Goal: Task Accomplishment & Management: Complete application form

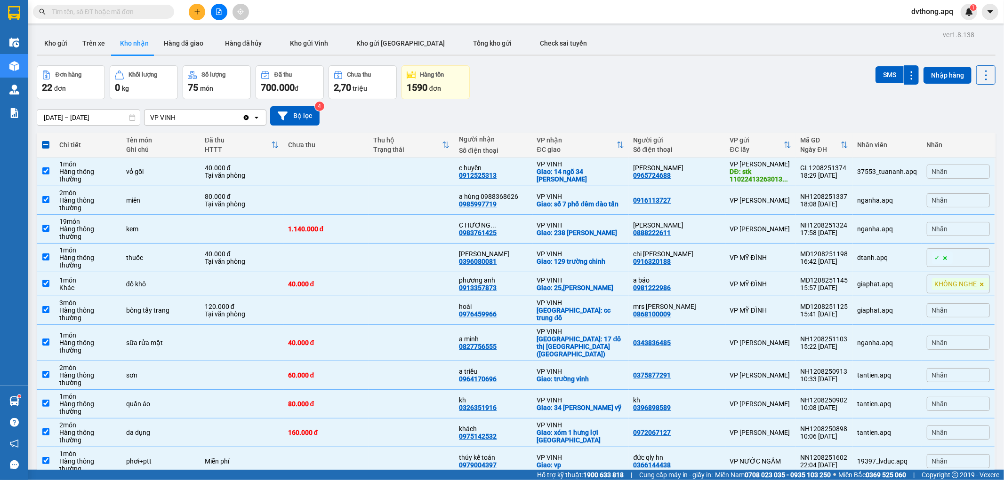
click at [48, 144] on span at bounding box center [46, 145] width 8 height 8
click at [46, 140] on input "checkbox" at bounding box center [46, 140] width 0 height 0
checkbox input "true"
click at [681, 88] on div "Đơn hàng 22 đơn Khối lượng 0 kg Số lượng 75 món Đã thu 700.000 đ Chưa thu 2,70 …" at bounding box center [516, 82] width 959 height 34
click at [43, 144] on span at bounding box center [46, 145] width 8 height 8
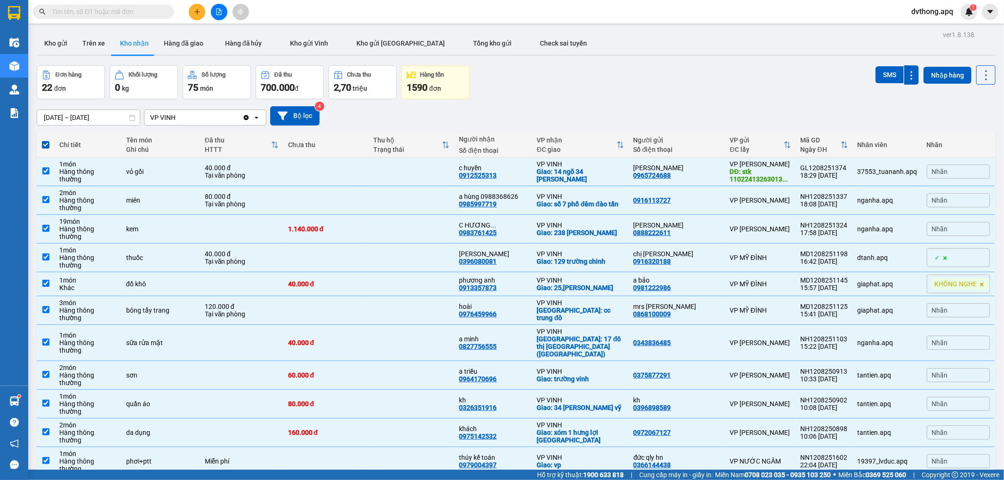
click at [46, 140] on input "checkbox" at bounding box center [46, 140] width 0 height 0
checkbox input "false"
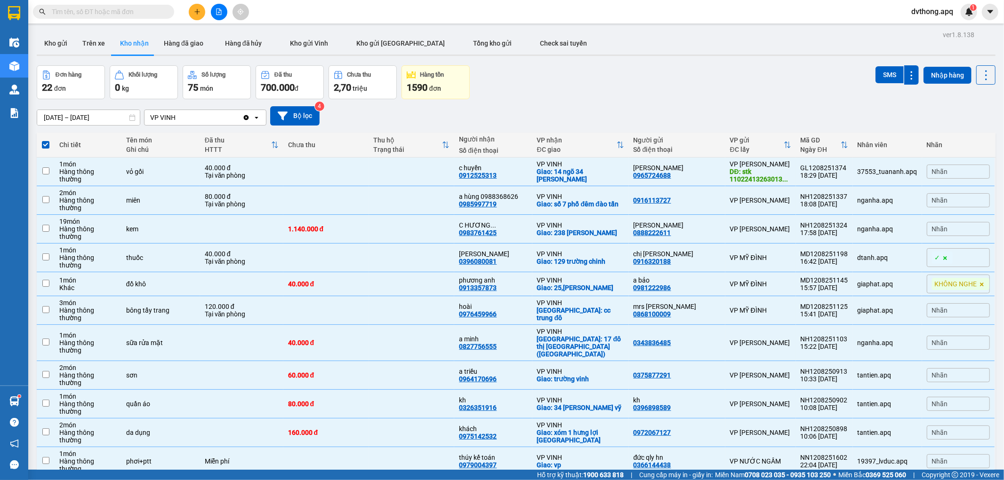
checkbox input "false"
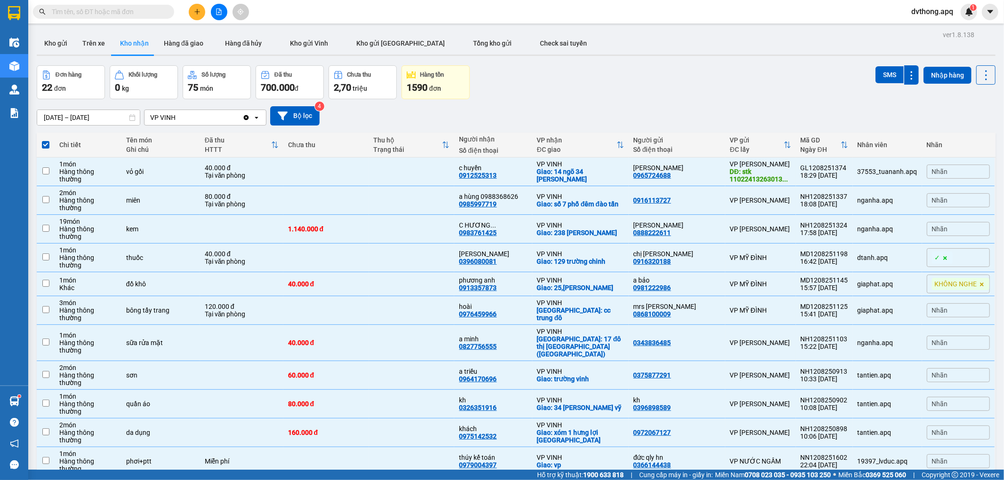
checkbox input "false"
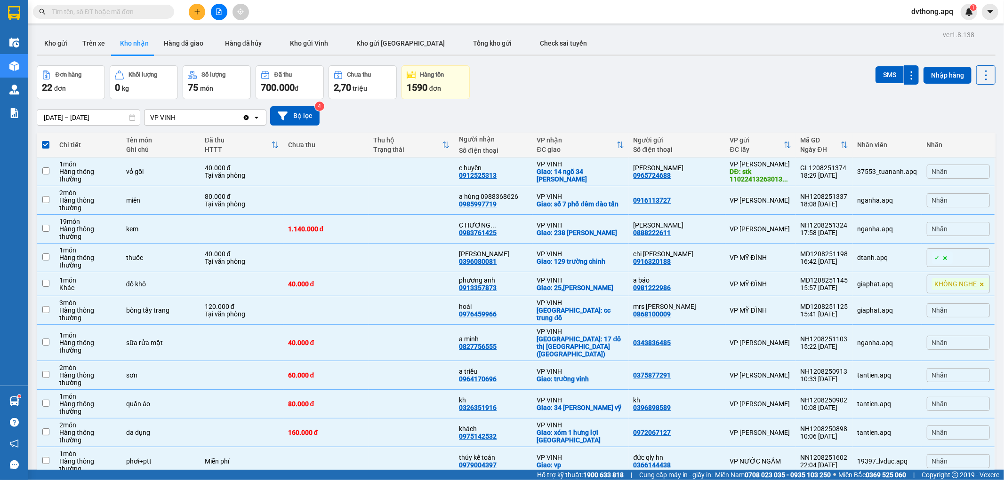
checkbox input "false"
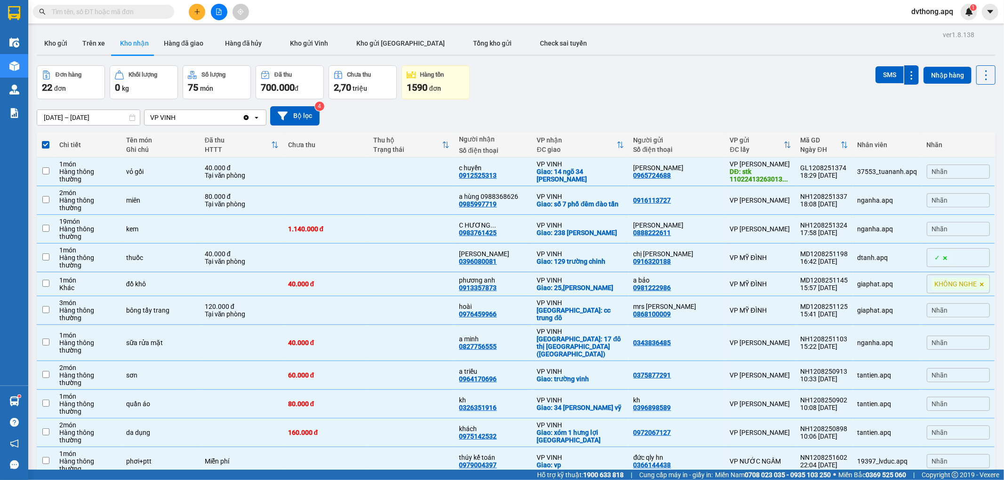
checkbox input "false"
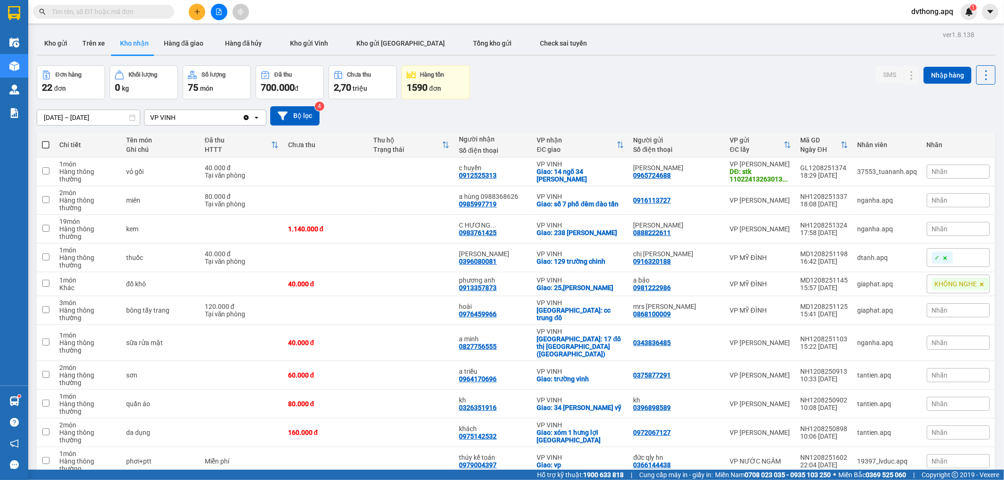
click at [611, 93] on div "Đơn hàng 22 đơn Khối lượng 0 kg Số lượng 75 món Đã thu 700.000 đ Chưa thu 2,70 …" at bounding box center [516, 82] width 959 height 34
click at [219, 16] on button at bounding box center [219, 12] width 16 height 16
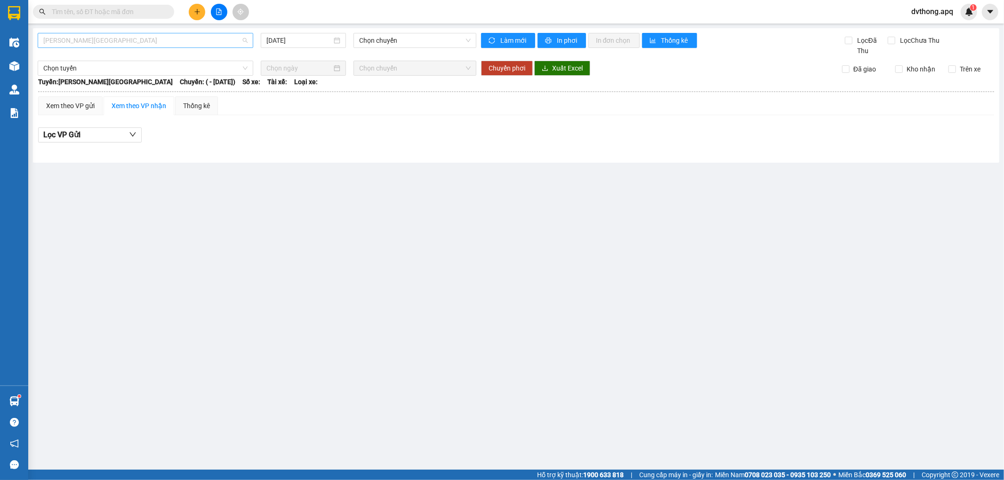
click at [96, 35] on span "[PERSON_NAME][GEOGRAPHIC_DATA]" at bounding box center [145, 40] width 204 height 14
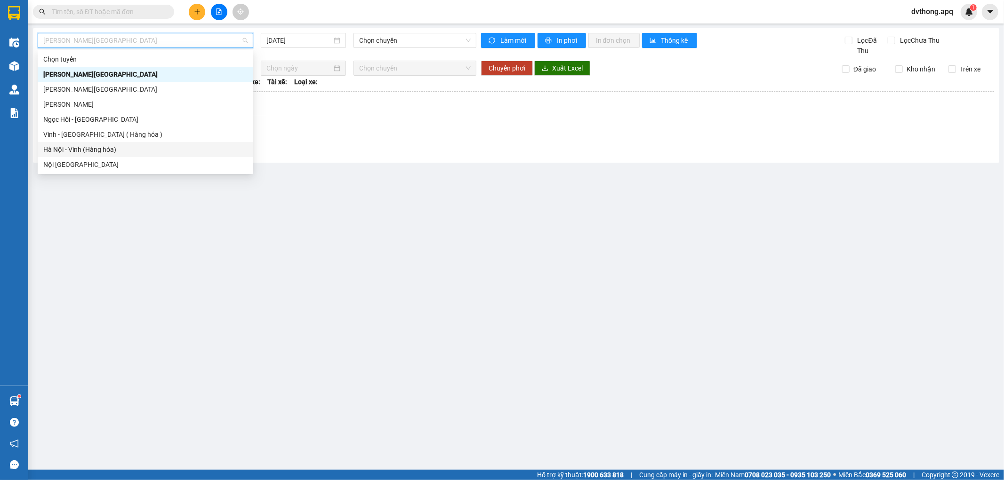
click at [118, 150] on div "Hà Nội - Vinh (Hàng hóa)" at bounding box center [145, 149] width 204 height 10
type input "[DATE]"
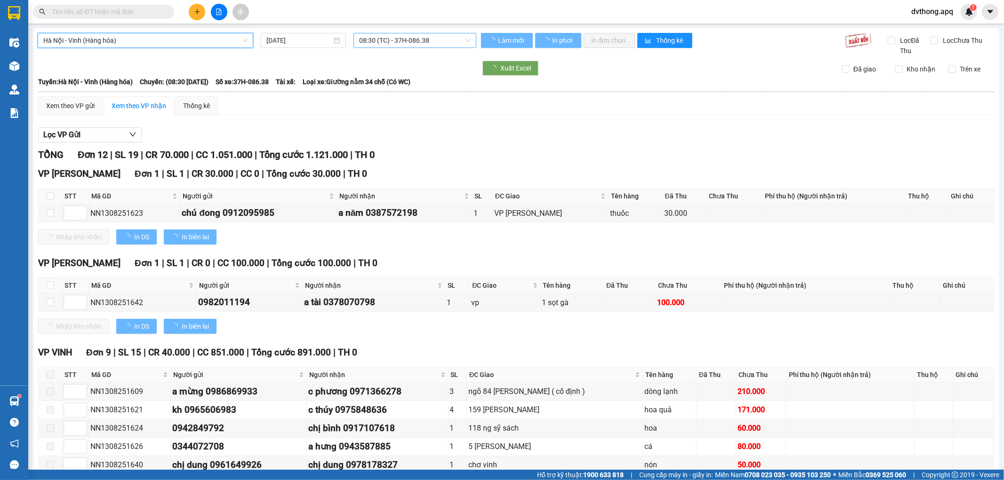
click at [369, 43] on span "08:30 (TC) - 37H-086.38" at bounding box center [414, 40] width 111 height 14
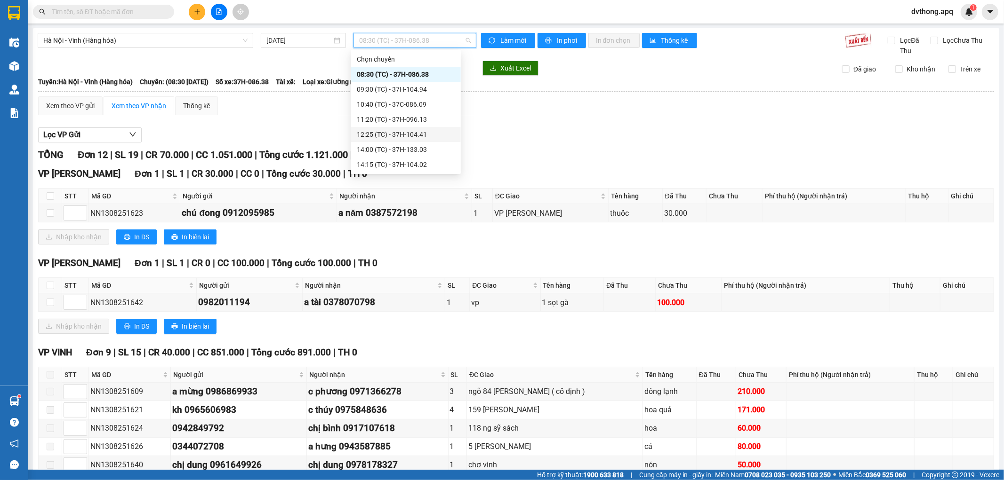
scroll to position [15, 0]
click at [539, 124] on div "Lọc VP Gửi TỔNG Đơn 12 | SL 19 | CR 70.000 | CC 1.051.000 | Tổng cước 1.121.00…" at bounding box center [516, 397] width 956 height 549
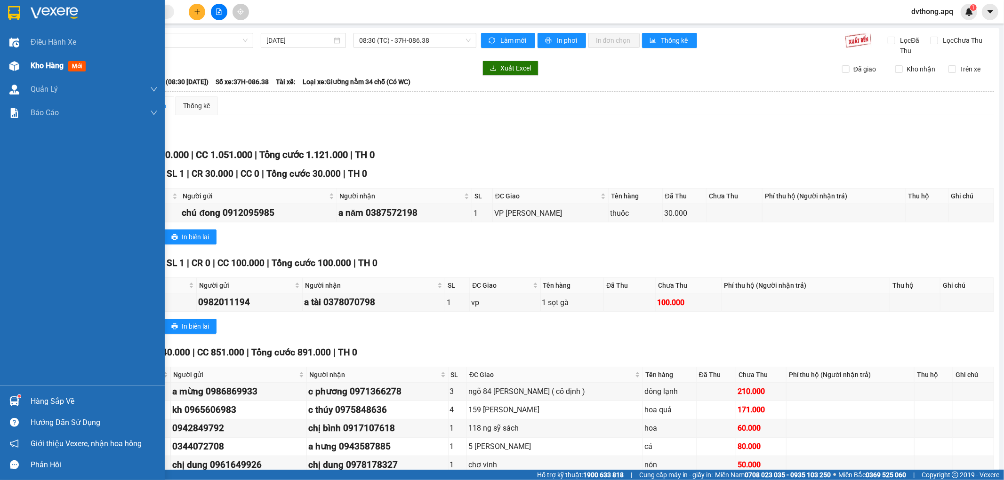
click at [35, 68] on span "Kho hàng" at bounding box center [47, 65] width 33 height 9
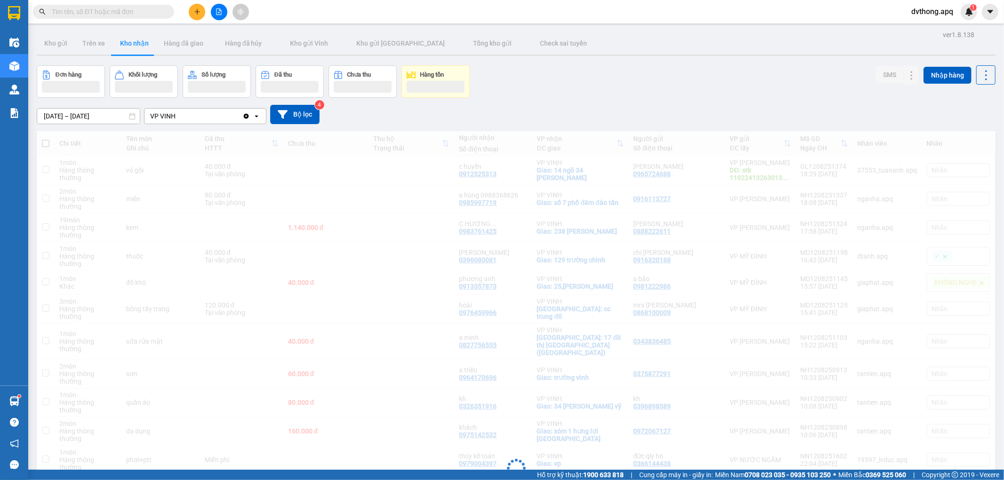
click at [593, 113] on div "[DATE] – [DATE] Press the down arrow key to interact with the calendar and sele…" at bounding box center [516, 114] width 959 height 19
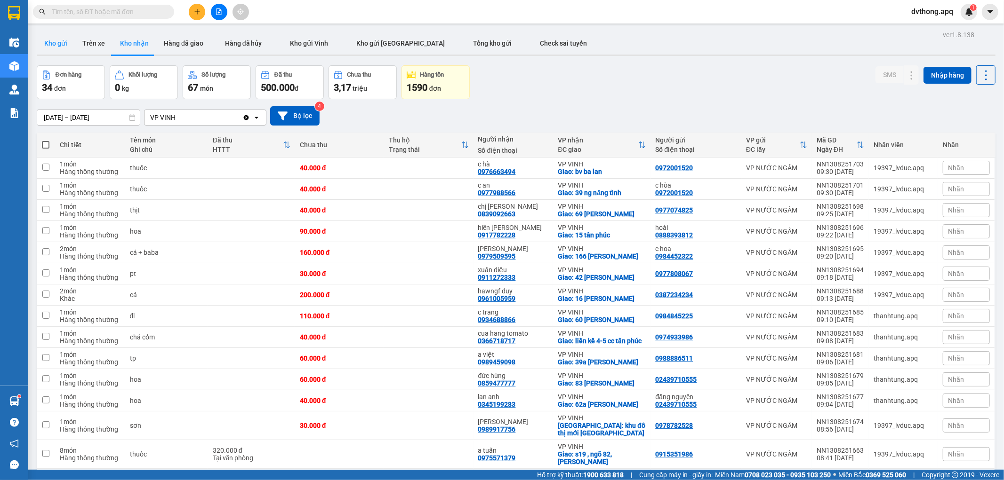
click at [64, 45] on button "Kho gửi" at bounding box center [56, 43] width 38 height 23
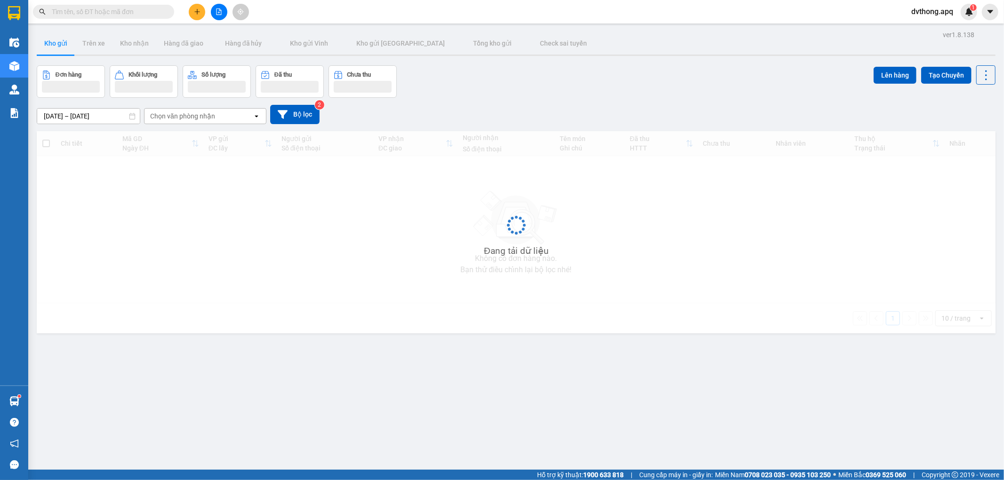
click at [610, 86] on div "Đơn hàng Khối lượng Số lượng Đã thu Chưa thu Lên hàng Tạo Chuyến" at bounding box center [516, 81] width 959 height 32
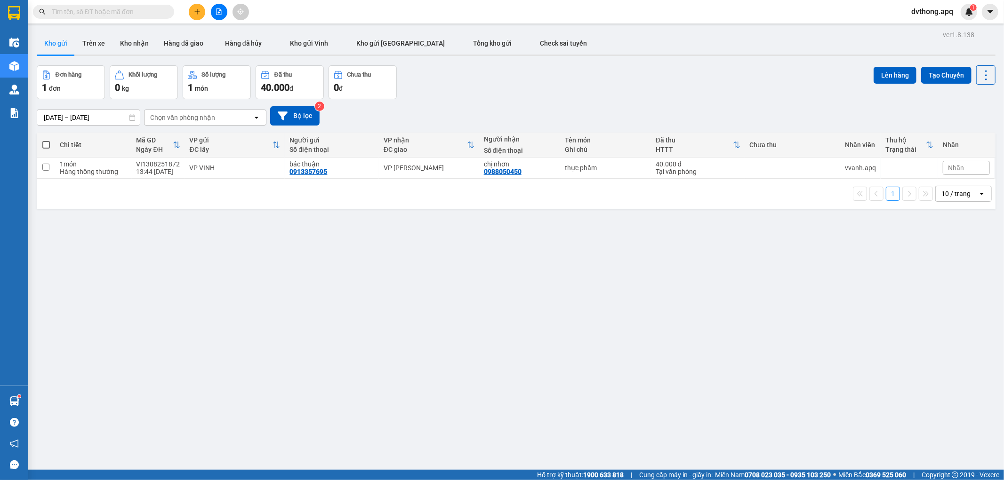
click at [591, 113] on div "[DATE] – [DATE] Press the down arrow key to interact with the calendar and sele…" at bounding box center [516, 115] width 959 height 19
click at [473, 42] on span "Tổng kho gửi" at bounding box center [492, 44] width 39 height 8
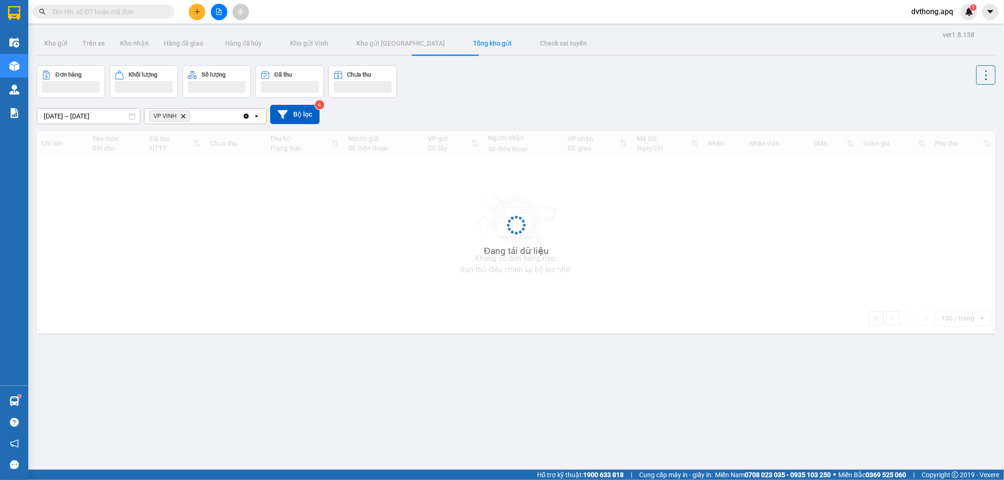
click at [640, 99] on div "[DATE] – [DATE] Press the down arrow key to interact with the calendar and sele…" at bounding box center [516, 114] width 959 height 33
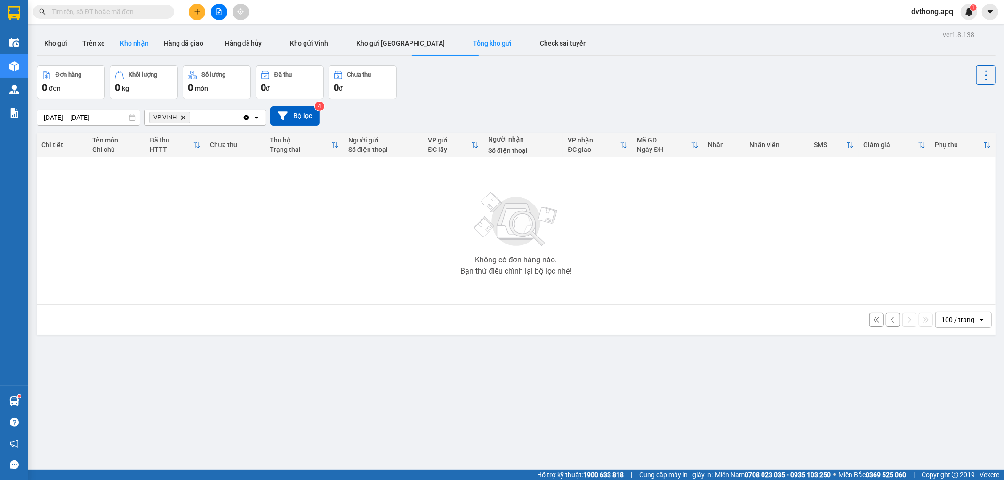
click at [143, 46] on button "Kho nhận" at bounding box center [134, 43] width 44 height 23
type input "[DATE] – [DATE]"
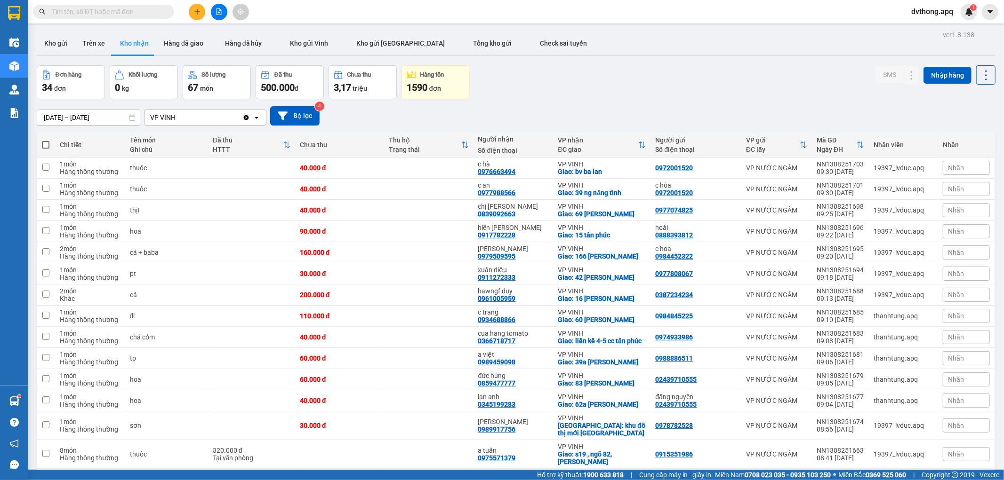
click at [606, 85] on div "Đơn hàng 34 đơn Khối lượng 0 kg Số lượng 67 món Đã thu 500.000 đ Chưa thu 3,17 …" at bounding box center [516, 82] width 959 height 34
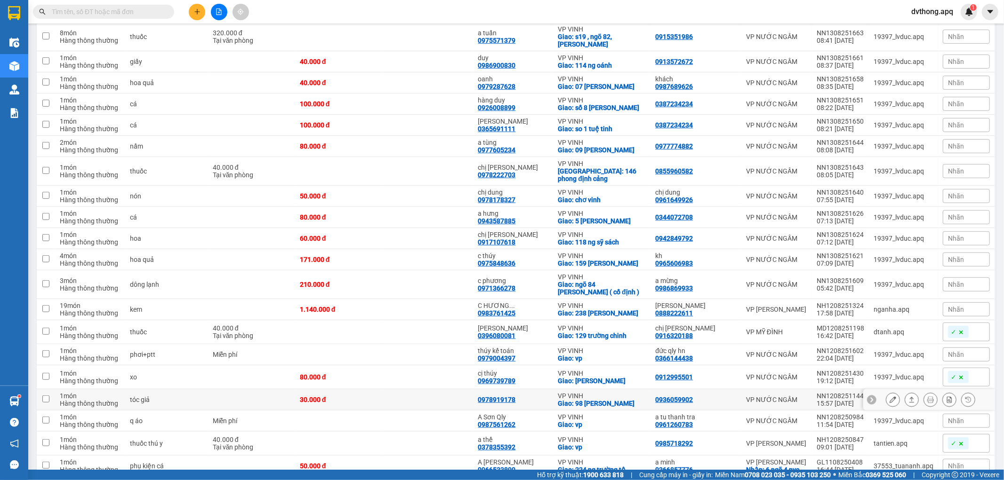
scroll to position [502, 0]
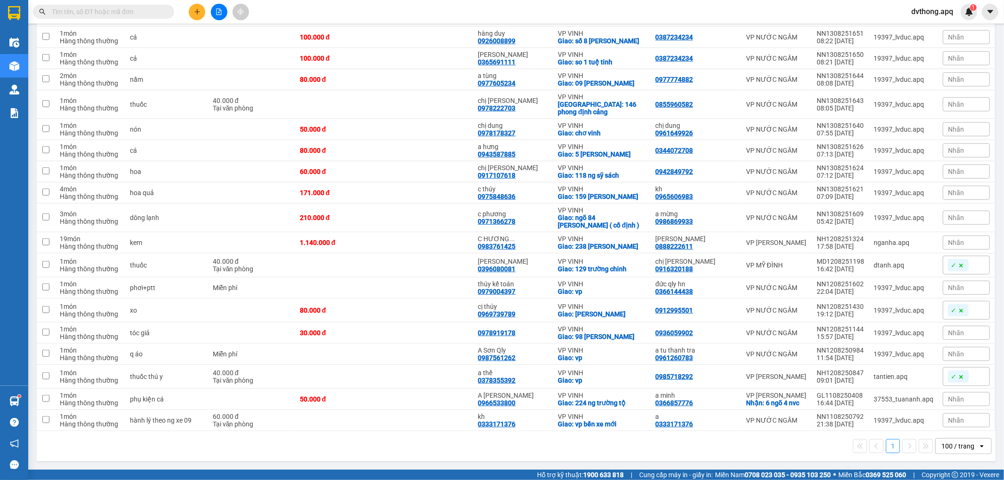
click at [959, 448] on div "100 / trang" at bounding box center [957, 446] width 33 height 9
click at [957, 439] on span "100 / trang" at bounding box center [953, 443] width 36 height 9
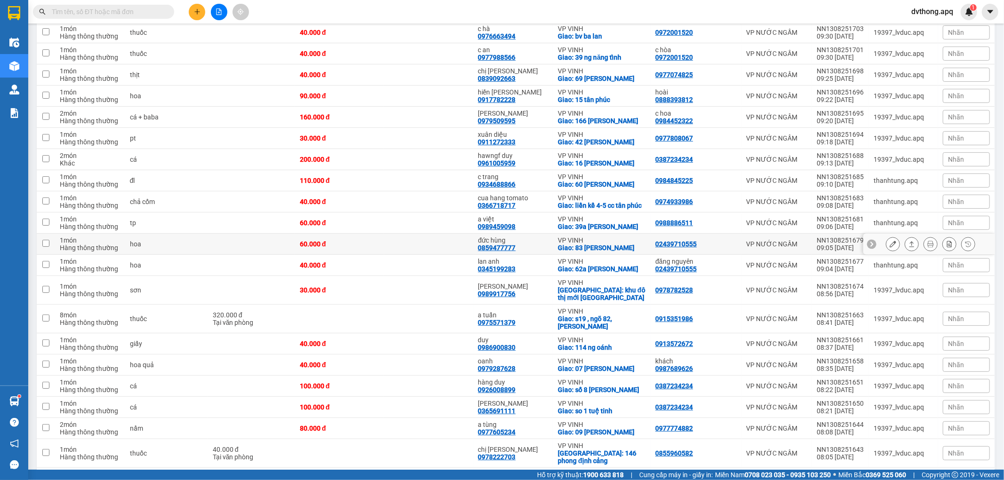
scroll to position [0, 0]
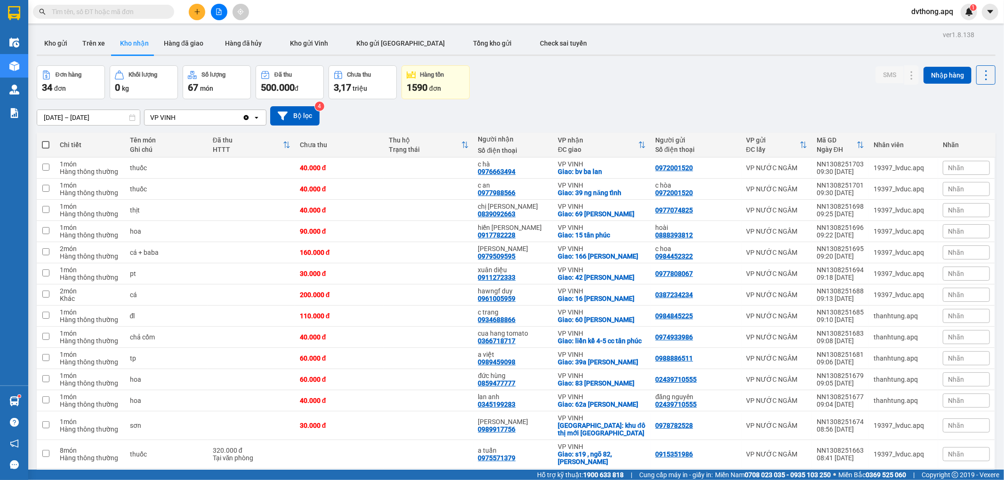
click at [663, 104] on div "[DATE] – [DATE] Press the down arrow key to interact with the calendar and sele…" at bounding box center [516, 115] width 959 height 33
click at [58, 38] on button "Kho gửi" at bounding box center [56, 43] width 38 height 23
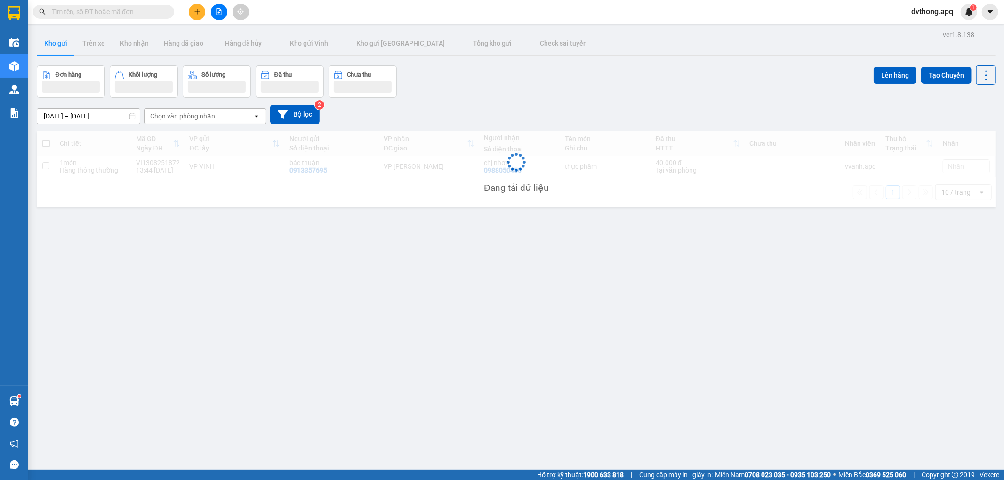
click at [595, 60] on div "ver 1.8.138 Kho gửi Trên xe Kho nhận Hàng đã giao Hàng đã hủy Kho gửi [PERSON_N…" at bounding box center [516, 268] width 966 height 480
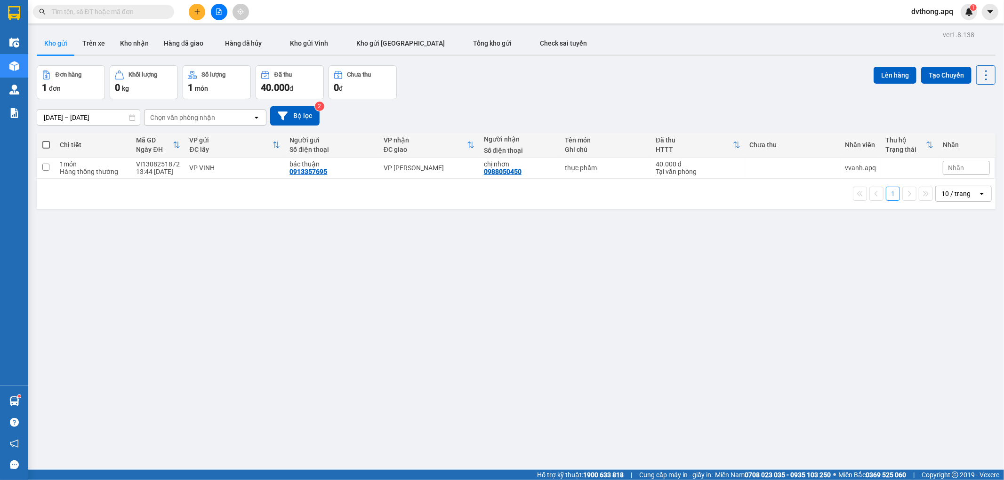
click at [148, 12] on input "text" at bounding box center [107, 12] width 111 height 10
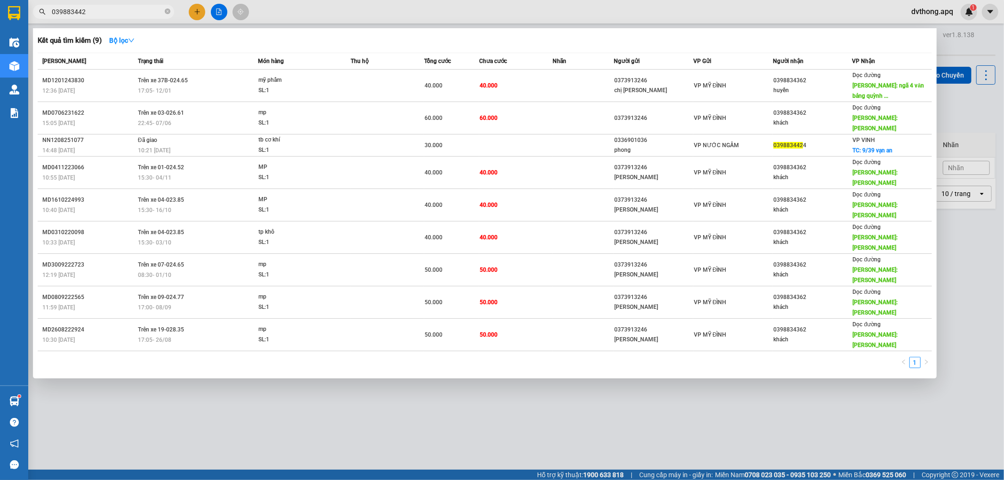
type input "0398834424"
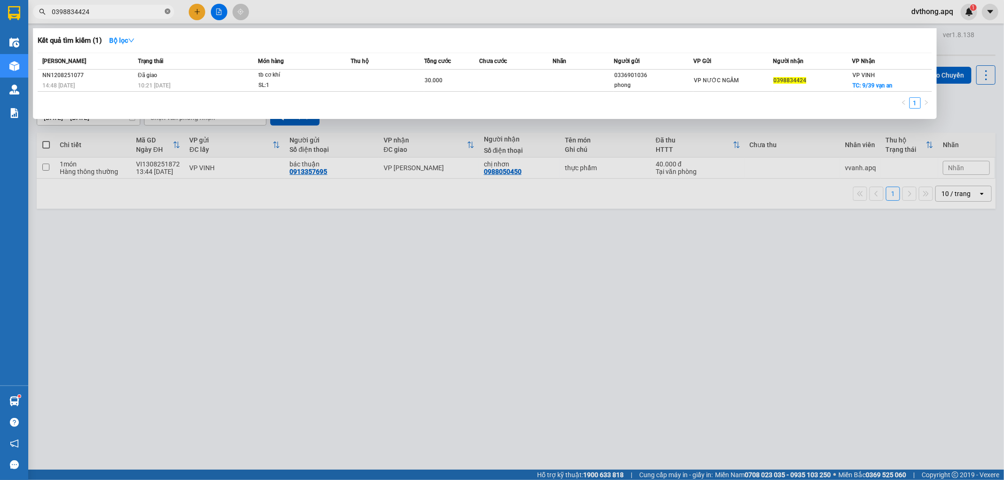
click at [166, 11] on icon "close-circle" at bounding box center [168, 11] width 6 height 6
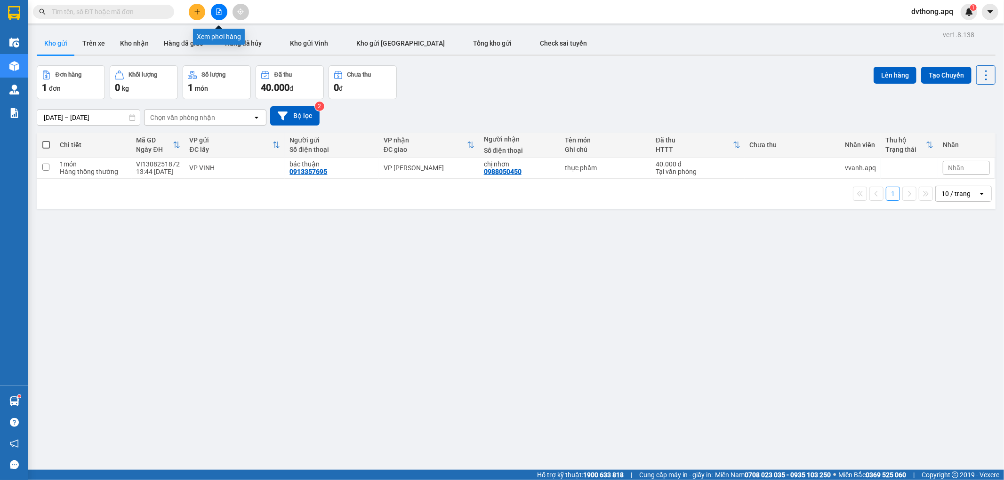
click at [223, 15] on button at bounding box center [219, 12] width 16 height 16
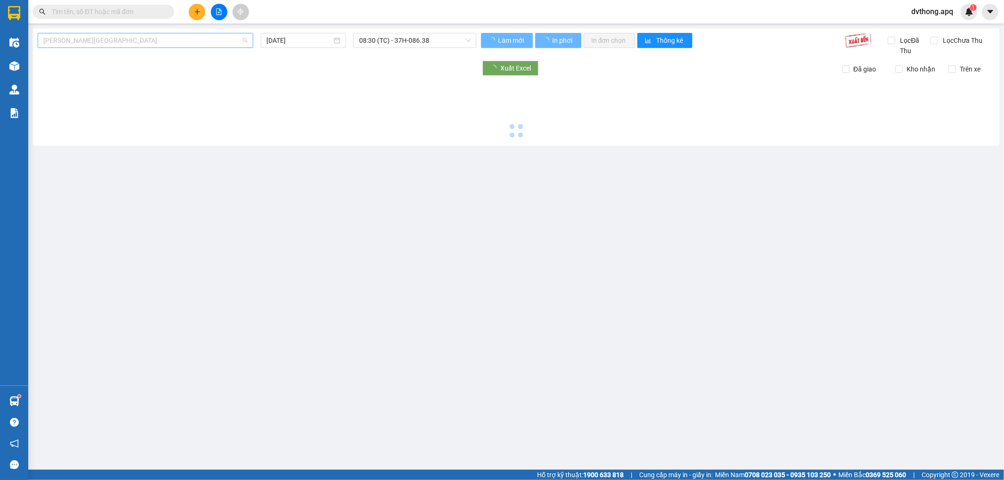
click at [137, 41] on span "[PERSON_NAME][GEOGRAPHIC_DATA]" at bounding box center [145, 40] width 204 height 14
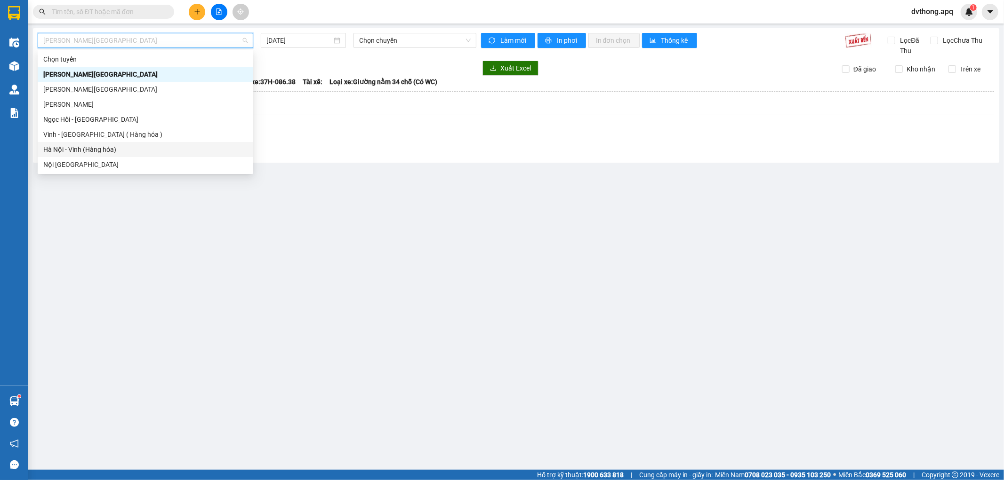
click at [125, 150] on div "Hà Nội - Vinh (Hàng hóa)" at bounding box center [145, 149] width 204 height 10
type input "[DATE]"
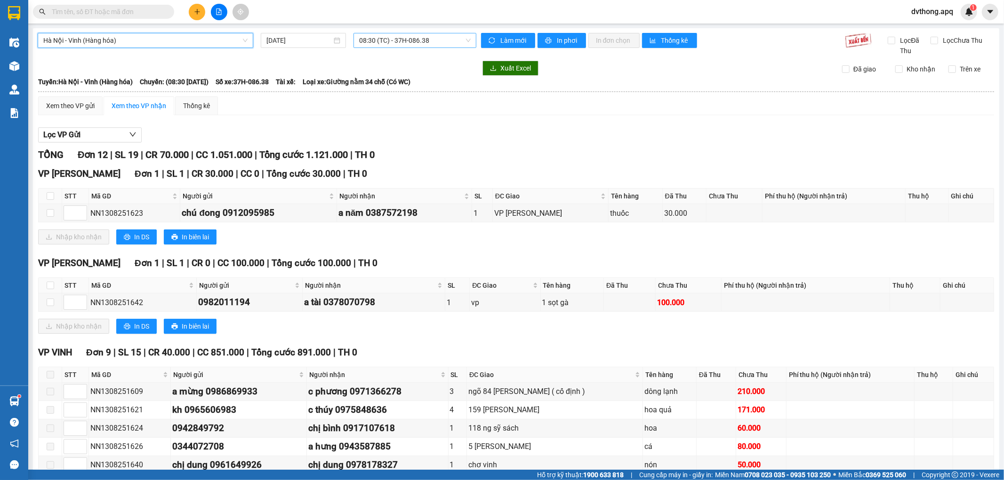
click at [373, 44] on span "08:30 (TC) - 37H-086.38" at bounding box center [414, 40] width 111 height 14
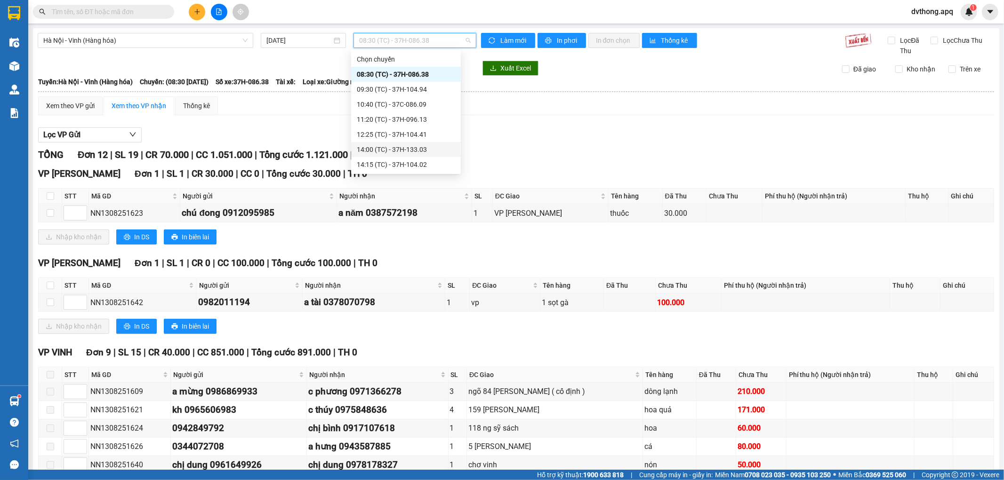
scroll to position [15, 0]
click at [441, 147] on div "14:15 (TC) - 37H-104.02" at bounding box center [406, 149] width 98 height 10
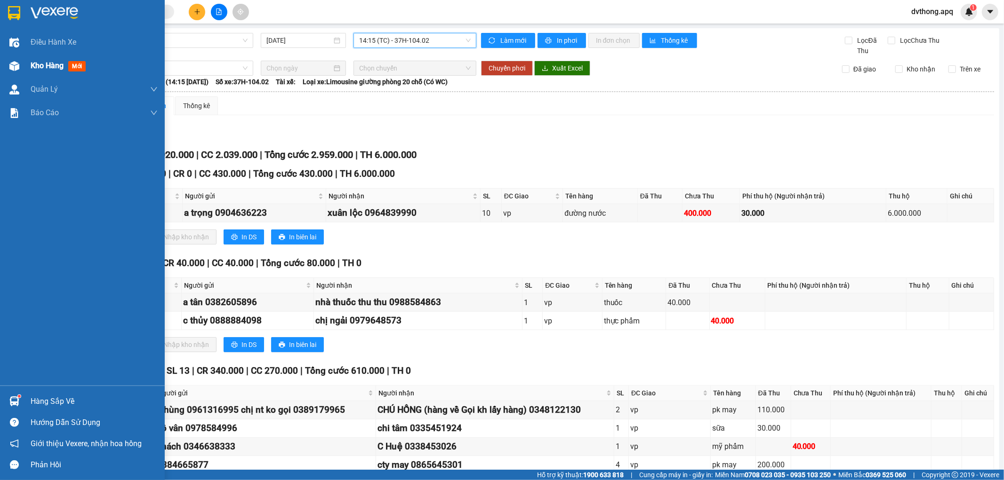
click at [15, 66] on img at bounding box center [14, 66] width 10 height 10
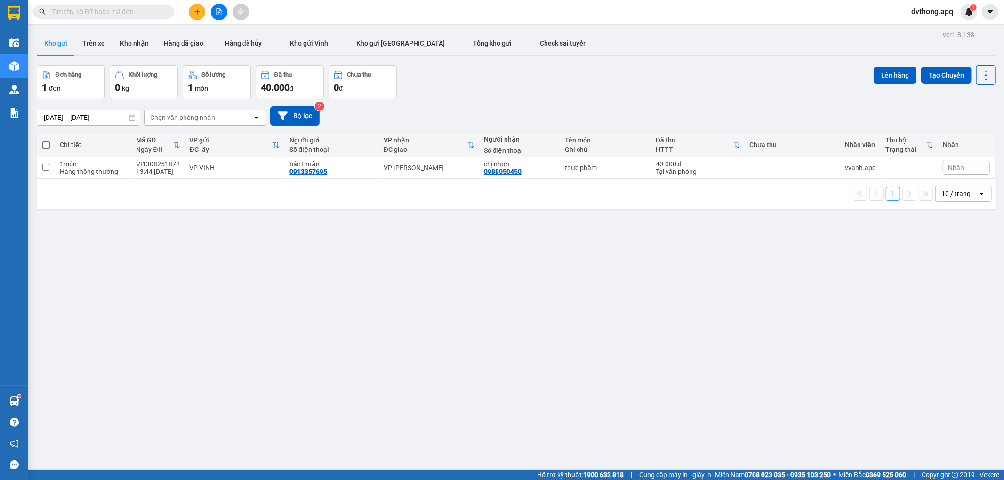
click at [480, 108] on div "[DATE] – [DATE] Press the down arrow key to interact with the calendar and sele…" at bounding box center [516, 115] width 959 height 19
click at [459, 48] on button "Tổng kho gửi" at bounding box center [492, 43] width 67 height 23
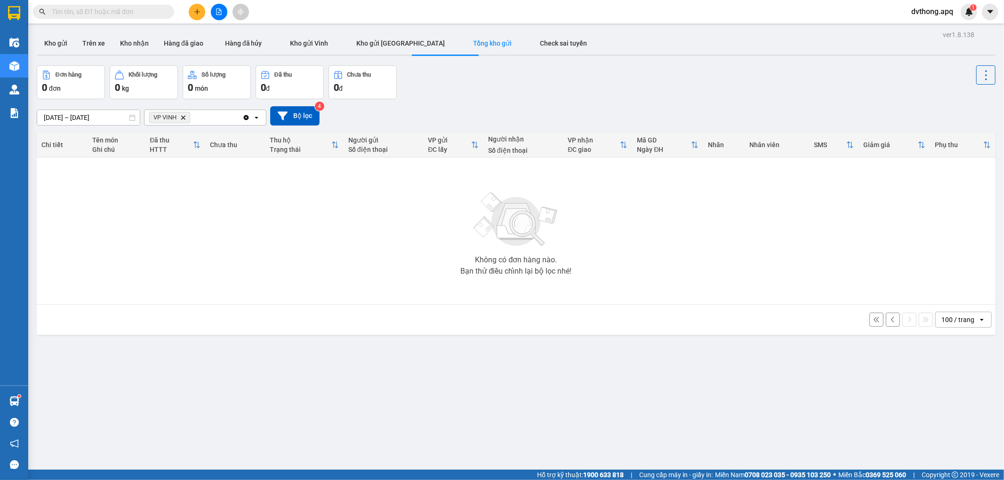
click at [627, 101] on div "[DATE] – [DATE] Press the down arrow key to interact with the calendar and sele…" at bounding box center [516, 115] width 959 height 33
click at [463, 113] on div "[DATE] – [DATE] Press the down arrow key to interact with the calendar and sele…" at bounding box center [516, 115] width 959 height 19
click at [213, 8] on button at bounding box center [219, 12] width 16 height 16
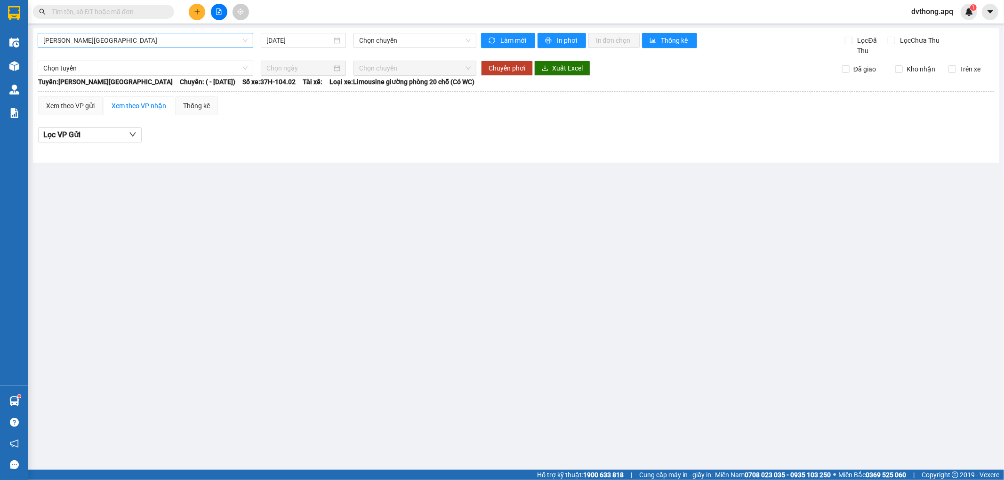
click at [138, 41] on span "[PERSON_NAME][GEOGRAPHIC_DATA]" at bounding box center [145, 40] width 204 height 14
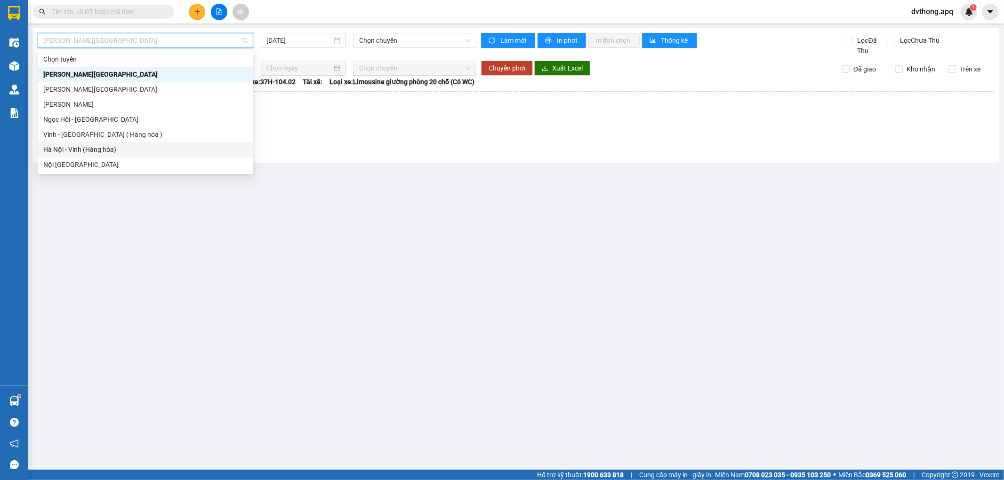
click at [114, 144] on div "Hà Nội - Vinh (Hàng hóa)" at bounding box center [145, 149] width 204 height 10
type input "[DATE]"
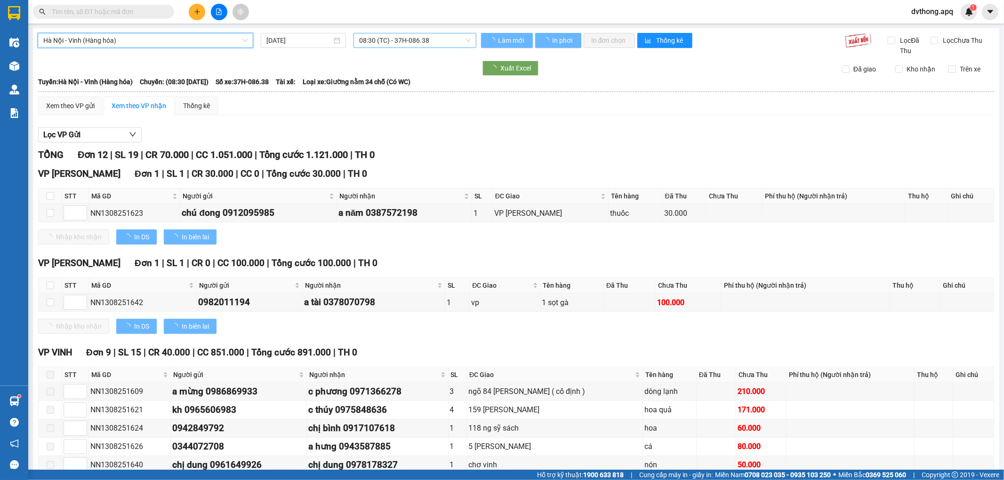
click at [389, 41] on span "08:30 (TC) - 37H-086.38" at bounding box center [414, 40] width 111 height 14
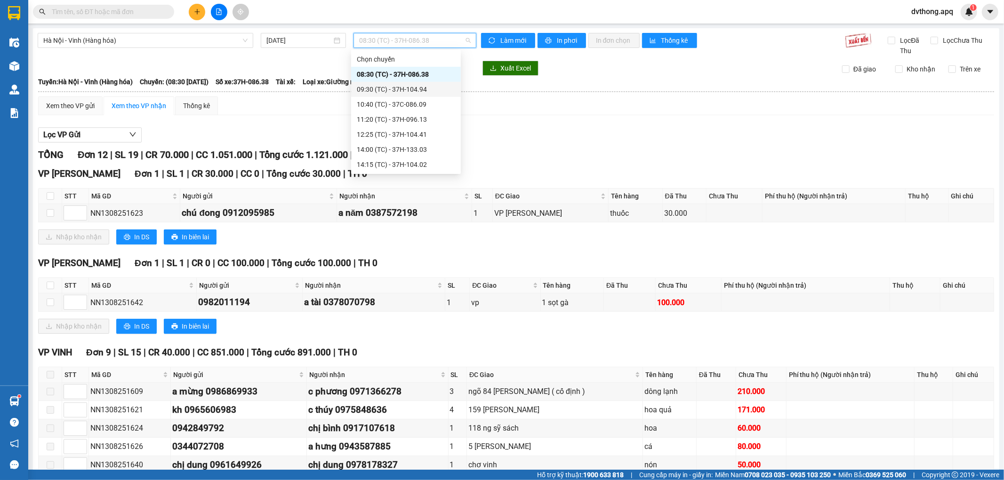
click at [391, 86] on div "09:30 (TC) - 37H-104.94" at bounding box center [406, 89] width 98 height 10
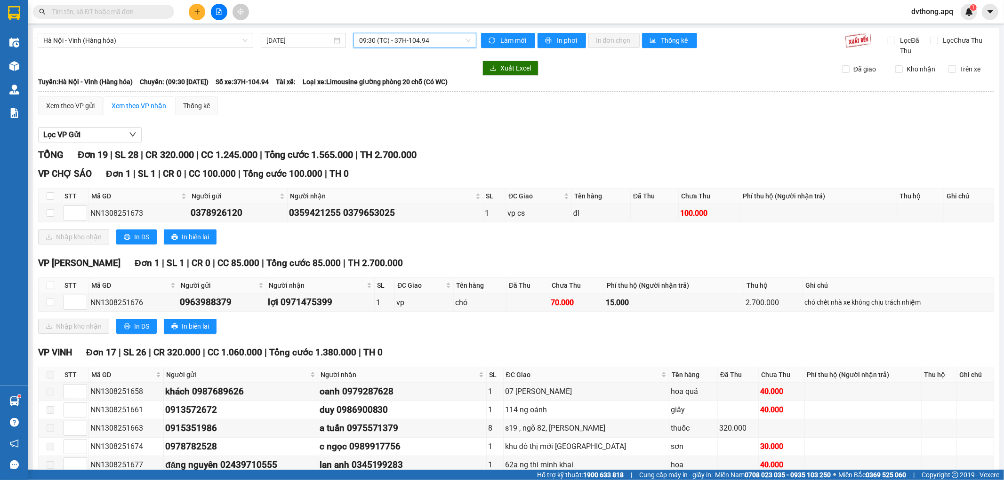
scroll to position [276, 0]
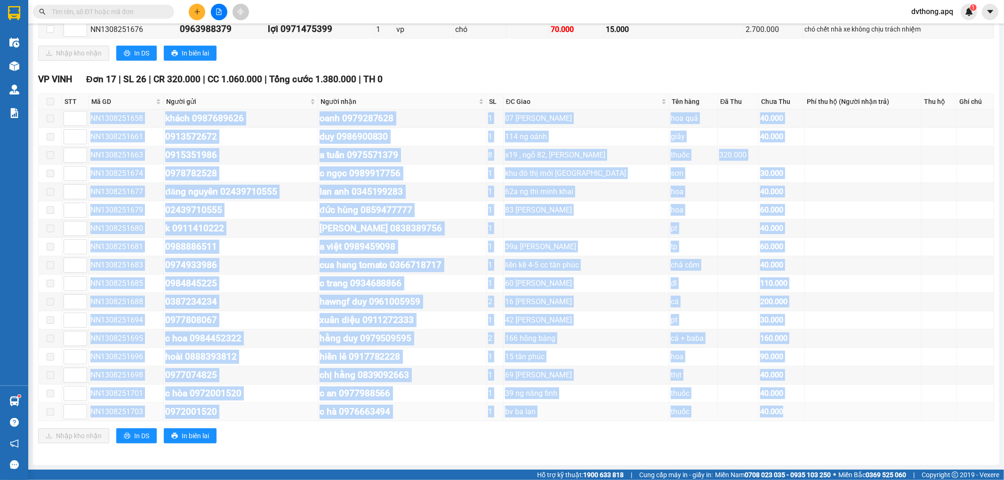
drag, startPoint x: 92, startPoint y: 112, endPoint x: 780, endPoint y: 416, distance: 752.4
click at [780, 416] on tbody "NN1308251658 khách 0987689626 oanh 0979287628 1 07 hồ tùng mậu hoa quả 40.000 N…" at bounding box center [516, 266] width 955 height 312
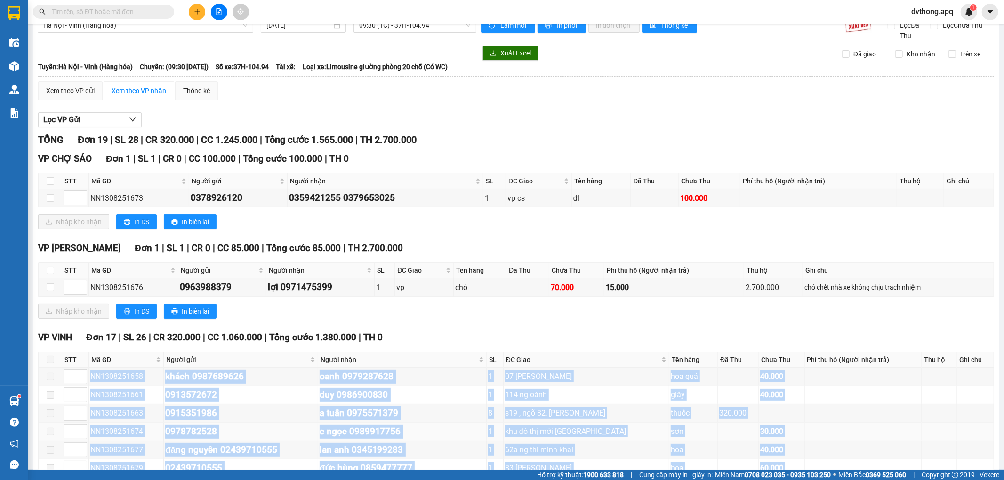
scroll to position [0, 0]
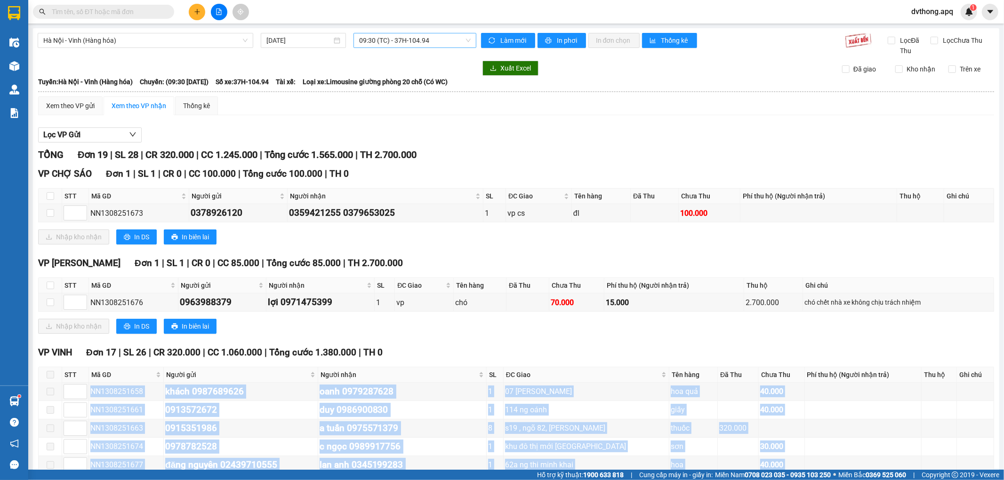
click at [408, 44] on span "09:30 (TC) - 37H-104.94" at bounding box center [414, 40] width 111 height 14
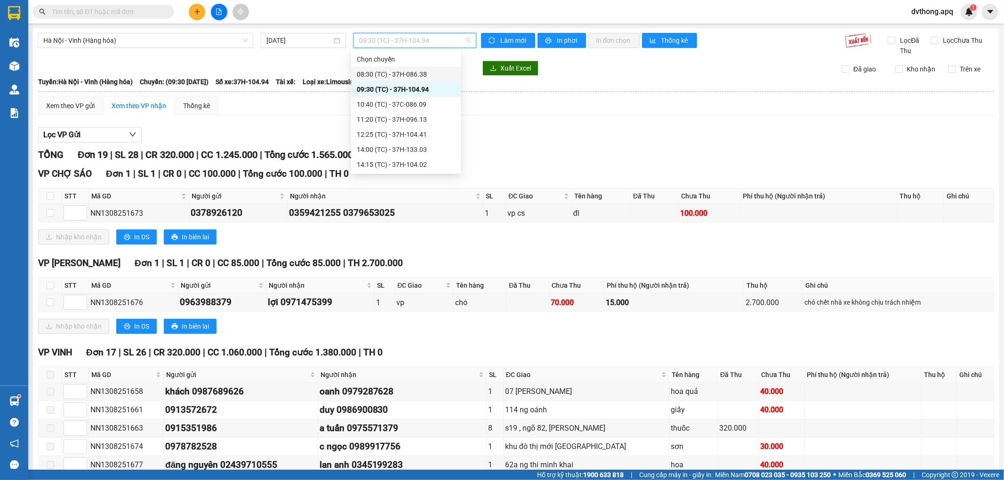
click at [408, 77] on div "08:30 (TC) - 37H-086.38" at bounding box center [406, 74] width 98 height 10
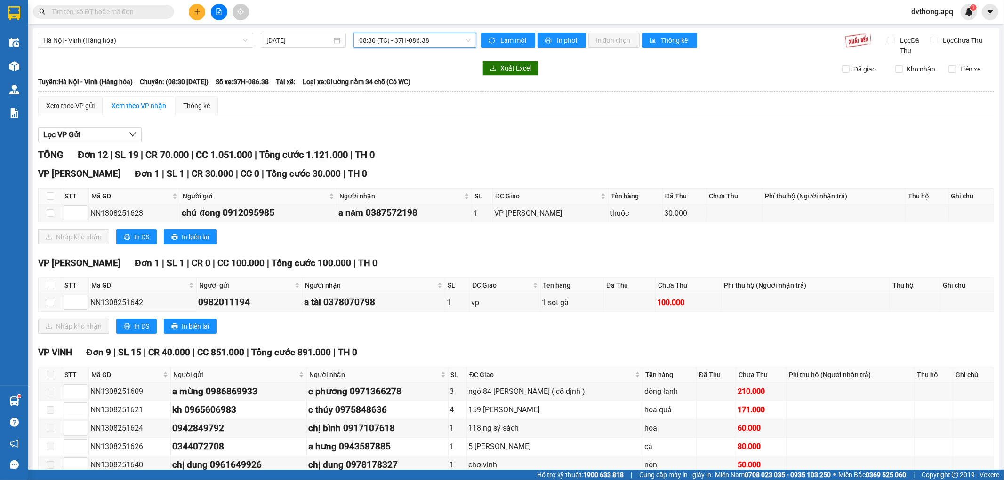
click at [411, 44] on span "08:30 (TC) - 37H-086.38" at bounding box center [414, 40] width 111 height 14
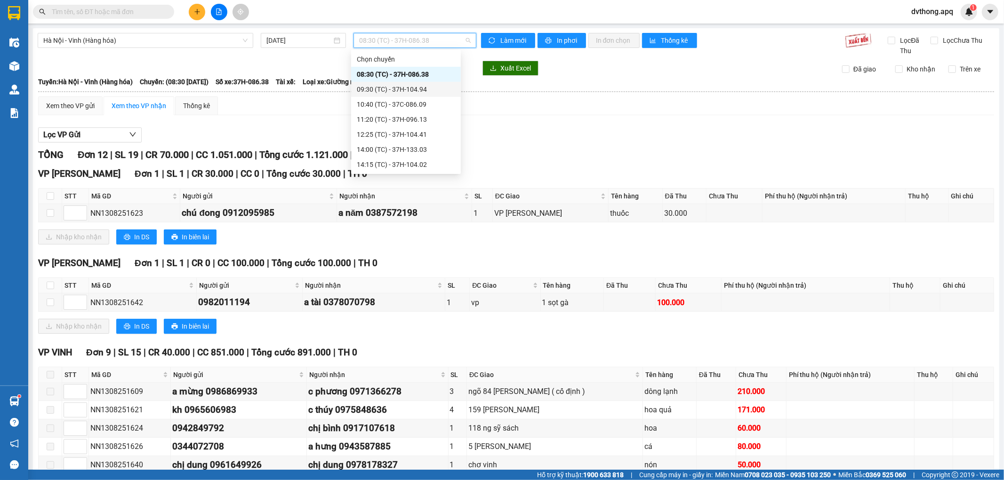
click at [392, 90] on div "09:30 (TC) - 37H-104.94" at bounding box center [406, 89] width 98 height 10
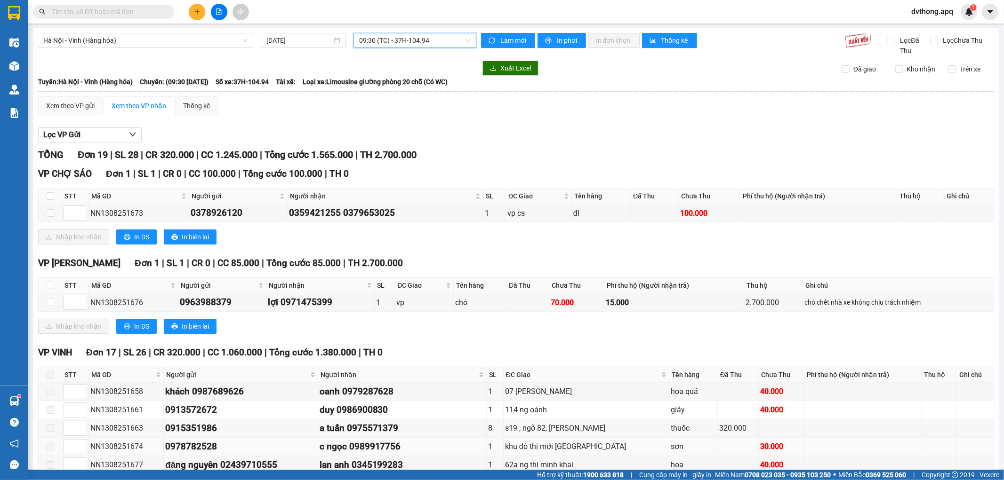
scroll to position [276, 0]
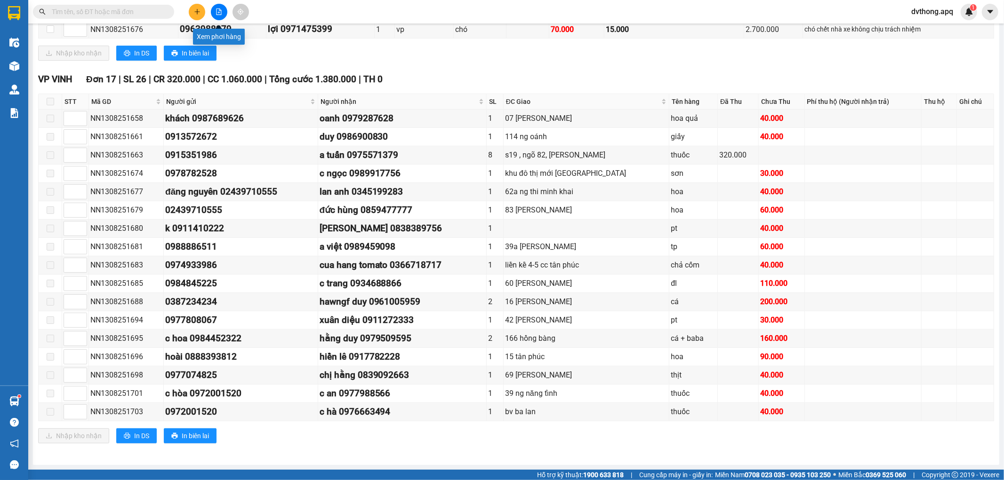
click at [218, 14] on icon "file-add" at bounding box center [219, 11] width 7 height 7
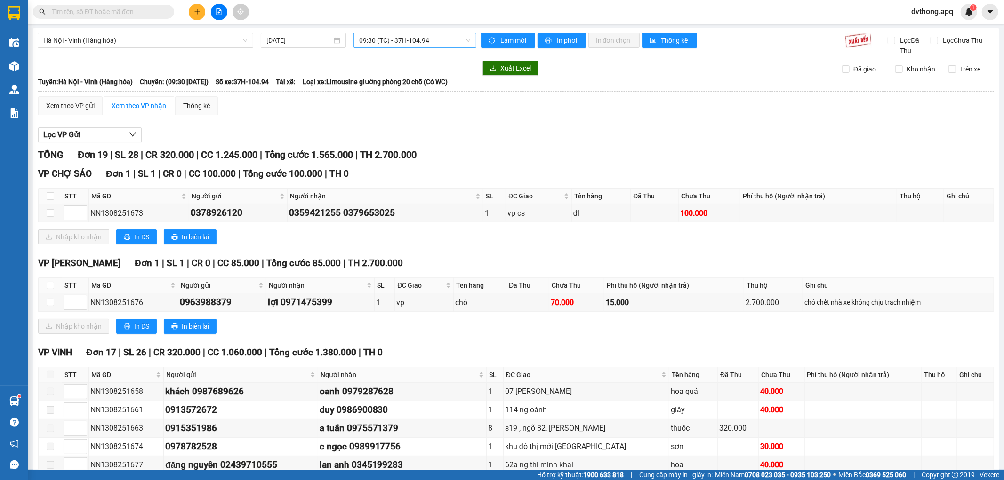
click at [389, 38] on span "09:30 (TC) - 37H-104.94" at bounding box center [414, 40] width 111 height 14
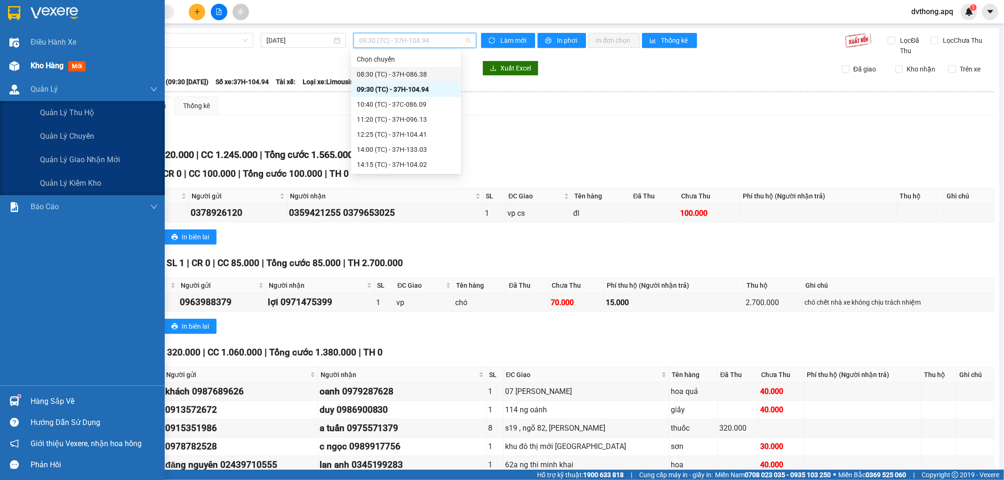
click at [17, 68] on img at bounding box center [14, 66] width 10 height 10
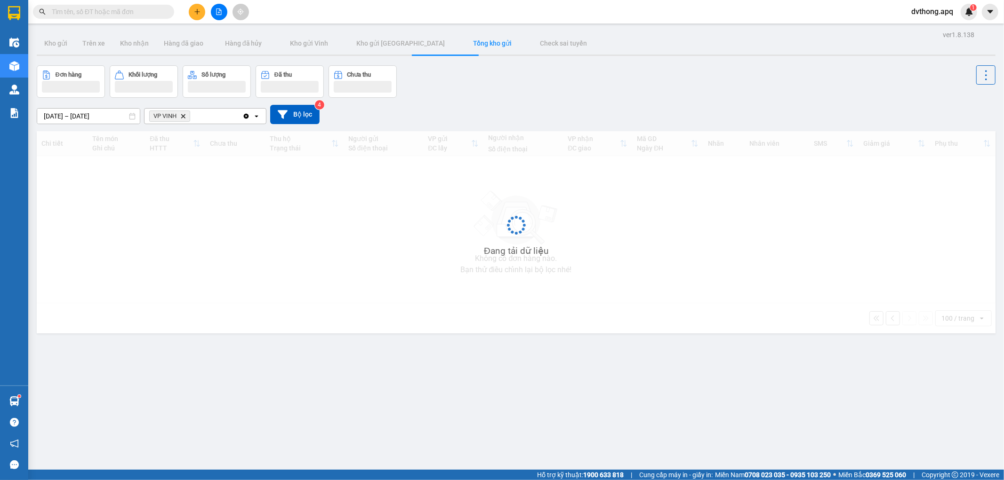
click at [536, 99] on div "[DATE] – [DATE] Press the down arrow key to interact with the calendar and sele…" at bounding box center [516, 114] width 959 height 33
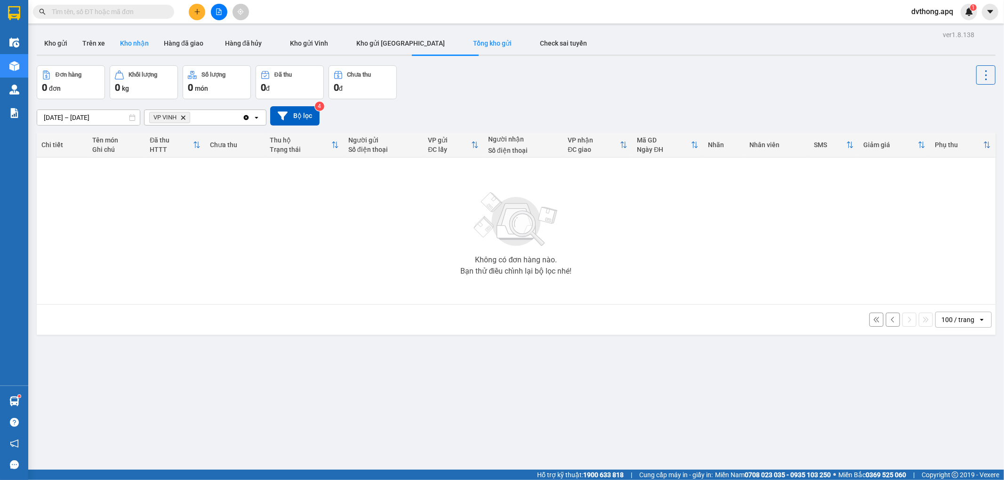
click at [129, 46] on button "Kho nhận" at bounding box center [134, 43] width 44 height 23
type input "[DATE] – [DATE]"
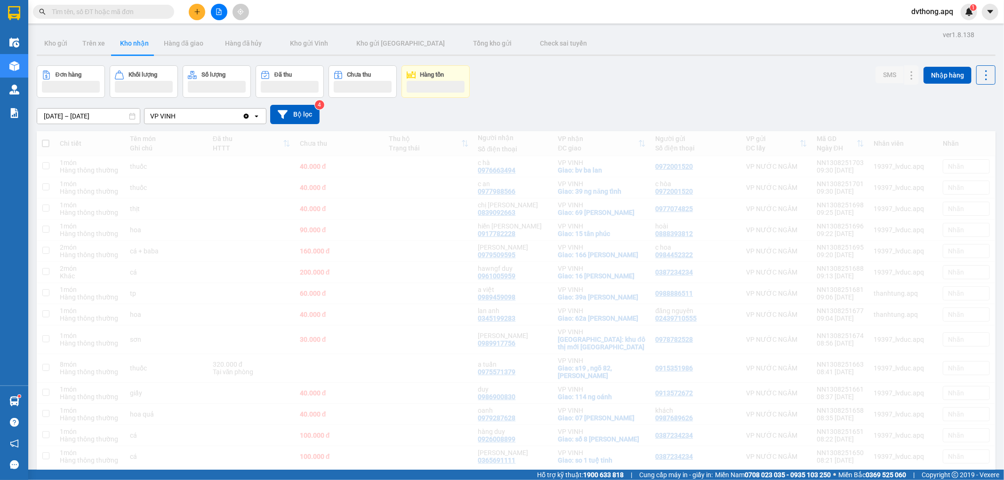
click at [609, 96] on div "Đơn hàng Khối lượng Số lượng Đã thu Chưa thu Hàng tồn SMS Nhập hàng" at bounding box center [516, 81] width 959 height 32
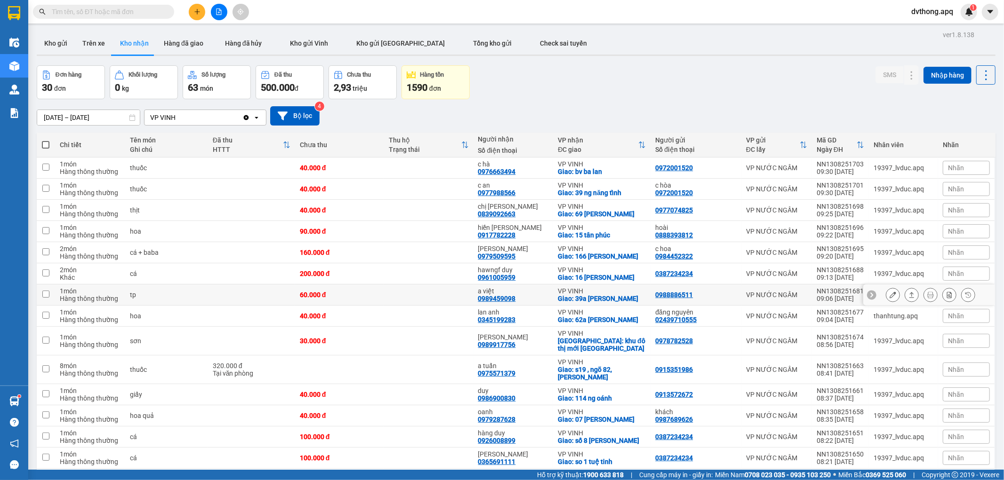
scroll to position [402, 0]
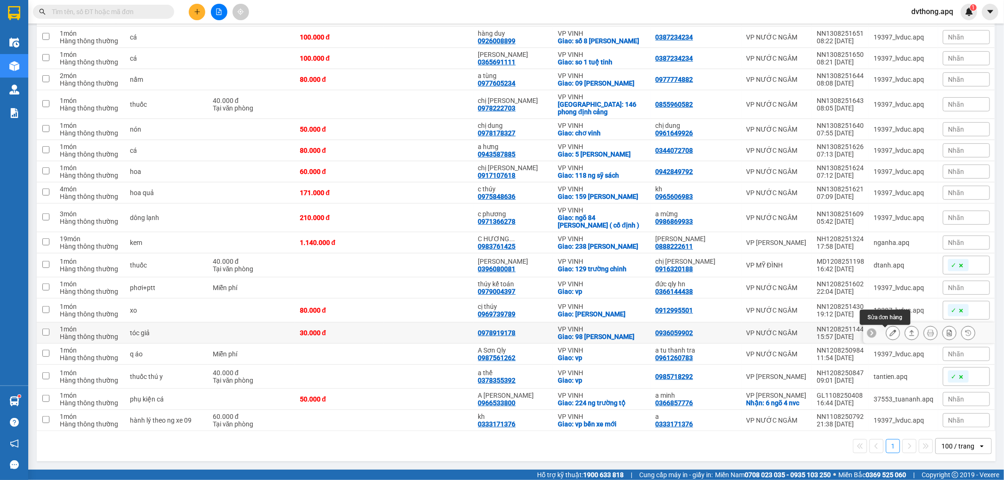
click at [886, 336] on button at bounding box center [892, 333] width 13 height 16
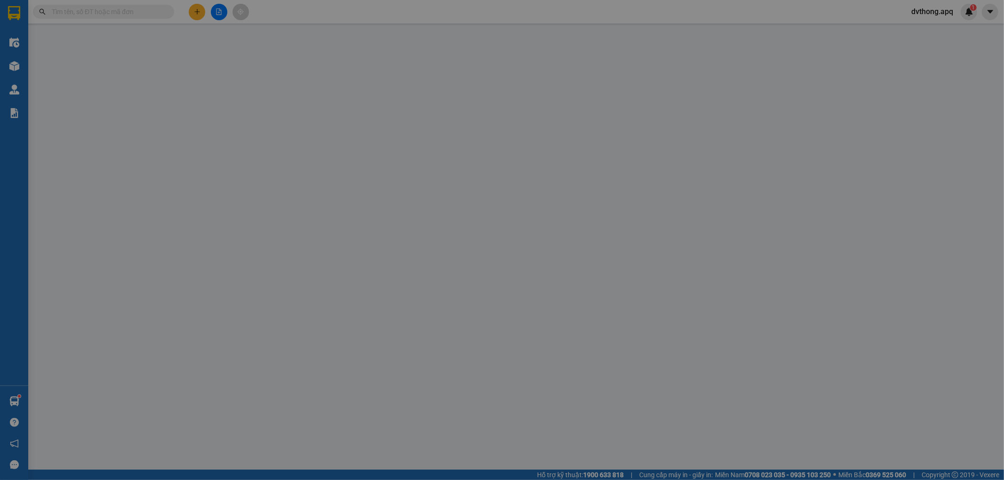
type input "0936059902"
type input "0978919178"
checkbox input "true"
type input "98 [PERSON_NAME]"
type input "30.000"
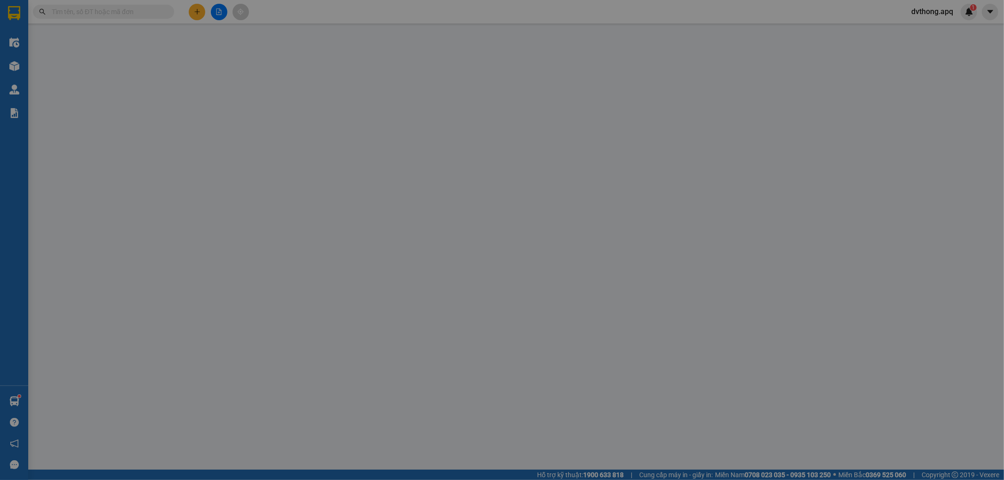
type input "30.000"
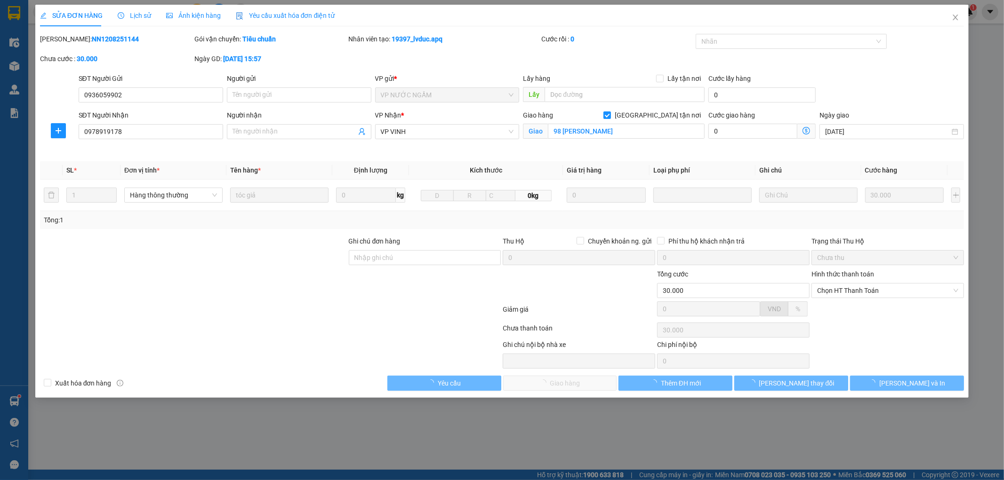
click at [135, 18] on span "Lịch sử" at bounding box center [134, 16] width 33 height 8
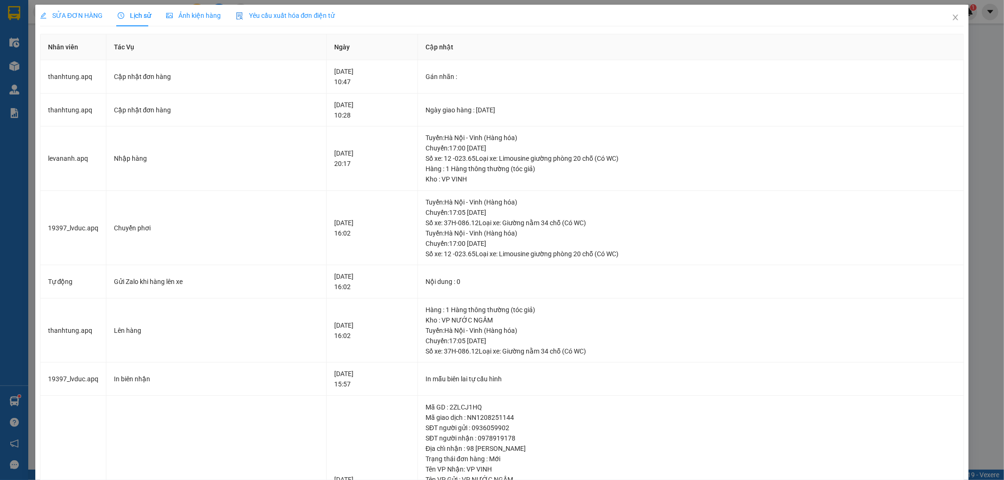
click at [79, 17] on span "SỬA ĐƠN HÀNG" at bounding box center [71, 16] width 63 height 8
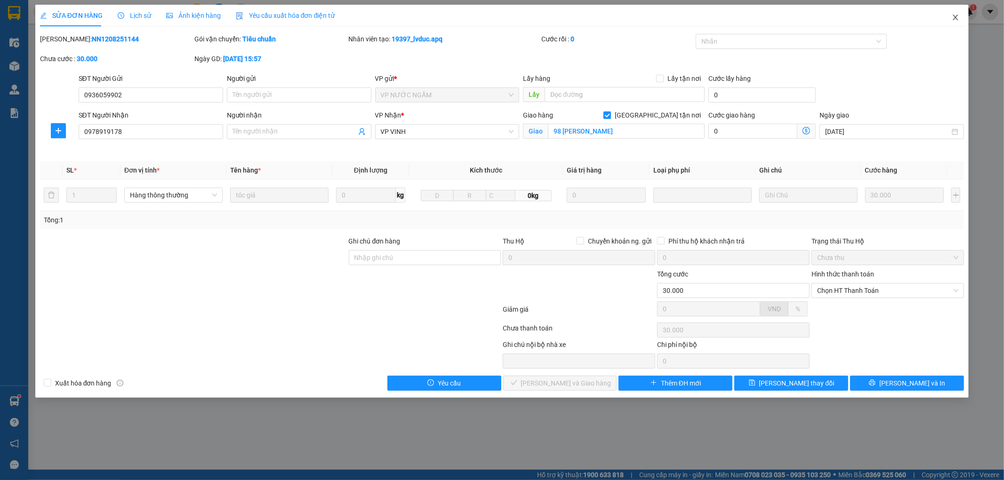
click at [958, 15] on icon "close" at bounding box center [956, 18] width 8 height 8
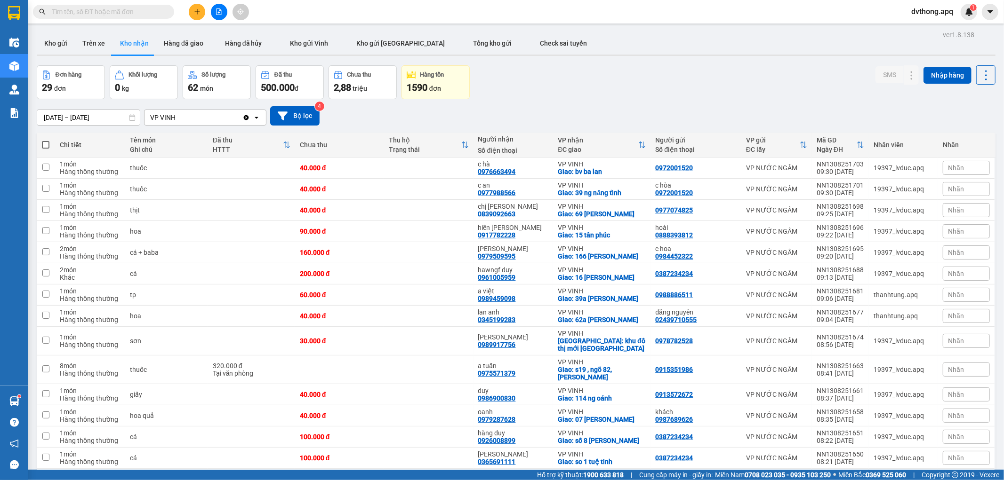
click at [637, 82] on div "Đơn hàng 29 đơn Khối lượng 0 kg Số lượng 62 món Đã thu 500.000 đ Chưa thu 2,88 …" at bounding box center [516, 82] width 959 height 34
click at [220, 13] on icon "file-add" at bounding box center [219, 11] width 7 height 7
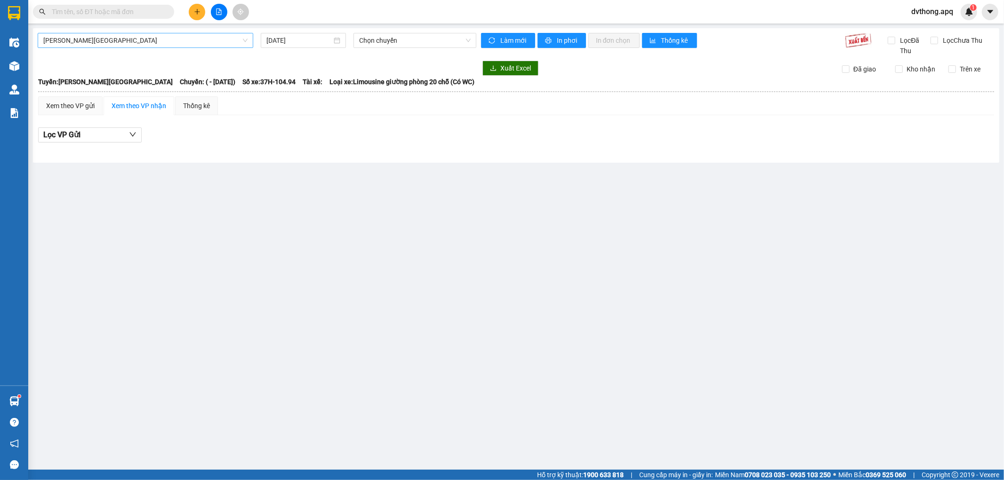
click at [157, 35] on div "Gia Lâm - [GEOGRAPHIC_DATA] [DATE] Chọn chuyến Làm mới In phơi In đơn chọn Thốn…" at bounding box center [516, 95] width 966 height 135
click at [155, 37] on span "[PERSON_NAME][GEOGRAPHIC_DATA]" at bounding box center [145, 40] width 204 height 14
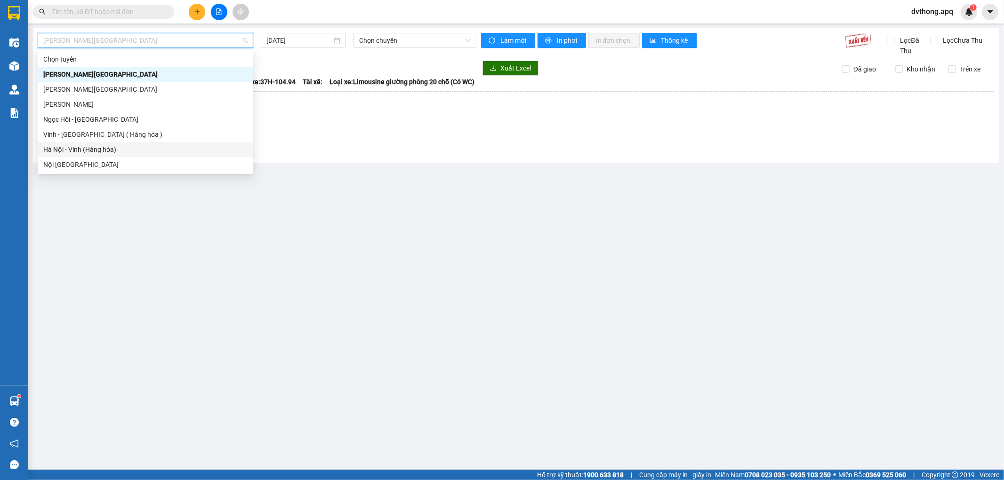
click at [111, 145] on div "Hà Nội - Vinh (Hàng hóa)" at bounding box center [145, 149] width 204 height 10
type input "[DATE]"
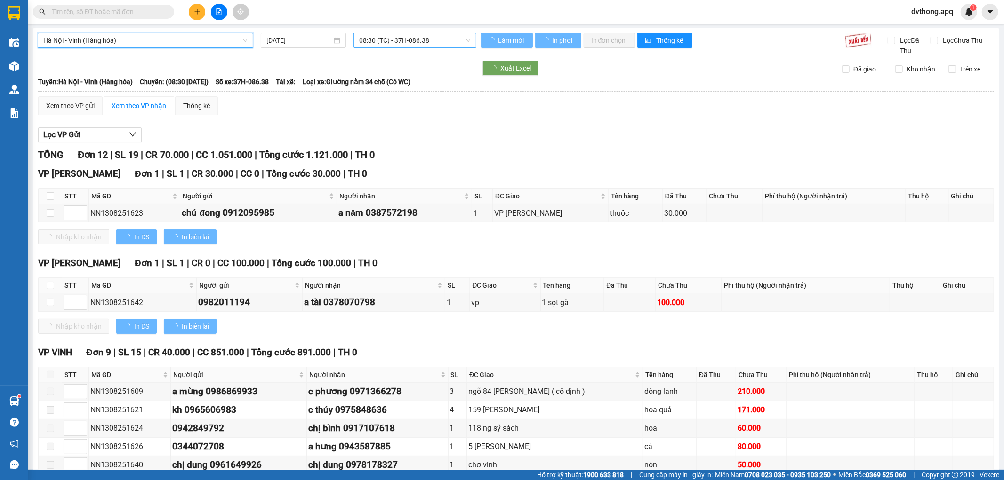
click at [408, 35] on span "08:30 (TC) - 37H-086.38" at bounding box center [414, 40] width 111 height 14
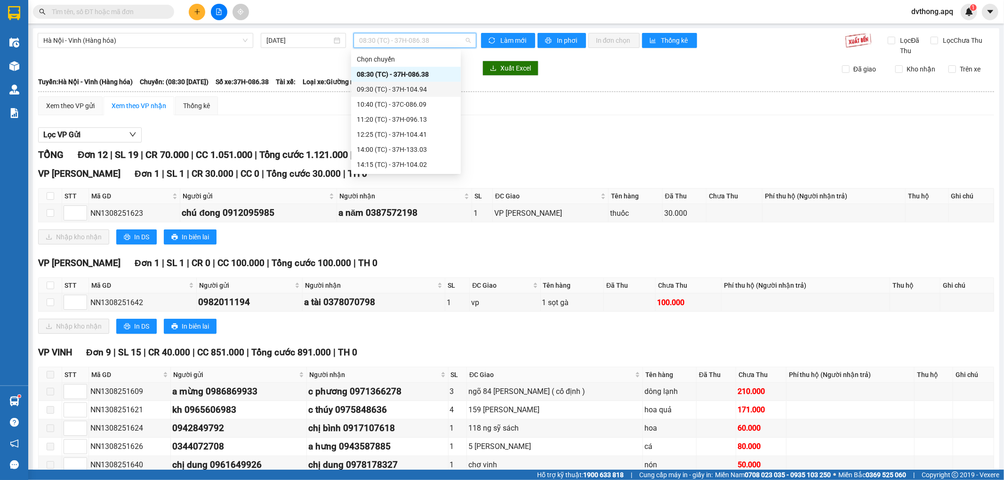
click at [410, 88] on div "09:30 (TC) - 37H-104.94" at bounding box center [406, 89] width 98 height 10
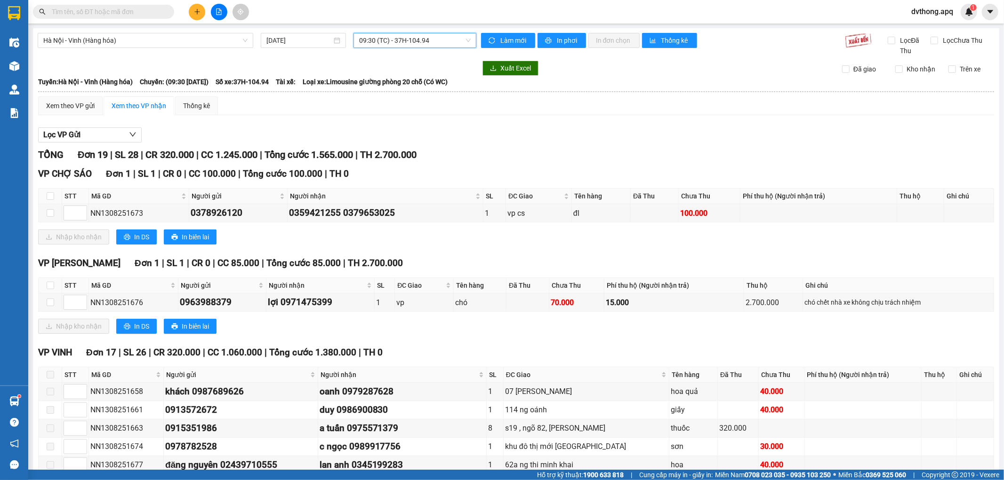
click at [392, 34] on span "09:30 (TC) - 37H-104.94" at bounding box center [414, 40] width 111 height 14
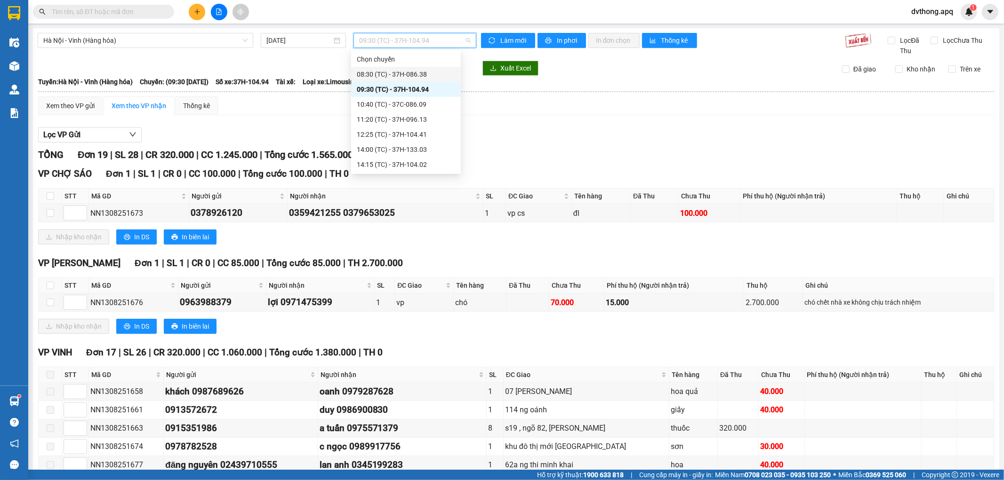
click at [405, 71] on div "08:30 (TC) - 37H-086.38" at bounding box center [406, 74] width 98 height 10
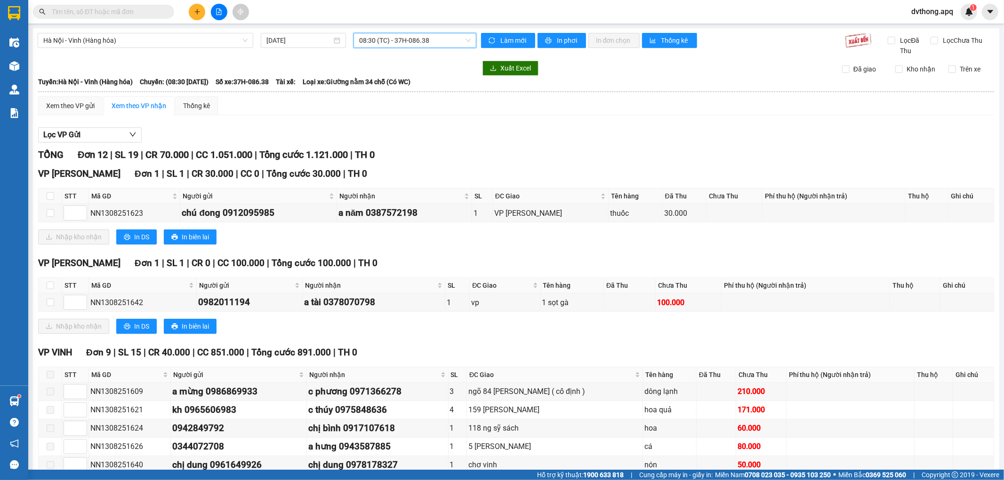
scroll to position [218, 0]
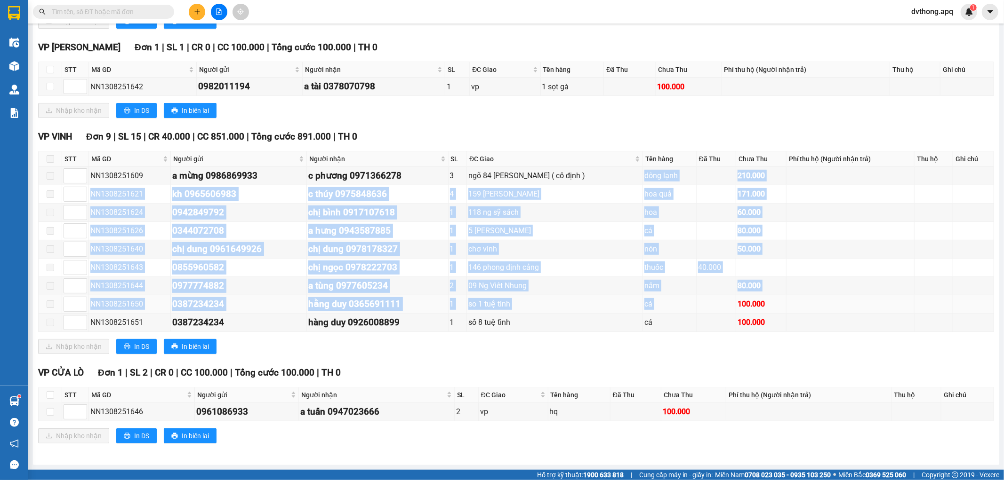
drag, startPoint x: 638, startPoint y: 177, endPoint x: 709, endPoint y: 300, distance: 142.3
click at [709, 300] on tbody "NN1308251609 a mừng 0986869933 c phương 0971366278 3 ngõ 84 [PERSON_NAME] ( cố …" at bounding box center [516, 249] width 955 height 165
click at [709, 300] on td at bounding box center [716, 305] width 40 height 18
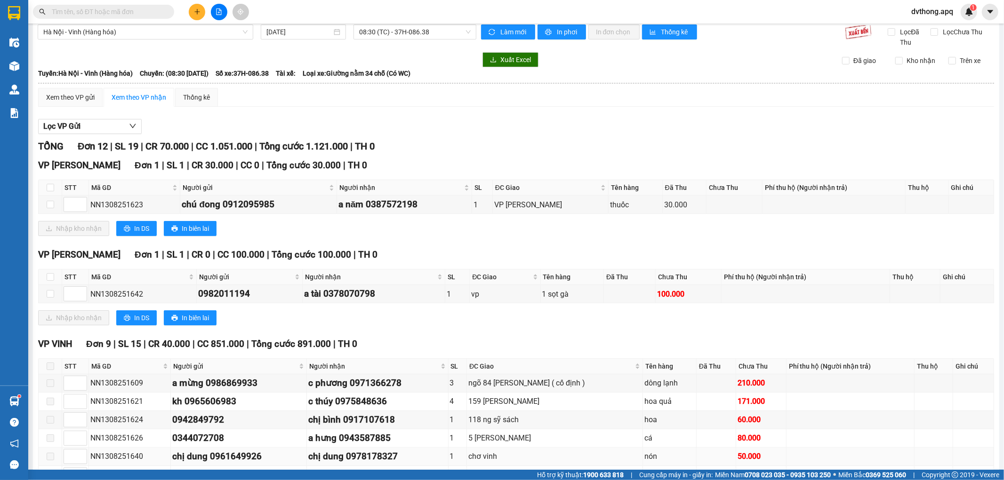
scroll to position [0, 0]
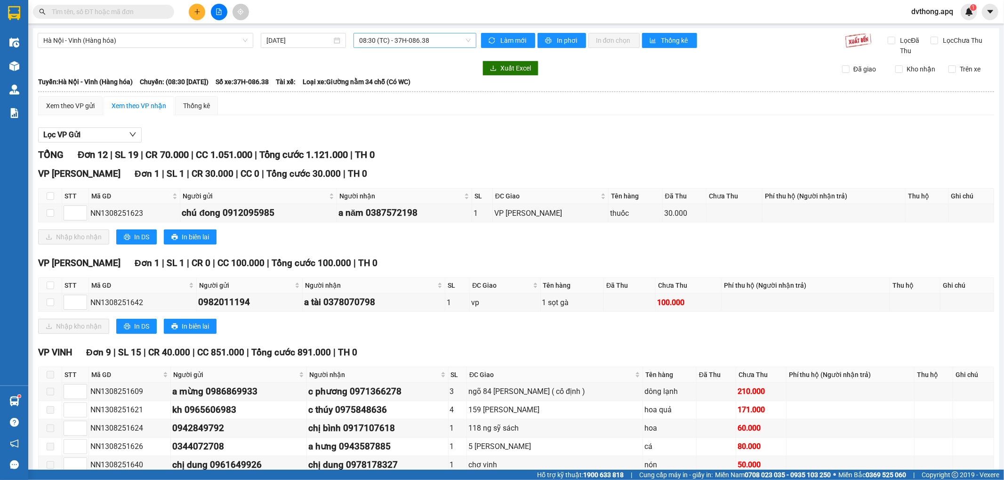
click at [368, 42] on span "08:30 (TC) - 37H-086.38" at bounding box center [414, 40] width 111 height 14
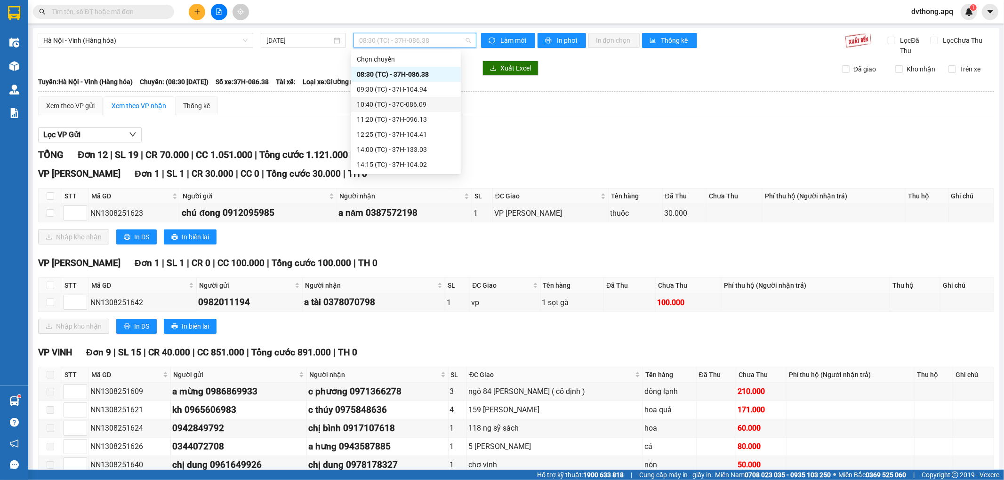
click at [391, 102] on div "10:40 (TC) - 37C-086.09" at bounding box center [406, 104] width 98 height 10
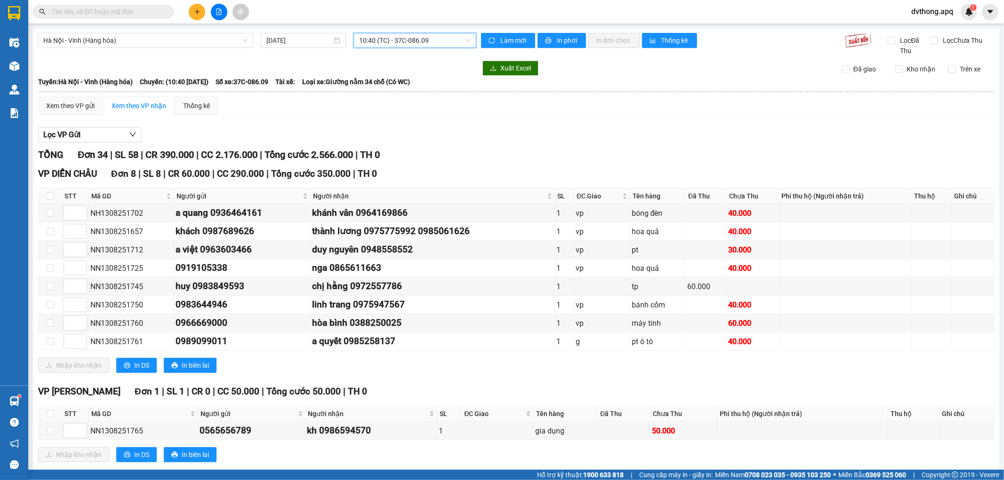
click at [389, 25] on main "[GEOGRAPHIC_DATA] - [GEOGRAPHIC_DATA] (Hàng hóa) [DATE] 10:40 (TC) - 37C-086.09…" at bounding box center [502, 235] width 1004 height 470
click at [393, 40] on span "10:40 (TC) - 37C-086.09" at bounding box center [414, 40] width 111 height 14
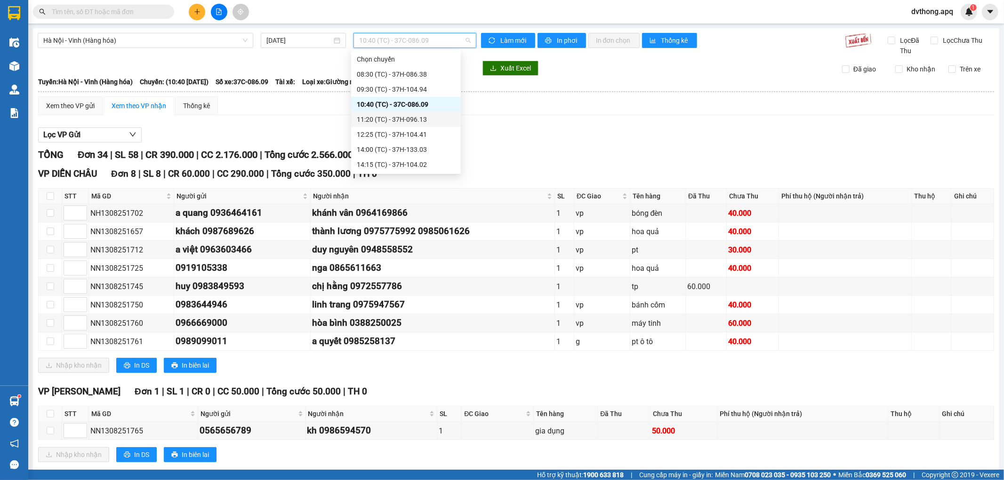
click at [389, 115] on div "11:20 (TC) - 37H-096.13" at bounding box center [406, 119] width 98 height 10
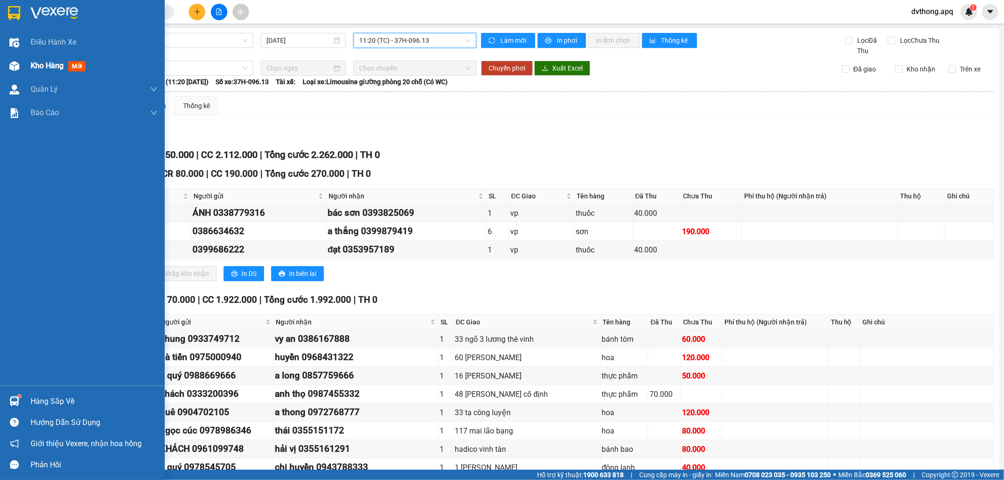
click at [19, 58] on div at bounding box center [14, 66] width 16 height 16
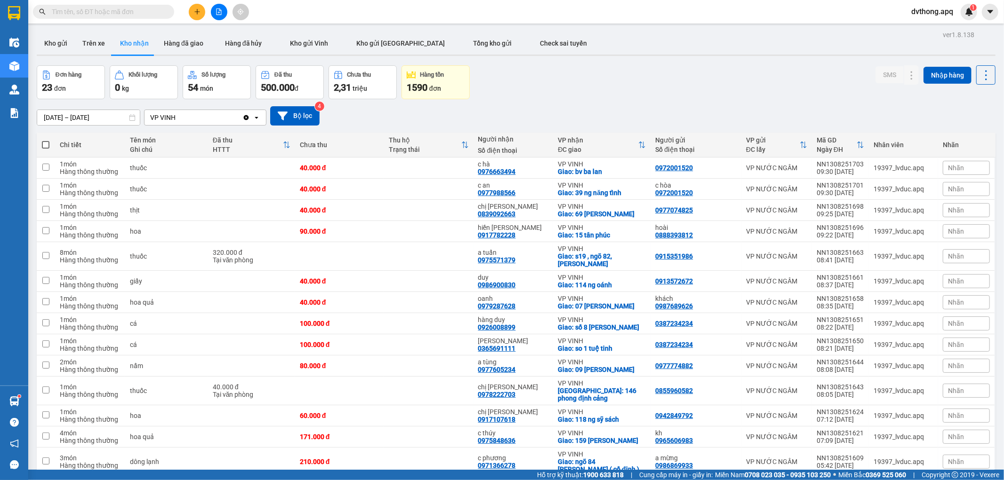
click at [601, 107] on div "[DATE] – [DATE] Press the down arrow key to interact with the calendar and sele…" at bounding box center [516, 115] width 959 height 19
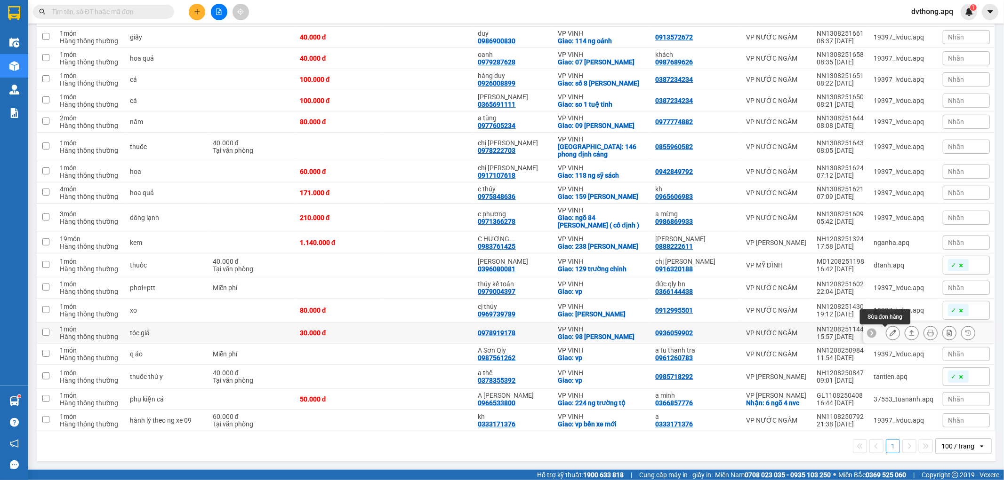
click at [889, 333] on button at bounding box center [892, 333] width 13 height 16
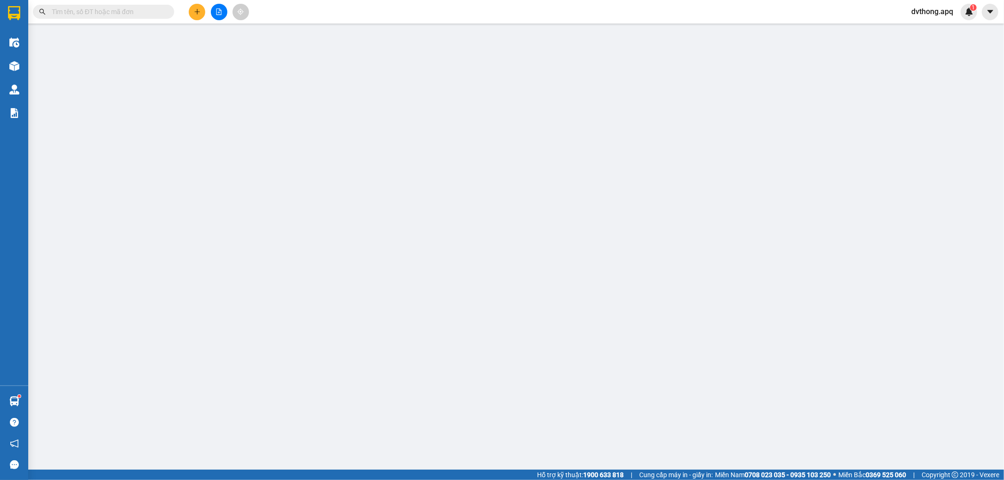
type input "0936059902"
type input "0978919178"
checkbox input "true"
type input "98 [PERSON_NAME]"
type input "30.000"
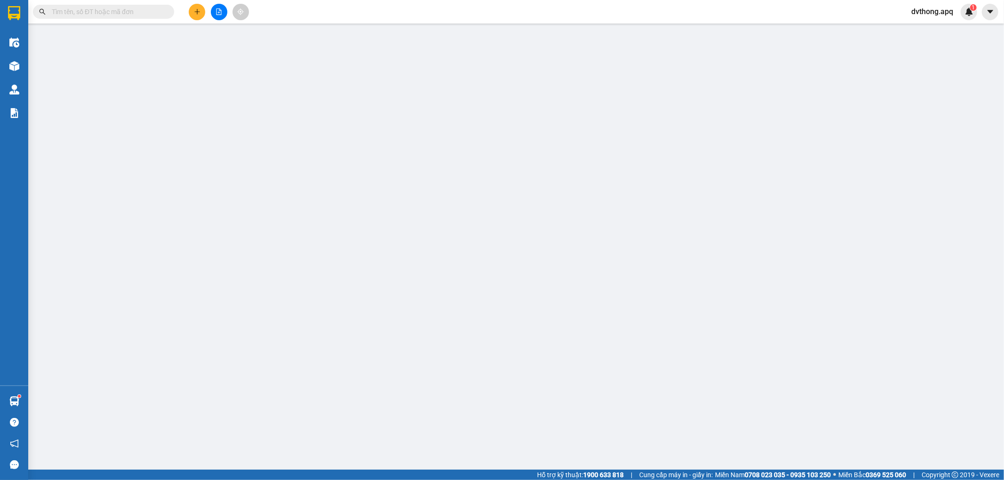
type input "30.000"
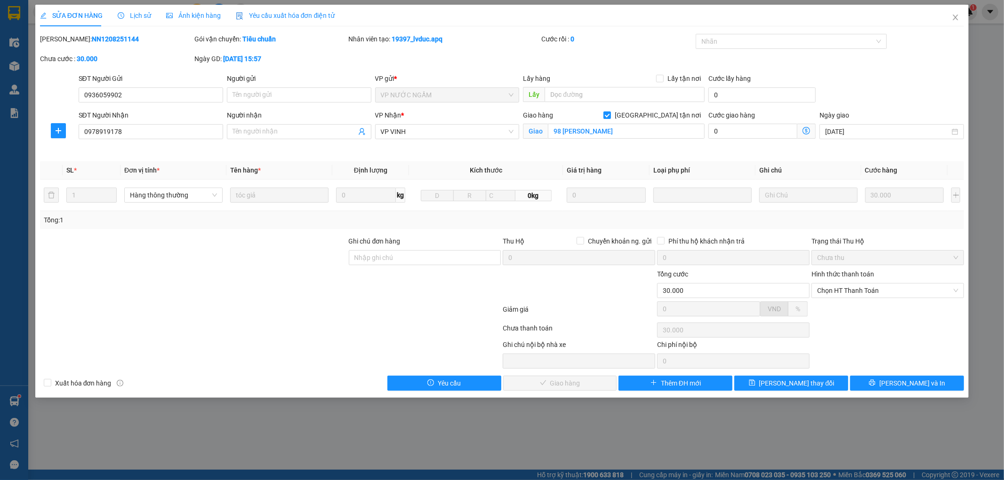
click at [140, 16] on span "Lịch sử" at bounding box center [134, 16] width 33 height 8
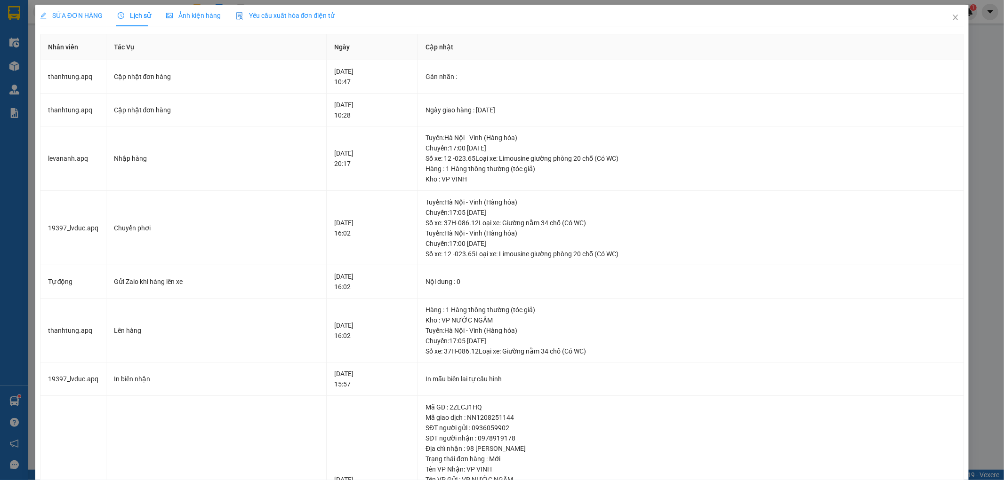
click at [93, 18] on span "SỬA ĐƠN HÀNG" at bounding box center [71, 16] width 63 height 8
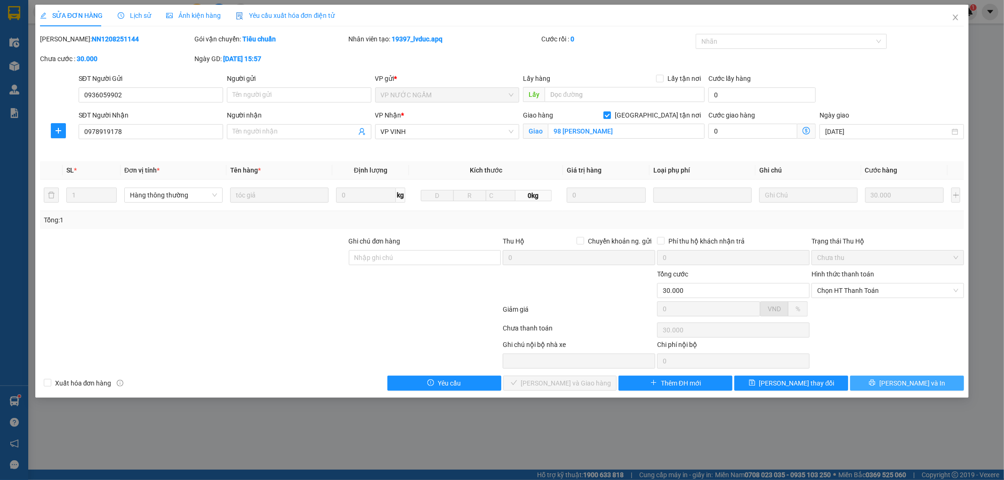
click at [888, 389] on button "[PERSON_NAME] và In" at bounding box center [907, 383] width 114 height 15
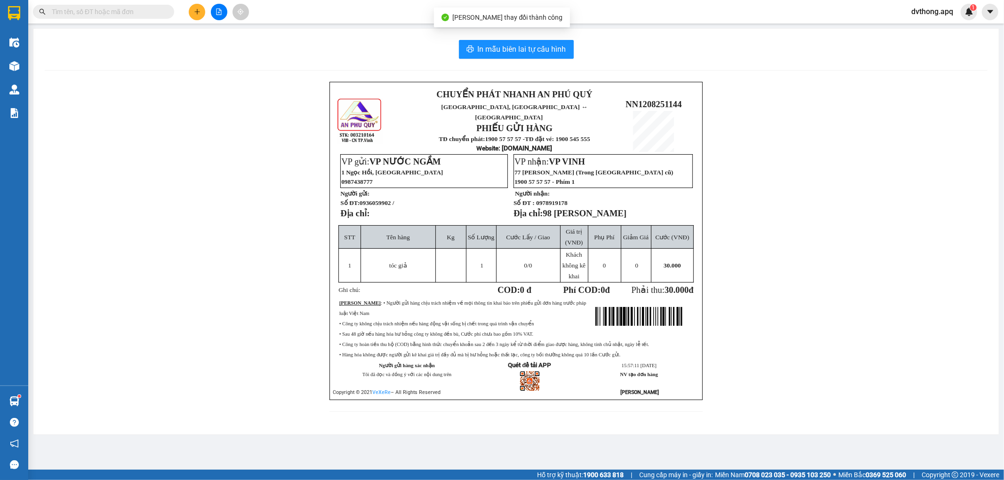
click at [209, 191] on div "CHUYỂN PHÁT NHANH AN PHÚ QUÝ NGHỆ AN, [GEOGRAPHIC_DATA] ↔ [GEOGRAPHIC_DATA] PHI…" at bounding box center [516, 253] width 943 height 342
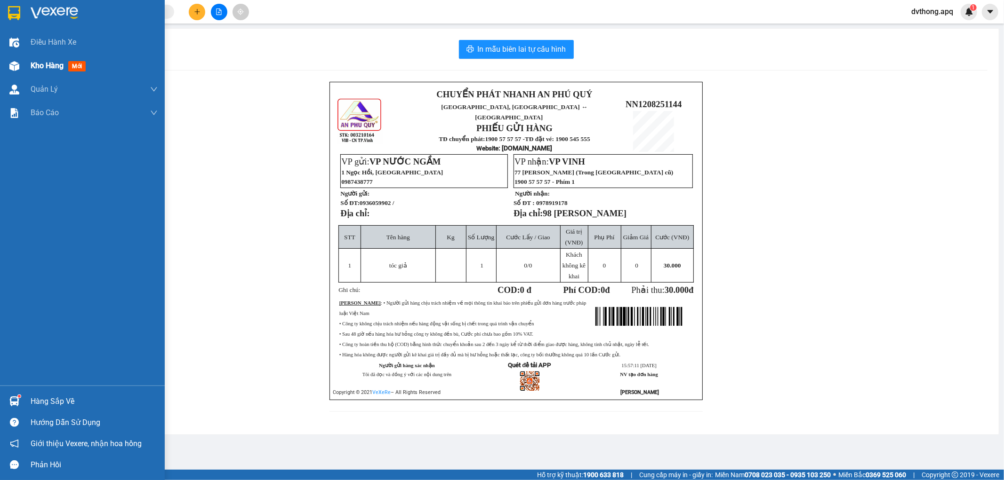
click at [25, 70] on div "Kho hàng mới" at bounding box center [82, 66] width 165 height 24
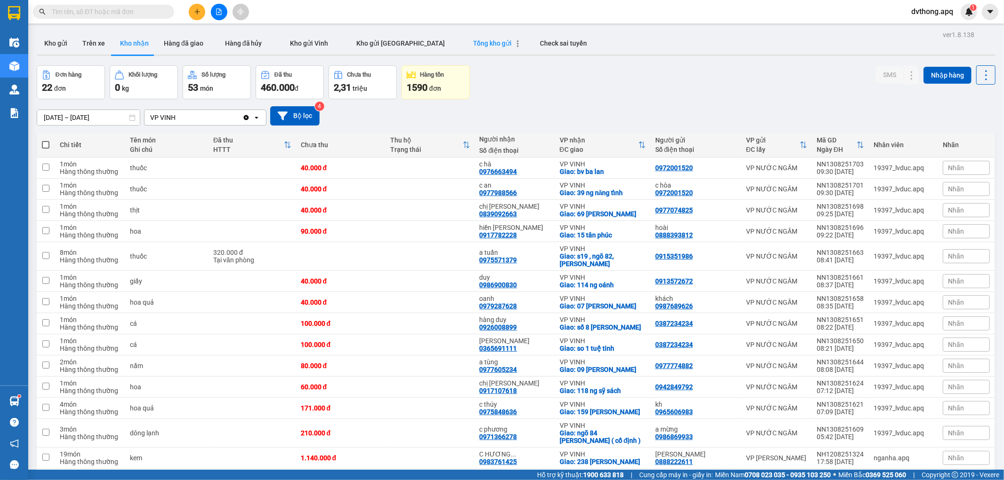
click at [464, 48] on button "Tổng kho gửi" at bounding box center [492, 43] width 67 height 23
type input "[DATE] – [DATE]"
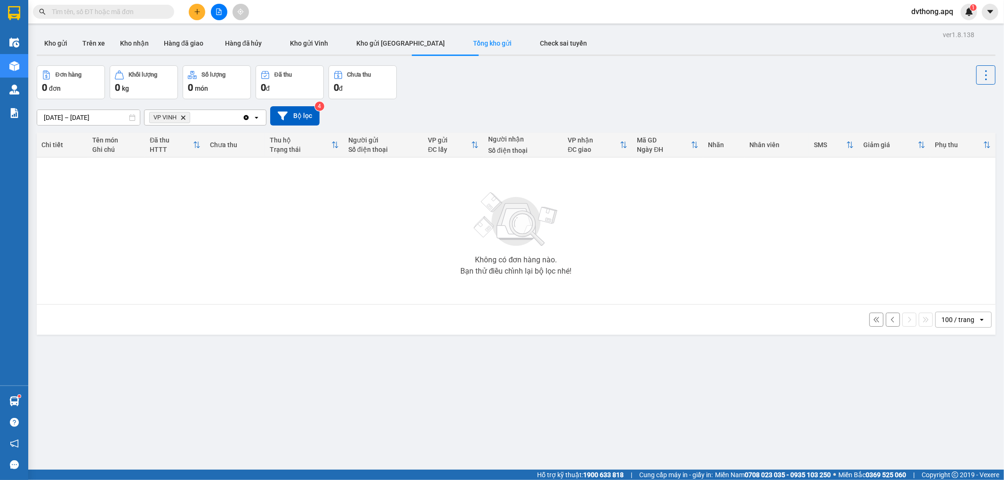
click at [180, 119] on icon "Delete" at bounding box center [183, 118] width 6 height 6
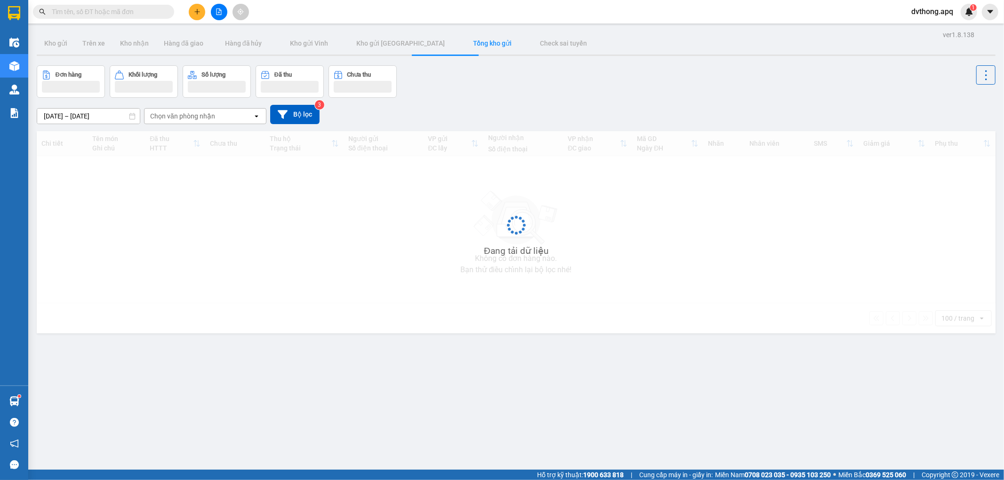
click at [481, 105] on div "[DATE] – [DATE] Press the down arrow key to interact with the calendar and sele…" at bounding box center [516, 114] width 959 height 19
click at [221, 13] on icon "file-add" at bounding box center [218, 11] width 5 height 7
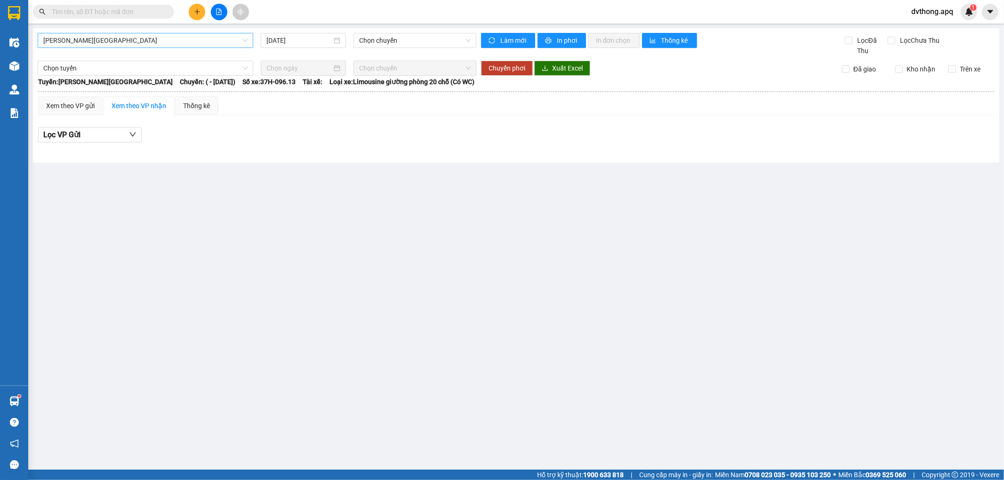
click at [120, 40] on span "[PERSON_NAME][GEOGRAPHIC_DATA]" at bounding box center [145, 40] width 204 height 14
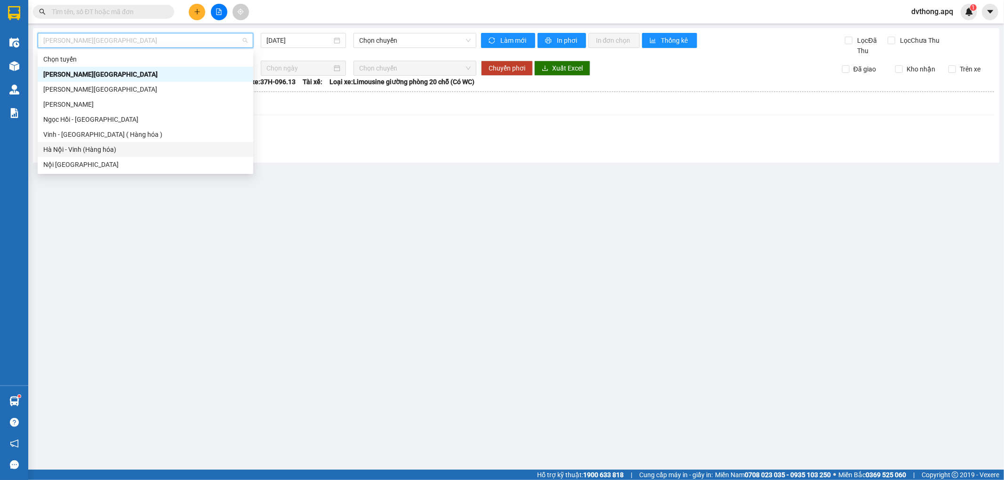
click at [110, 153] on div "Hà Nội - Vinh (Hàng hóa)" at bounding box center [145, 149] width 204 height 10
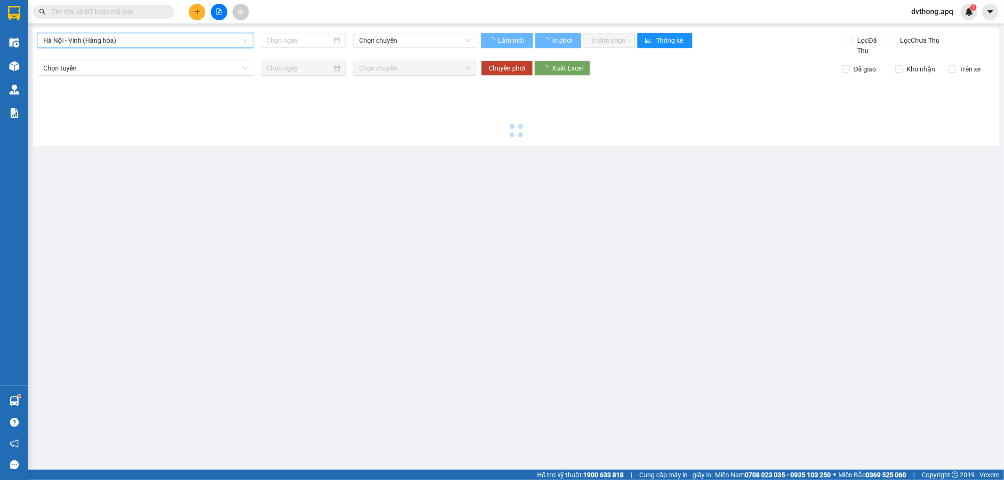
type input "[DATE]"
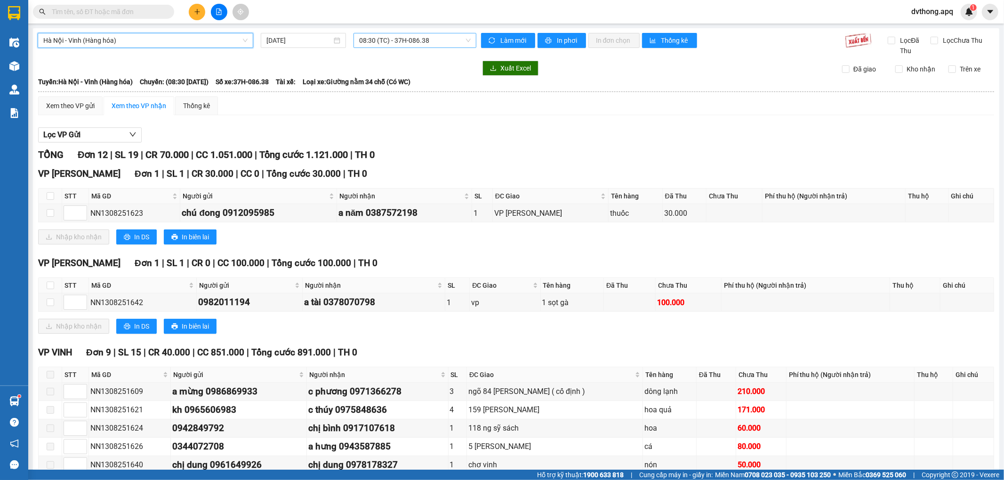
click at [369, 41] on span "08:30 (TC) - 37H-086.38" at bounding box center [414, 40] width 111 height 14
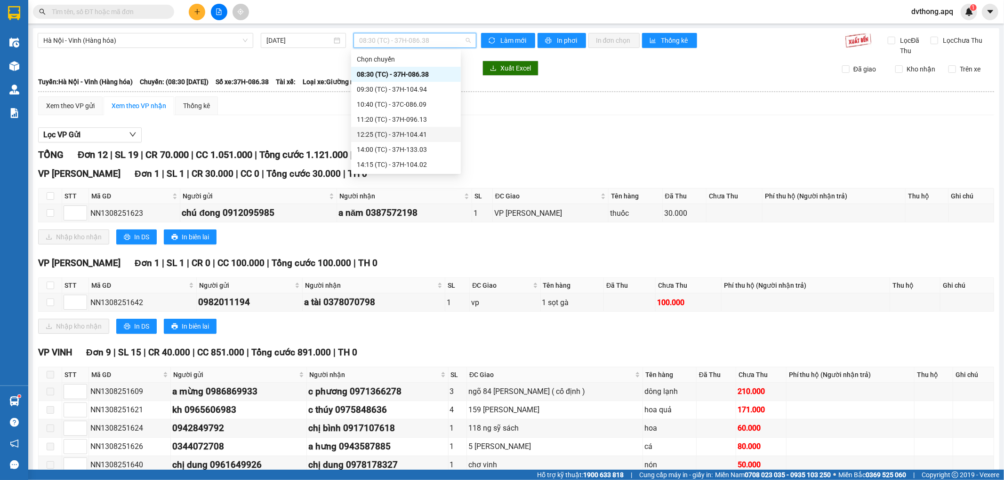
scroll to position [15, 0]
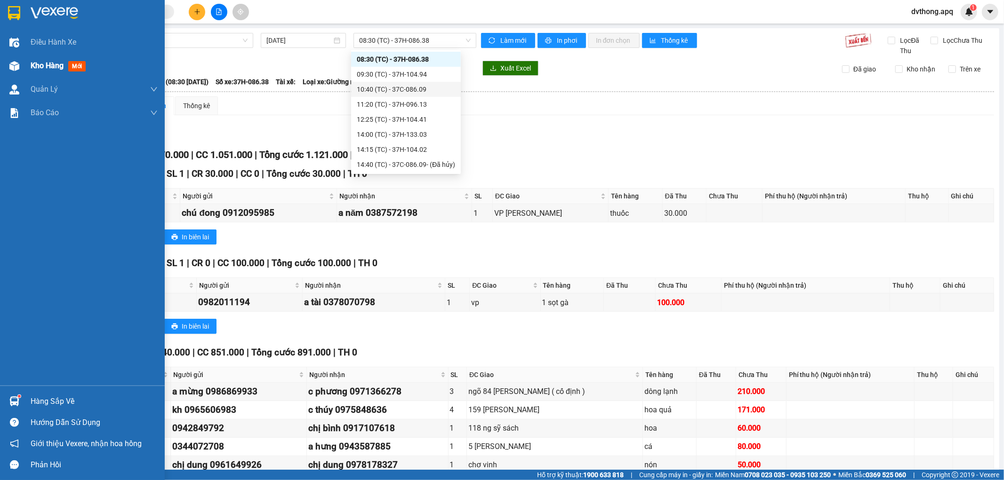
click at [24, 64] on div "Kho hàng mới" at bounding box center [82, 66] width 165 height 24
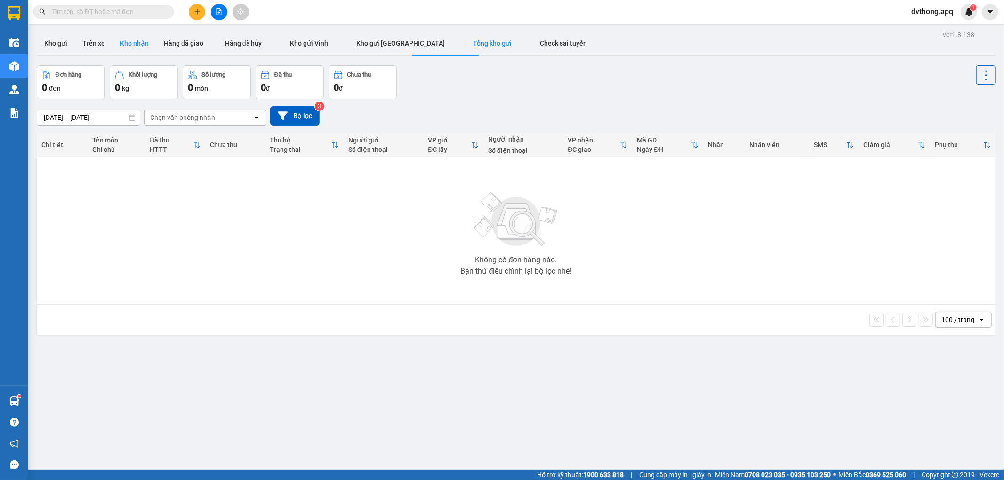
click at [129, 51] on button "Kho nhận" at bounding box center [134, 43] width 44 height 23
type input "[DATE] – [DATE]"
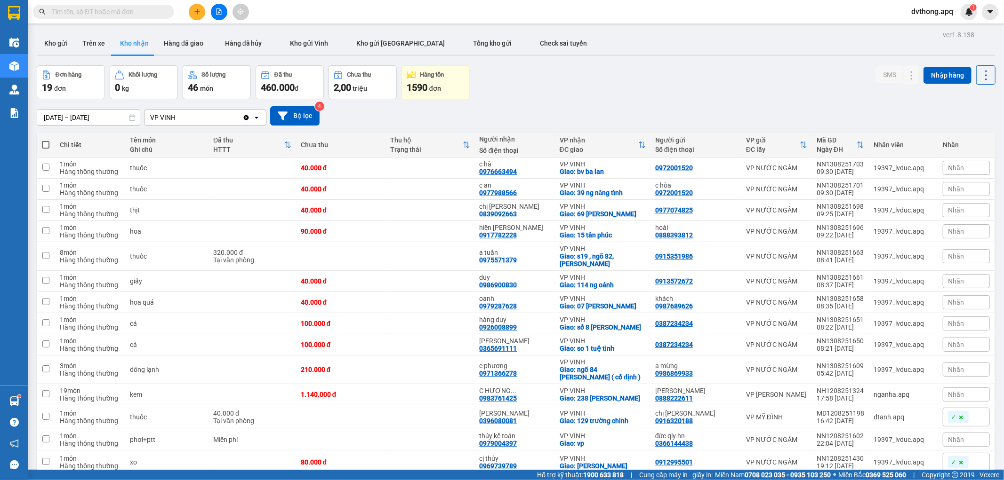
scroll to position [153, 0]
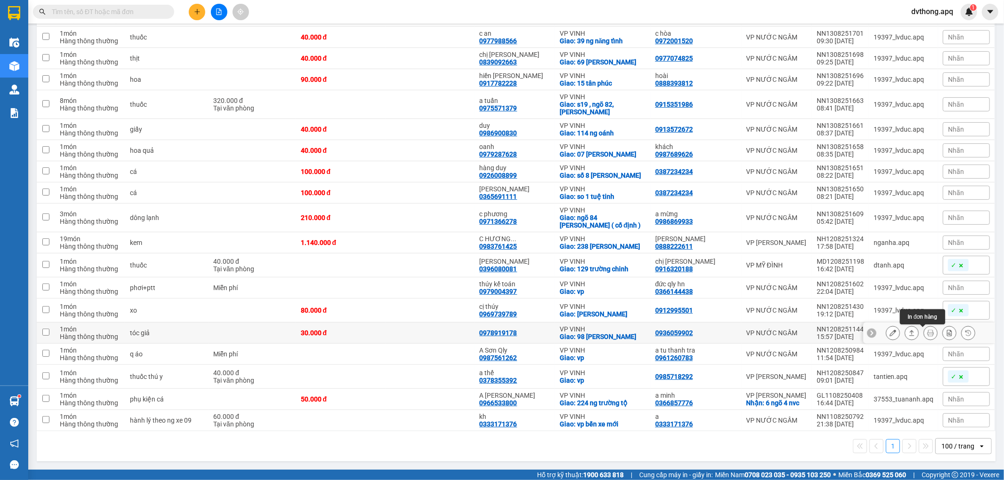
click at [927, 333] on icon at bounding box center [930, 333] width 7 height 7
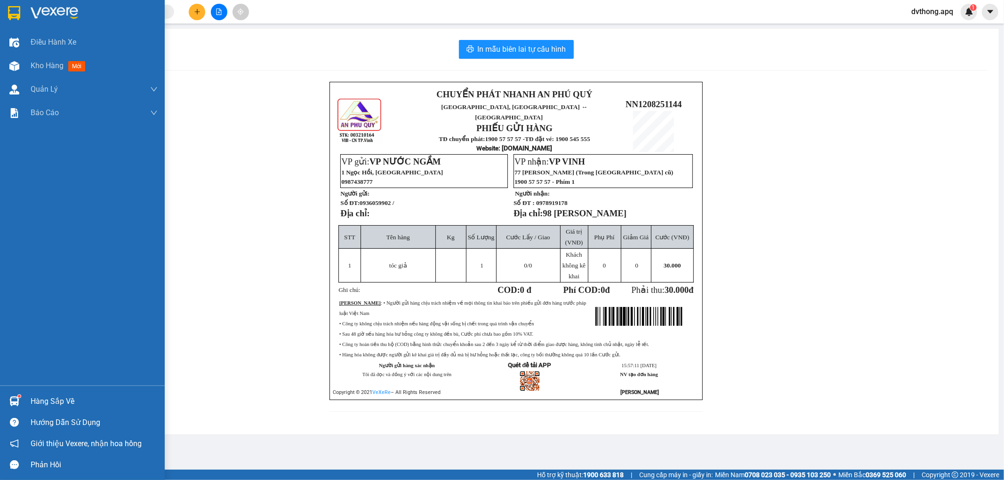
drag, startPoint x: 8, startPoint y: 58, endPoint x: 668, endPoint y: 1, distance: 662.7
click at [8, 58] on div at bounding box center [14, 66] width 16 height 16
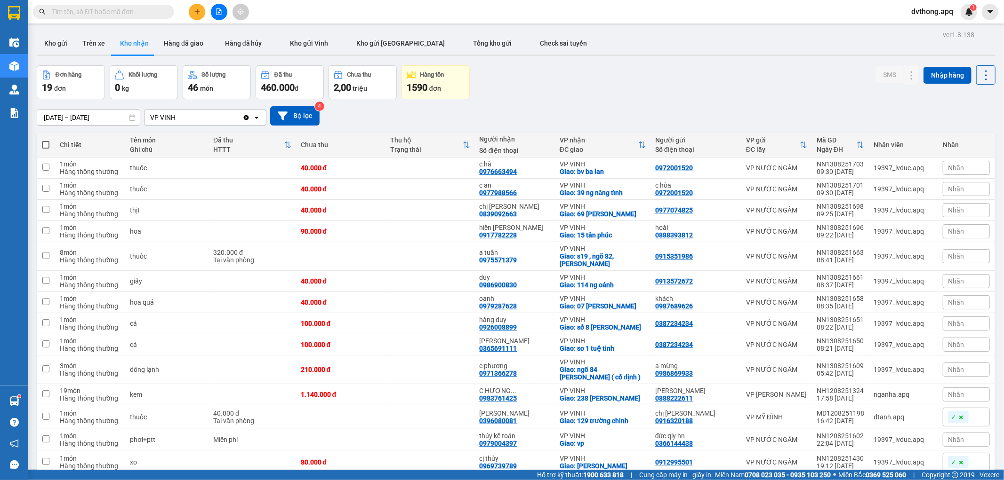
click at [221, 17] on button at bounding box center [219, 12] width 16 height 16
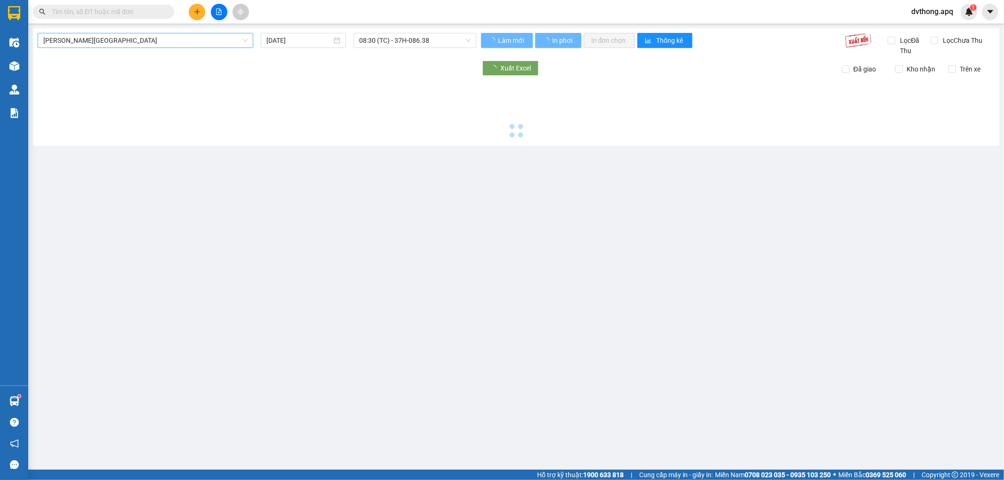
click at [133, 39] on span "[PERSON_NAME][GEOGRAPHIC_DATA]" at bounding box center [145, 40] width 204 height 14
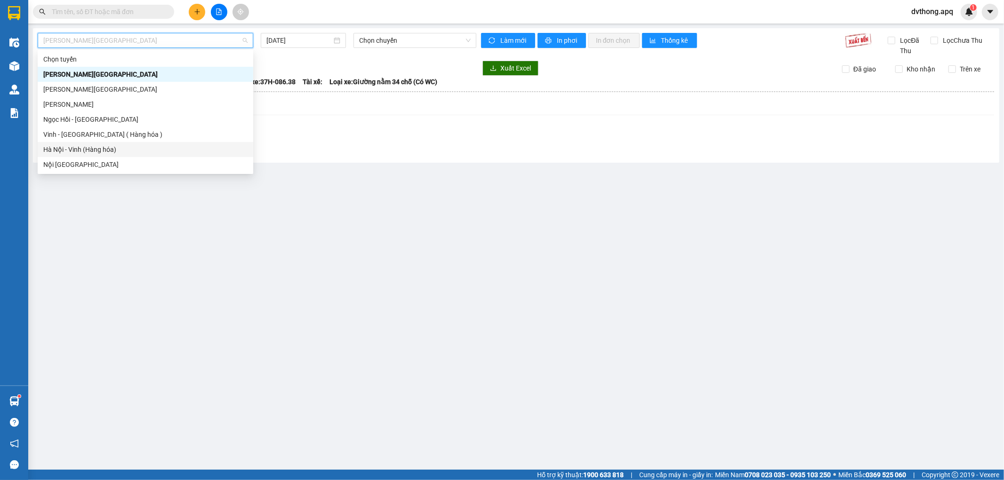
click at [109, 144] on div "Hà Nội - Vinh (Hàng hóa)" at bounding box center [145, 149] width 204 height 10
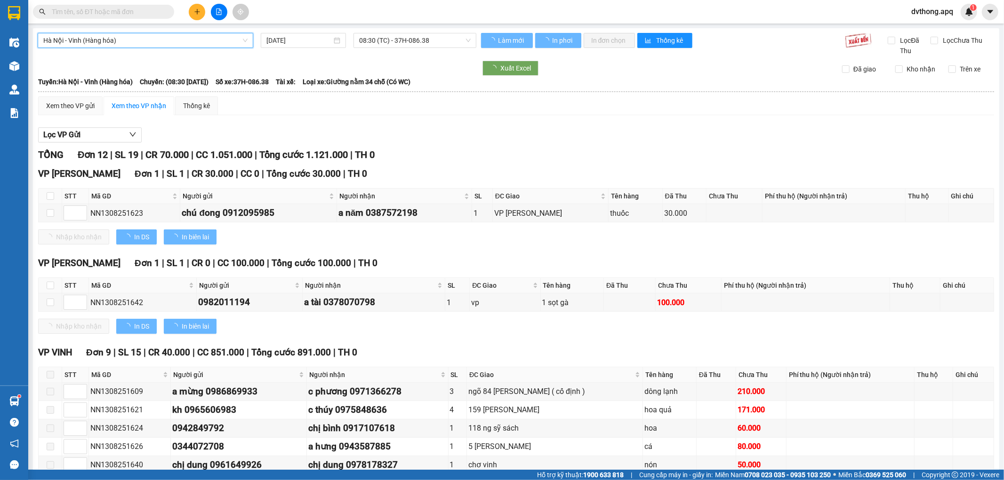
click at [304, 43] on input "[DATE]" at bounding box center [298, 40] width 65 height 10
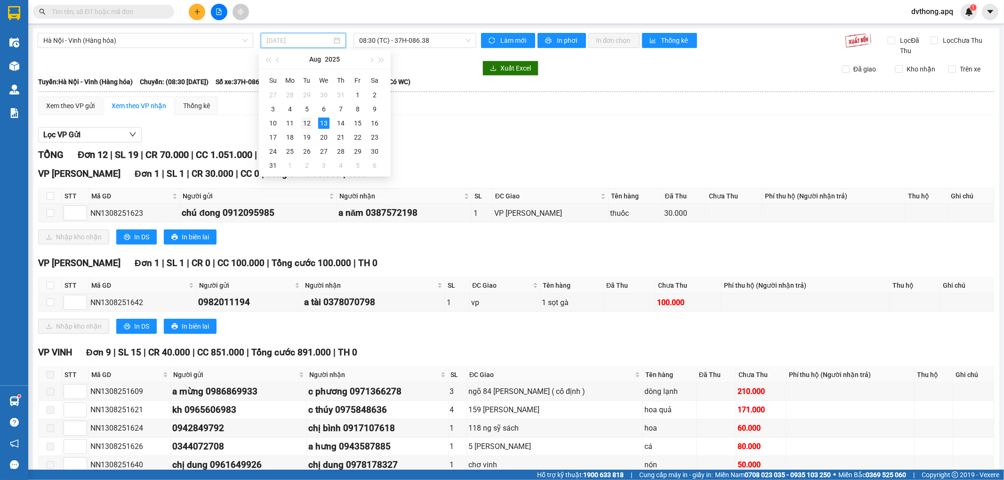
click at [311, 122] on div "12" at bounding box center [306, 123] width 11 height 11
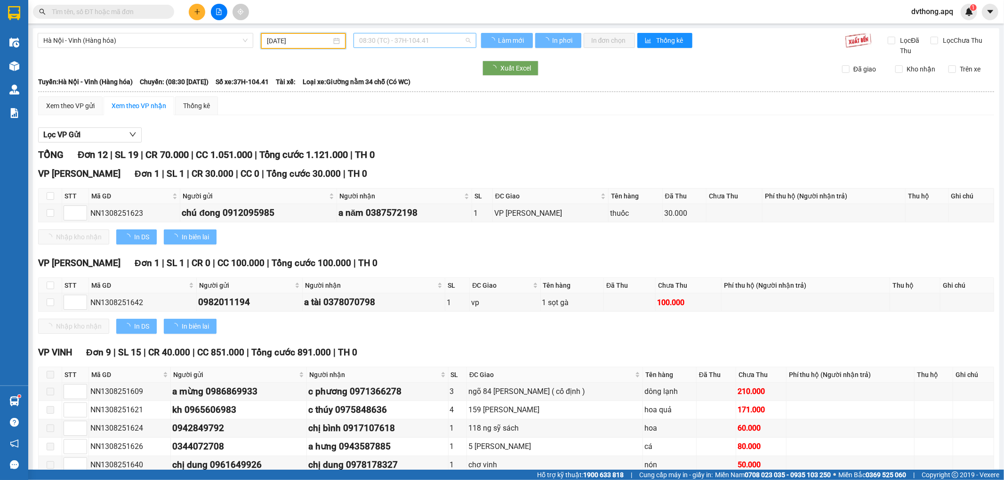
type input "[DATE]"
click at [411, 41] on span "08:30 (TC) - 37H-104.41" at bounding box center [414, 40] width 111 height 14
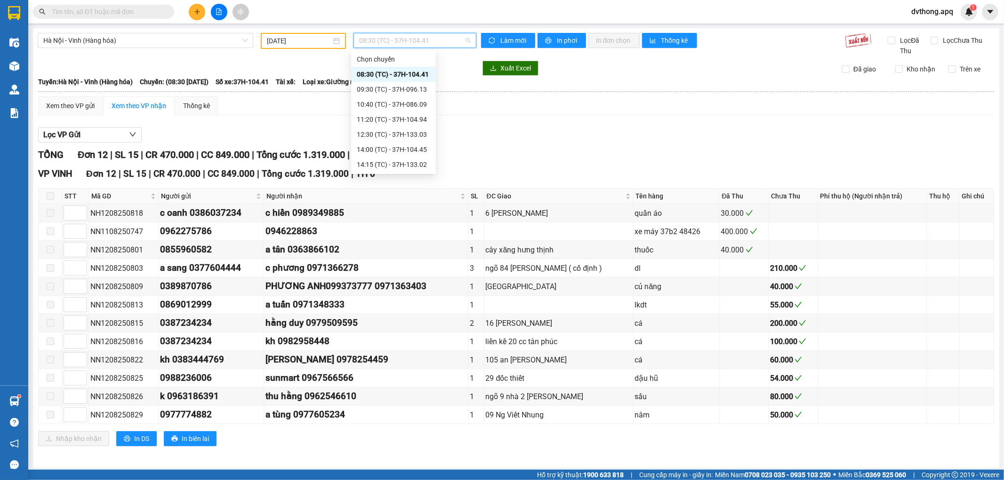
scroll to position [52, 0]
click at [424, 141] on div "17:00 (TC) - 37H-104.02" at bounding box center [393, 142] width 73 height 10
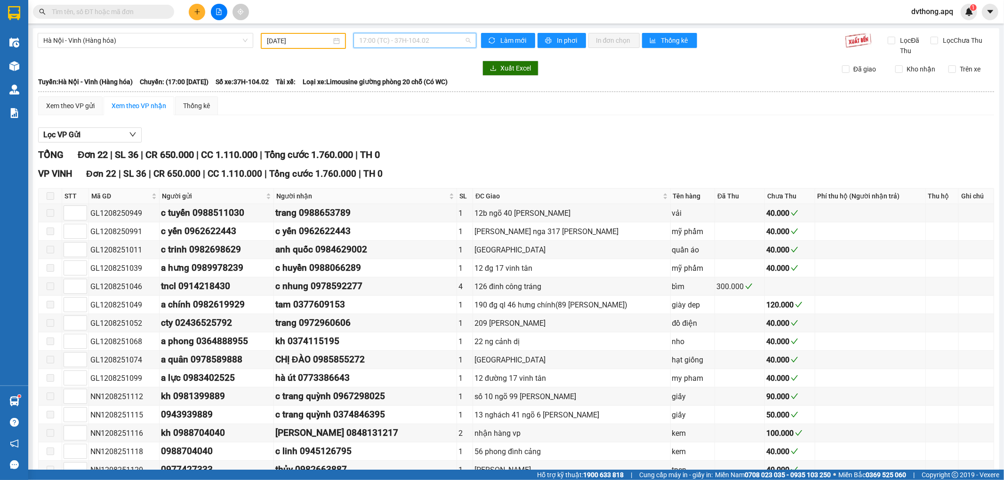
click at [434, 39] on span "17:00 (TC) - 37H-104.02" at bounding box center [414, 40] width 111 height 14
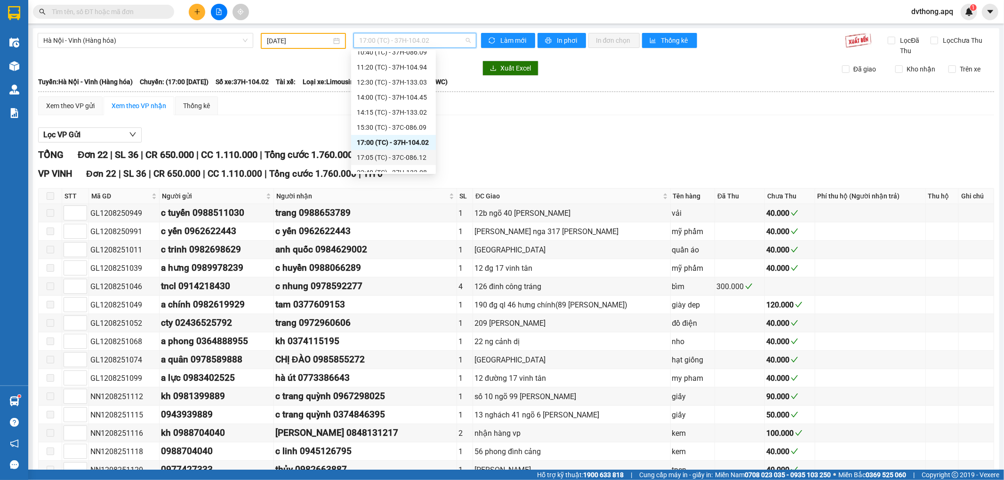
click at [408, 151] on div "17:05 (TC) - 37C-086.12" at bounding box center [393, 157] width 85 height 15
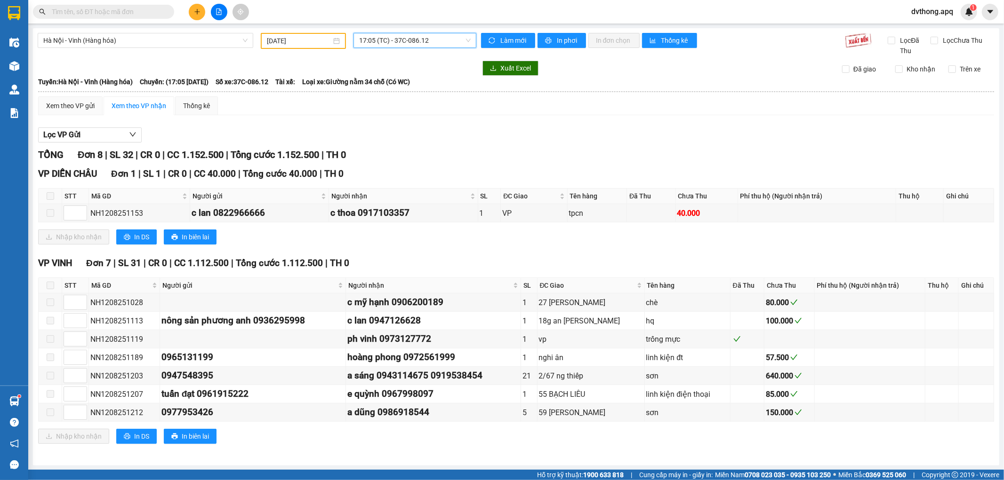
scroll to position [2, 0]
drag, startPoint x: 641, startPoint y: 336, endPoint x: 690, endPoint y: 339, distance: 48.6
click at [690, 339] on div "trống mực" at bounding box center [687, 339] width 82 height 12
click at [672, 337] on div "trống mực" at bounding box center [687, 339] width 82 height 12
drag, startPoint x: 690, startPoint y: 320, endPoint x: 711, endPoint y: 320, distance: 21.2
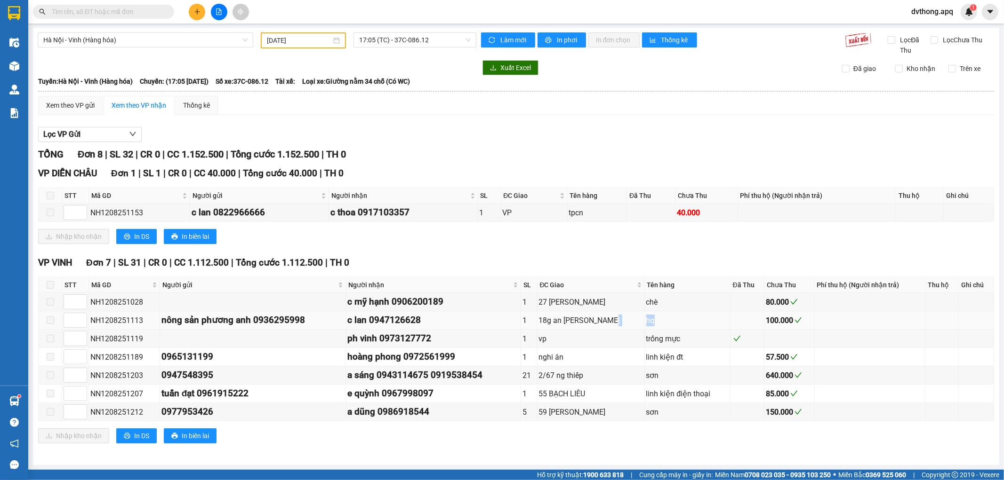
click at [711, 320] on tr "NH1208251113 nông sản phương anh 0936295998 c lan 0947126628 1 18g an [PERSON_N…" at bounding box center [516, 321] width 955 height 18
click at [702, 318] on div "hq" at bounding box center [687, 321] width 82 height 12
click at [373, 38] on span "17:05 (TC) - 37C-086.12" at bounding box center [414, 40] width 111 height 14
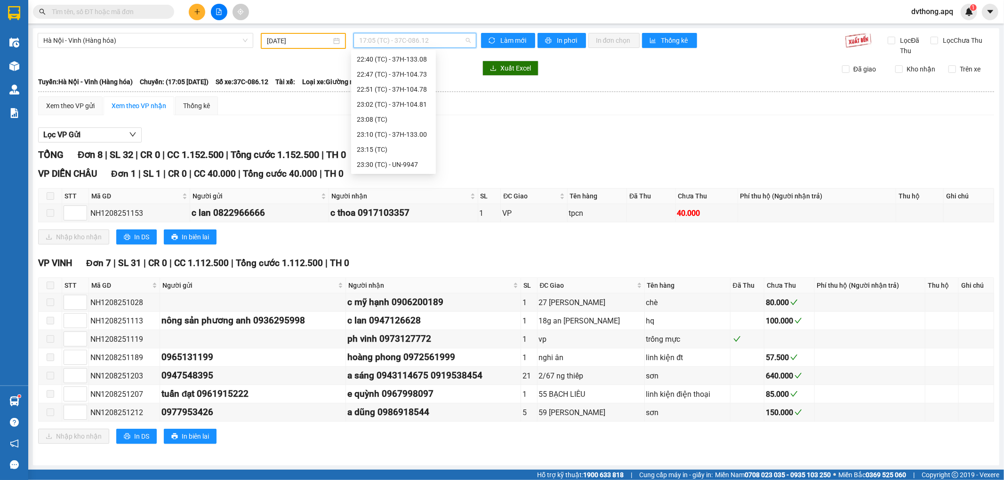
scroll to position [113, 0]
click at [405, 83] on div "17:00 (TC) - 37H-104.02" at bounding box center [393, 81] width 73 height 10
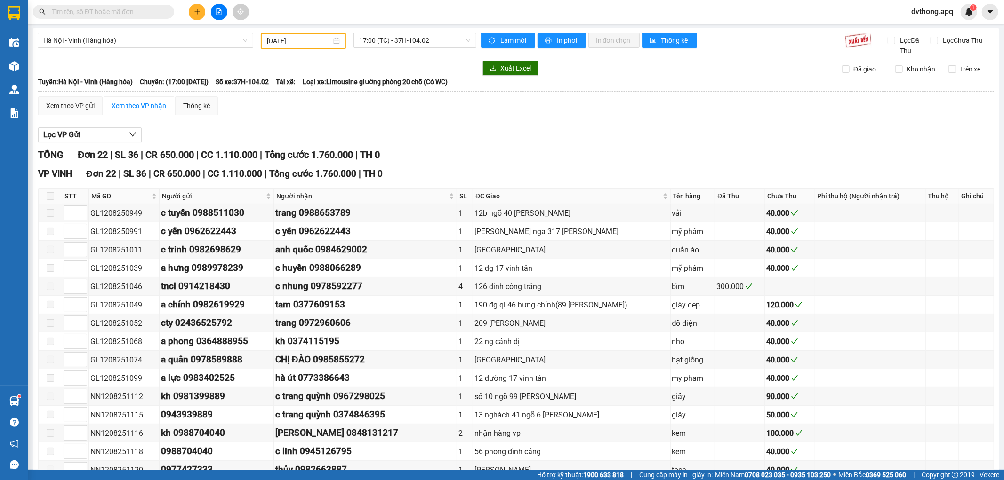
click at [504, 133] on div "Lọc VP Gửi" at bounding box center [516, 136] width 956 height 16
click at [105, 19] on div "Kết quả tìm kiếm ( 1 ) Bộ lọc Mã ĐH Trạng thái Món hàng Thu hộ Tổng cước Chưa c…" at bounding box center [92, 12] width 184 height 16
click at [111, 15] on input "text" at bounding box center [107, 12] width 111 height 10
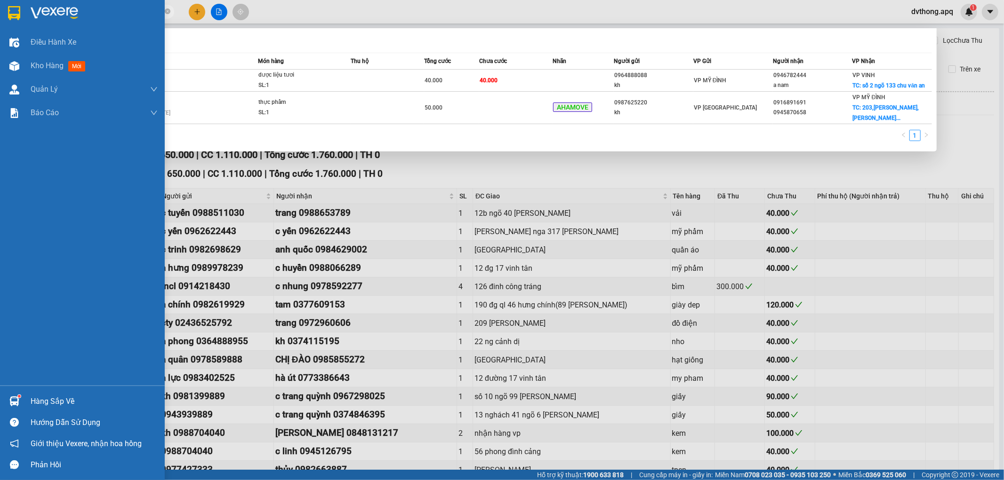
type input "08251612"
click at [7, 168] on div "Điều hành xe Kho hàng mới Quản [PERSON_NAME] lý thu hộ Quản lý chuyến Quản lý g…" at bounding box center [82, 208] width 165 height 355
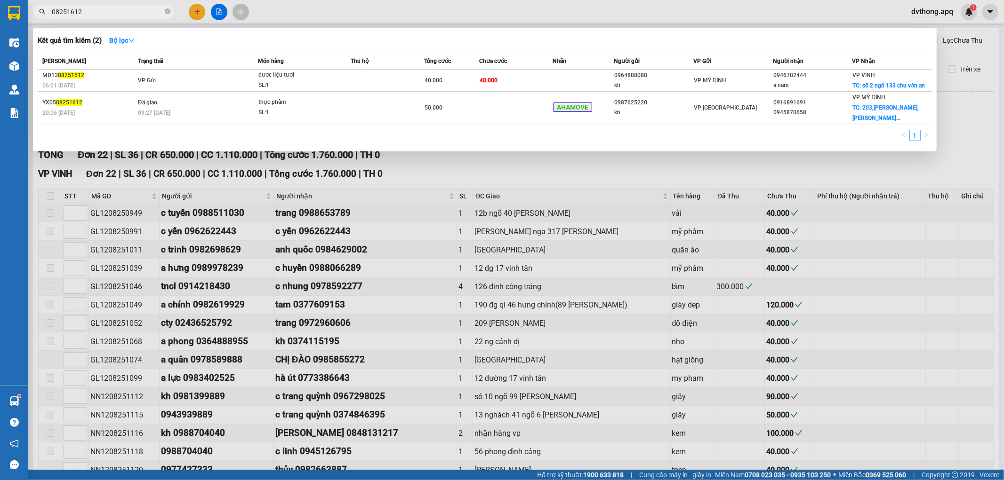
click at [726, 15] on div at bounding box center [502, 240] width 1004 height 480
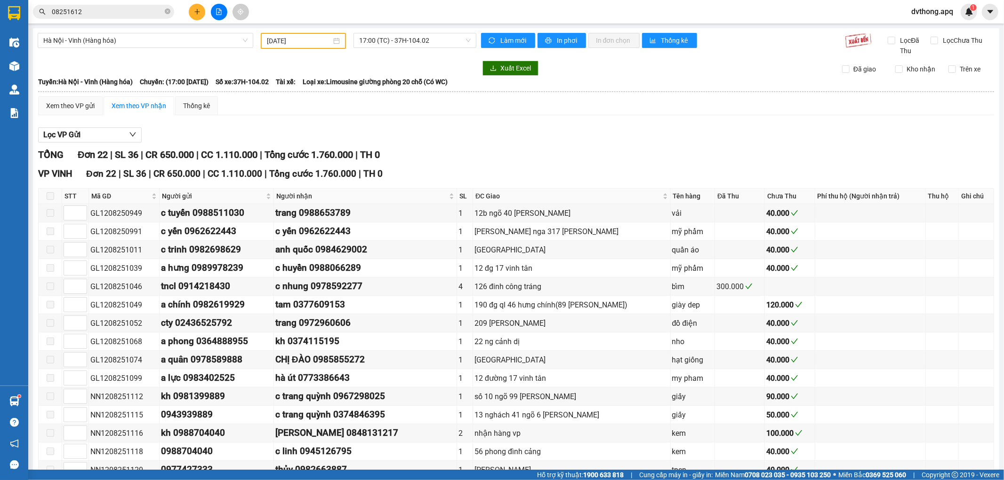
scroll to position [190, 0]
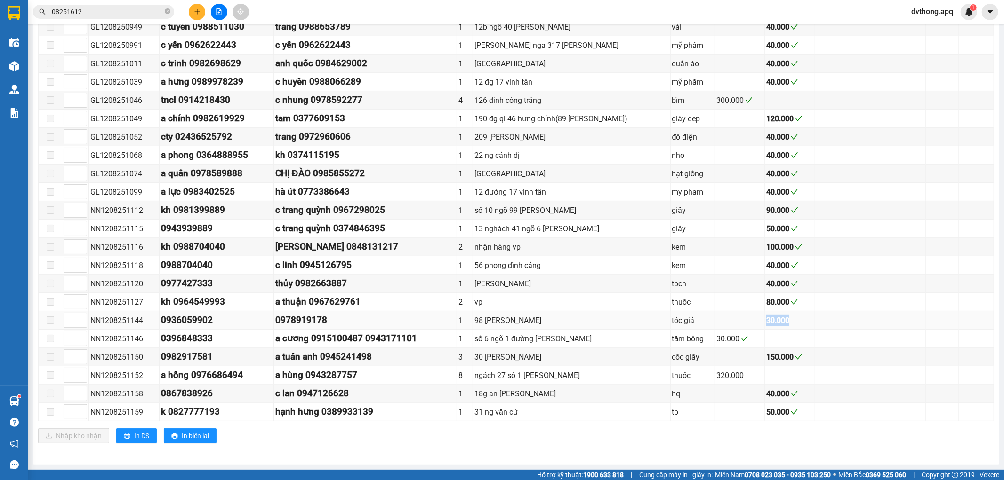
drag, startPoint x: 751, startPoint y: 319, endPoint x: 798, endPoint y: 321, distance: 46.6
click at [798, 321] on div "30.000" at bounding box center [789, 321] width 47 height 12
click at [744, 316] on td at bounding box center [740, 321] width 50 height 18
drag, startPoint x: 111, startPoint y: 319, endPoint x: 156, endPoint y: 319, distance: 45.2
click at [156, 319] on div "NN1208251144" at bounding box center [123, 321] width 67 height 12
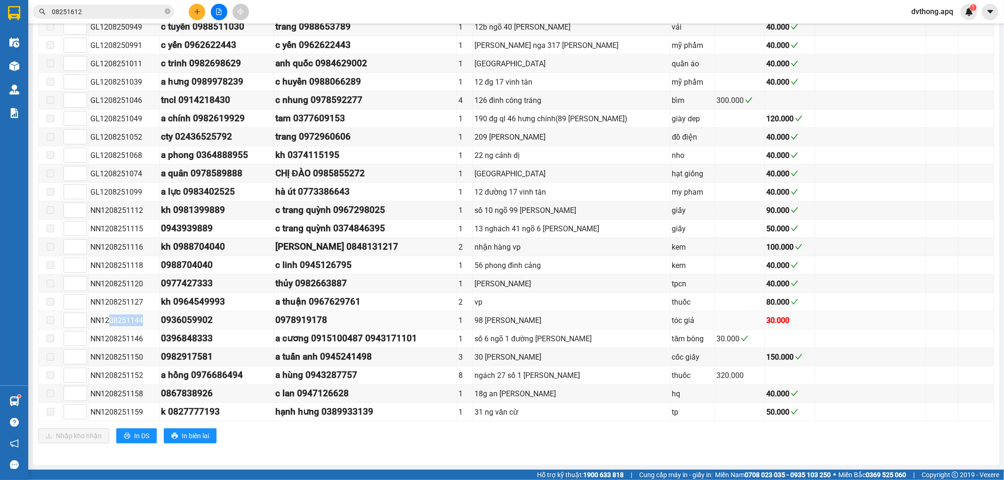
click at [136, 317] on div "NN1208251144" at bounding box center [123, 321] width 67 height 12
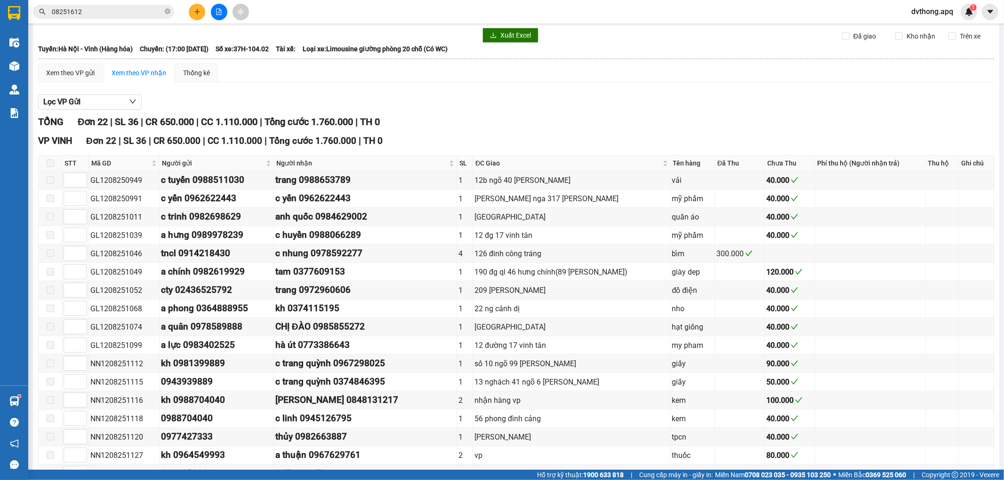
scroll to position [0, 0]
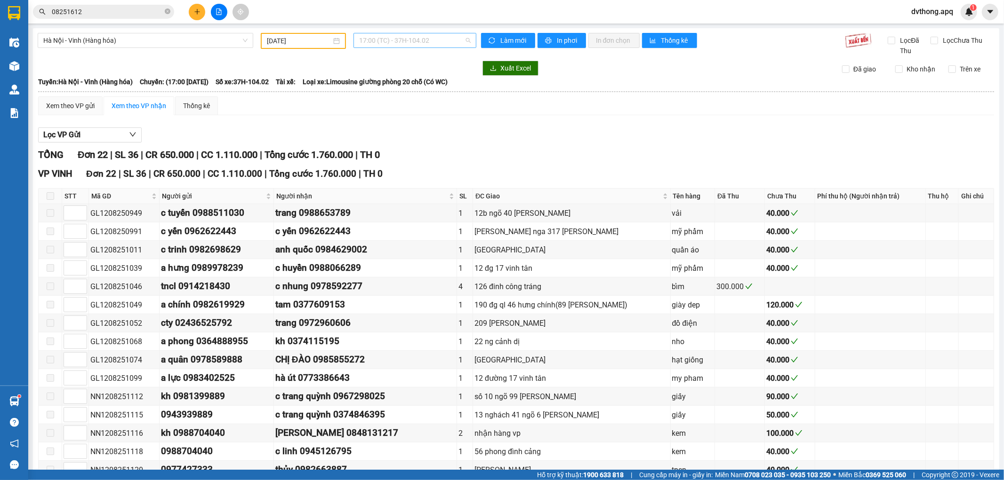
click at [415, 40] on span "17:00 (TC) - 37H-104.02" at bounding box center [414, 40] width 111 height 14
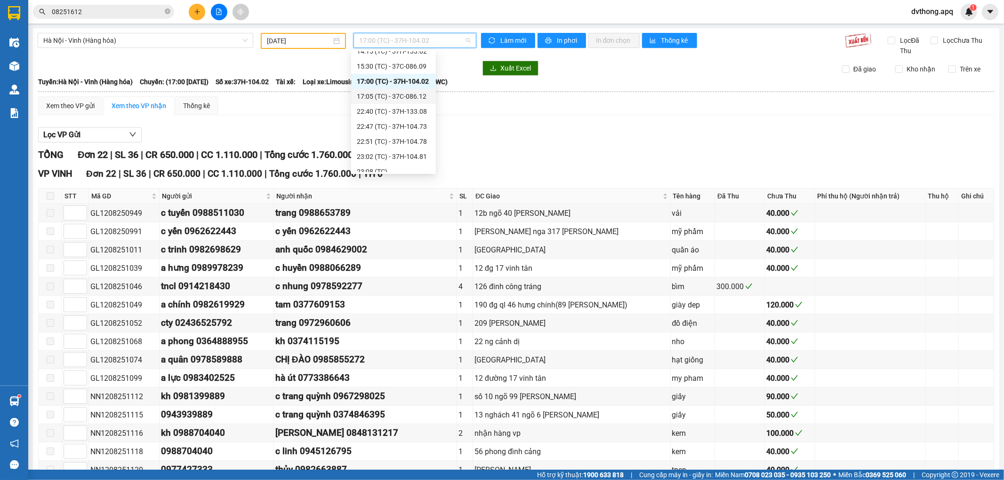
click at [398, 99] on div "17:05 (TC) - 37C-086.12" at bounding box center [393, 96] width 73 height 10
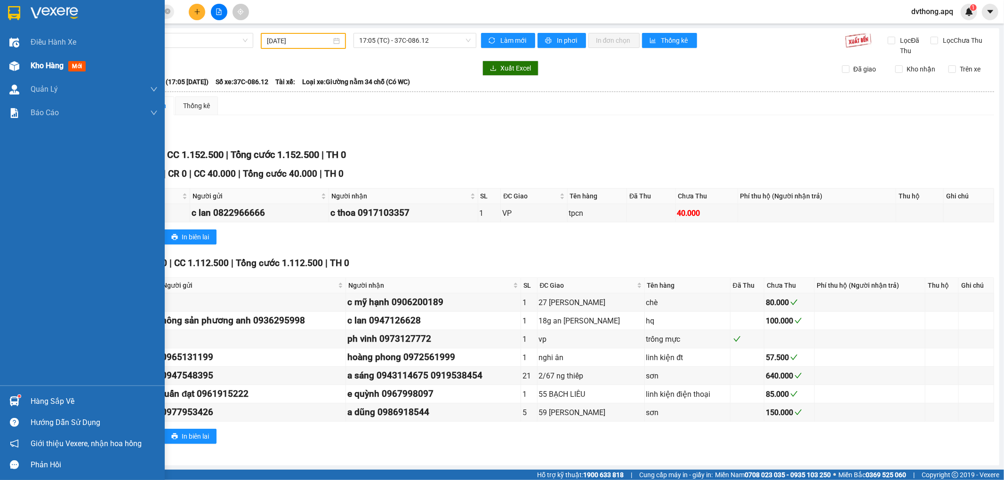
click at [23, 67] on div "Kho hàng mới" at bounding box center [82, 66] width 165 height 24
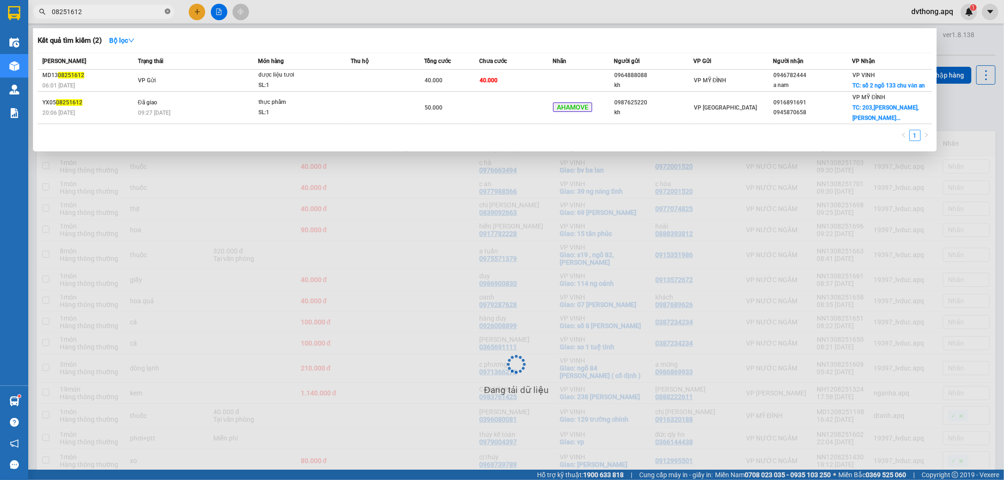
click at [165, 12] on icon "close-circle" at bounding box center [168, 11] width 6 height 6
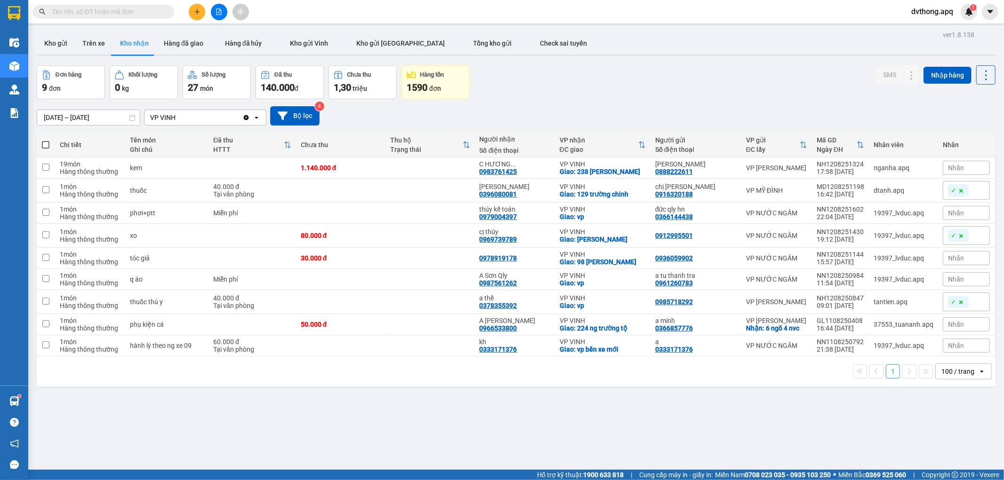
click at [523, 96] on div "Đơn hàng 9 đơn Khối lượng 0 kg Số lượng 27 món Đã thu 140.000 đ Chưa thu 1,30 t…" at bounding box center [516, 82] width 959 height 34
click at [473, 46] on span "Tổng kho gửi" at bounding box center [492, 44] width 39 height 8
type input "[DATE] – [DATE]"
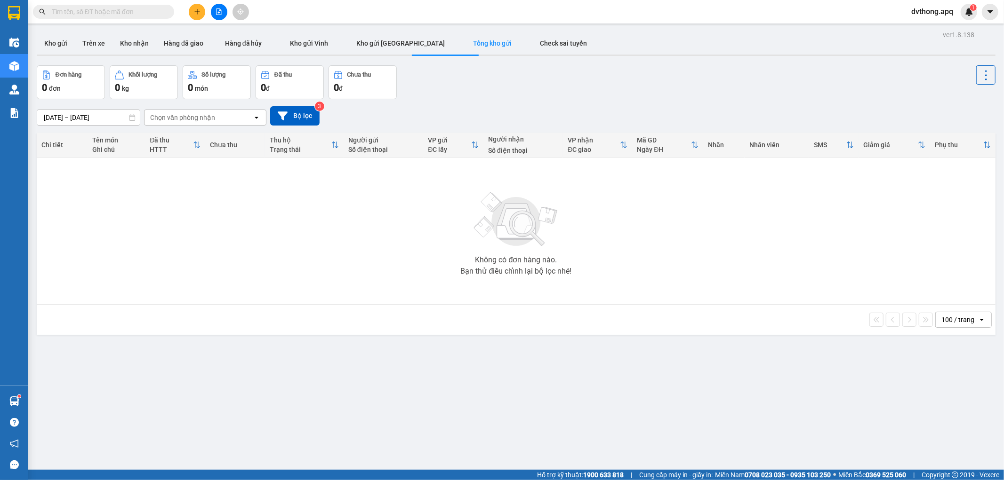
click at [209, 17] on div at bounding box center [219, 12] width 71 height 16
click at [210, 16] on div at bounding box center [219, 12] width 71 height 16
click at [217, 10] on icon "file-add" at bounding box center [219, 11] width 7 height 7
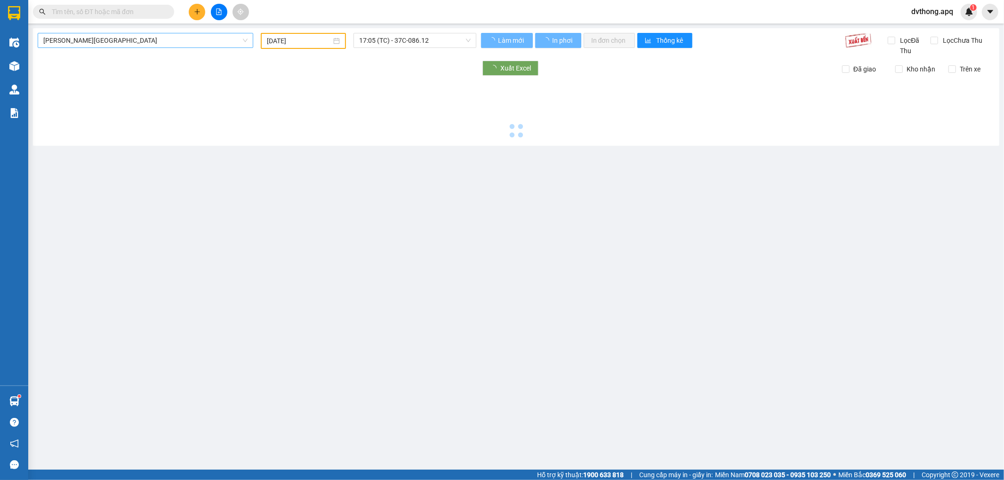
click at [109, 46] on span "[PERSON_NAME][GEOGRAPHIC_DATA]" at bounding box center [145, 40] width 204 height 14
type input "[DATE]"
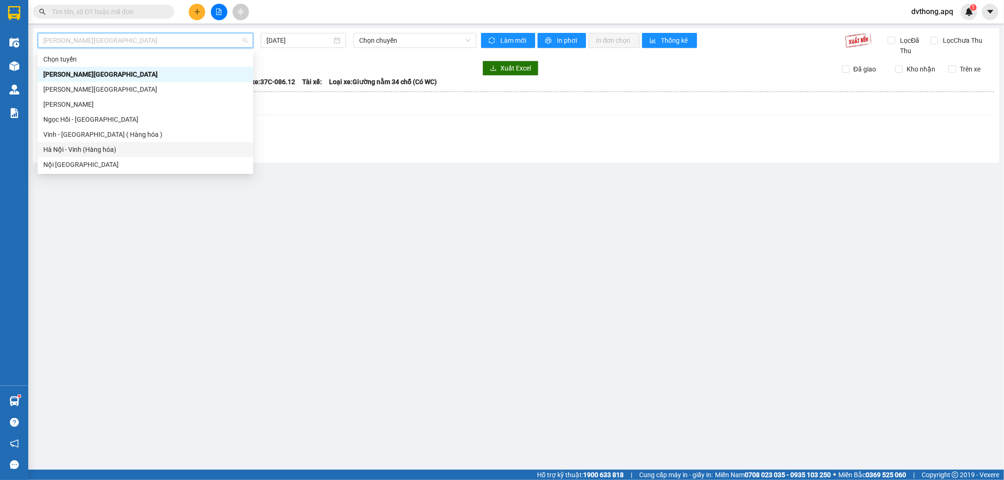
click at [111, 148] on div "Hà Nội - Vinh (Hàng hóa)" at bounding box center [145, 149] width 204 height 10
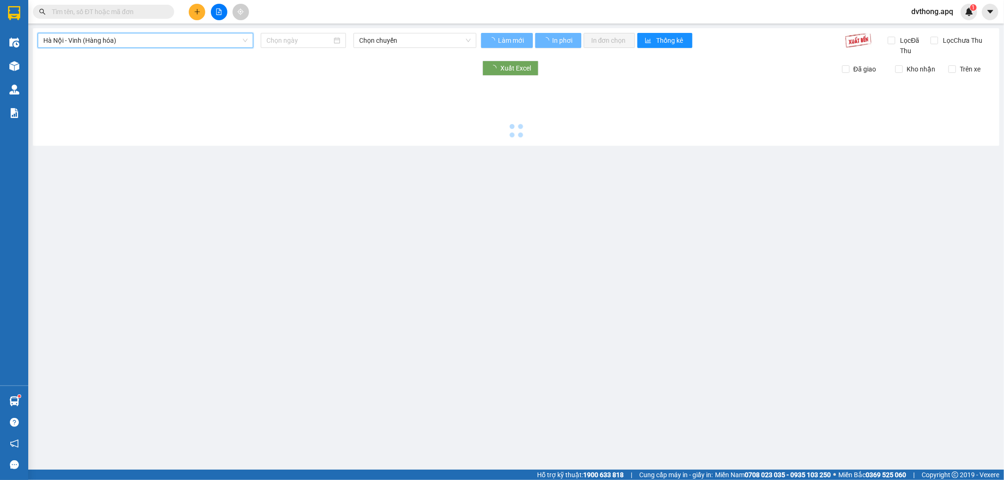
type input "[DATE]"
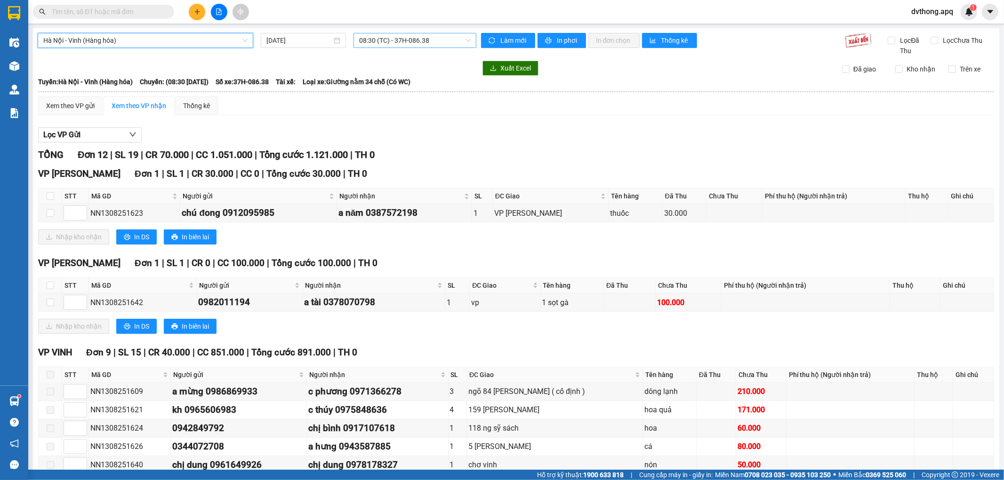
click at [368, 39] on span "08:30 (TC) - 37H-086.38" at bounding box center [414, 40] width 111 height 14
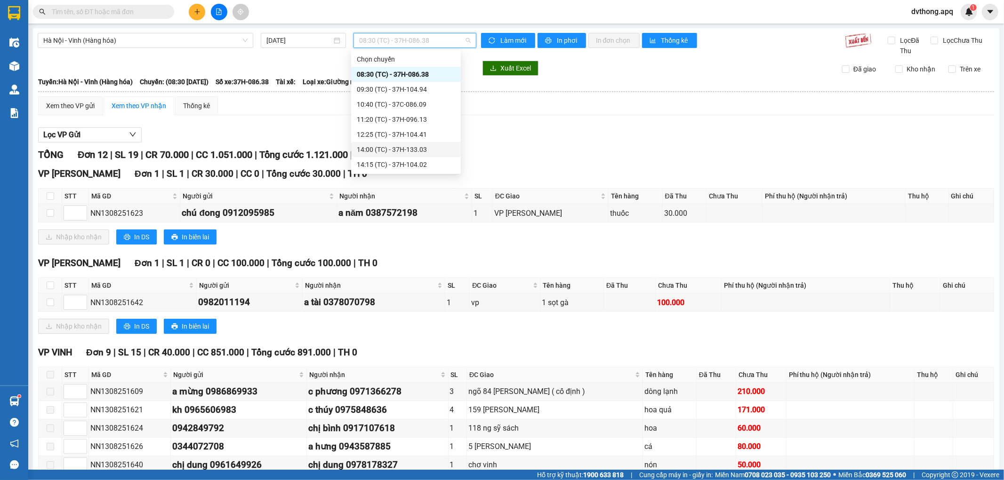
click at [399, 146] on div "14:00 (TC) - 37H-133.03" at bounding box center [406, 149] width 98 height 10
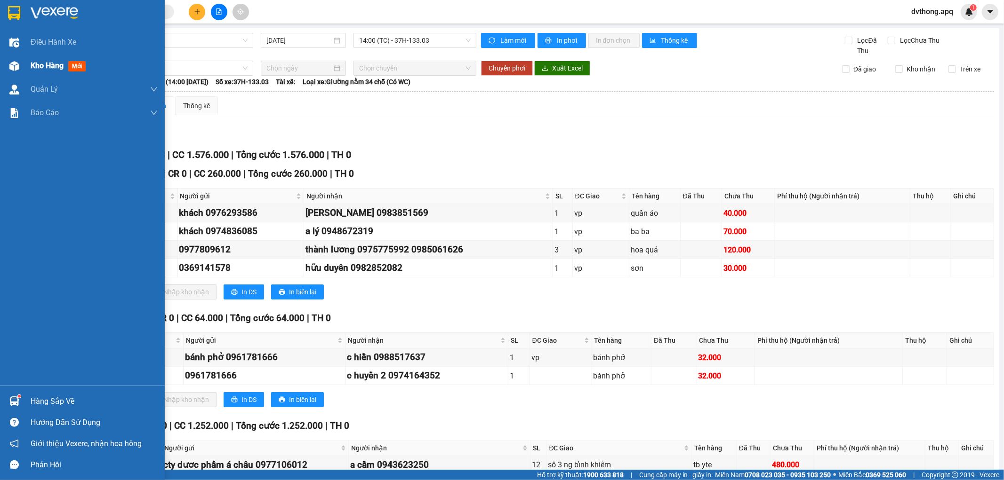
click at [64, 60] on div "Kho hàng mới" at bounding box center [60, 66] width 59 height 12
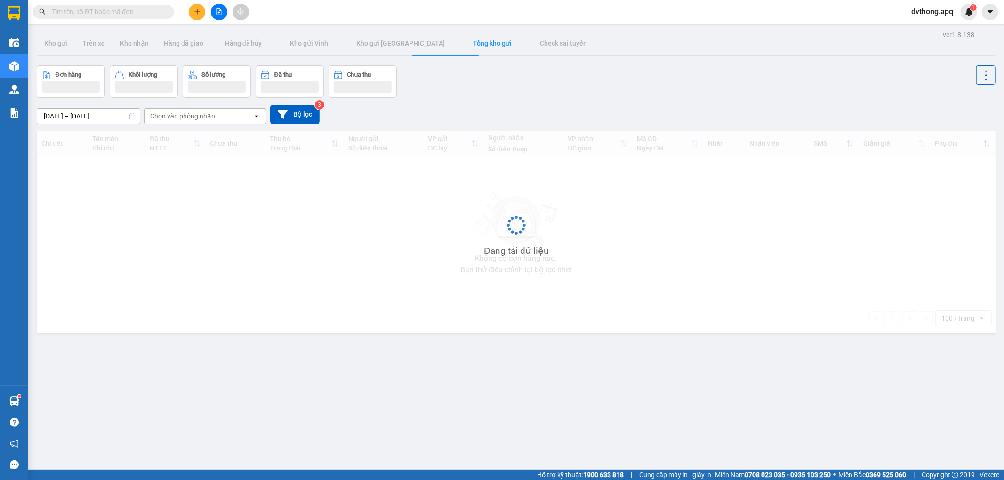
click at [615, 90] on div "Đơn hàng Khối lượng Số lượng Đã thu Chưa thu" at bounding box center [516, 81] width 959 height 32
click at [507, 79] on div "Đơn hàng Khối lượng Số lượng Đã thu Chưa thu" at bounding box center [516, 81] width 959 height 32
click at [534, 111] on div "[DATE] – [DATE] Press the down arrow key to interact with the calendar and sele…" at bounding box center [516, 114] width 959 height 19
click at [461, 109] on div "[DATE] – [DATE] Press the down arrow key to interact with the calendar and sele…" at bounding box center [516, 114] width 959 height 19
click at [227, 8] on div at bounding box center [219, 12] width 71 height 16
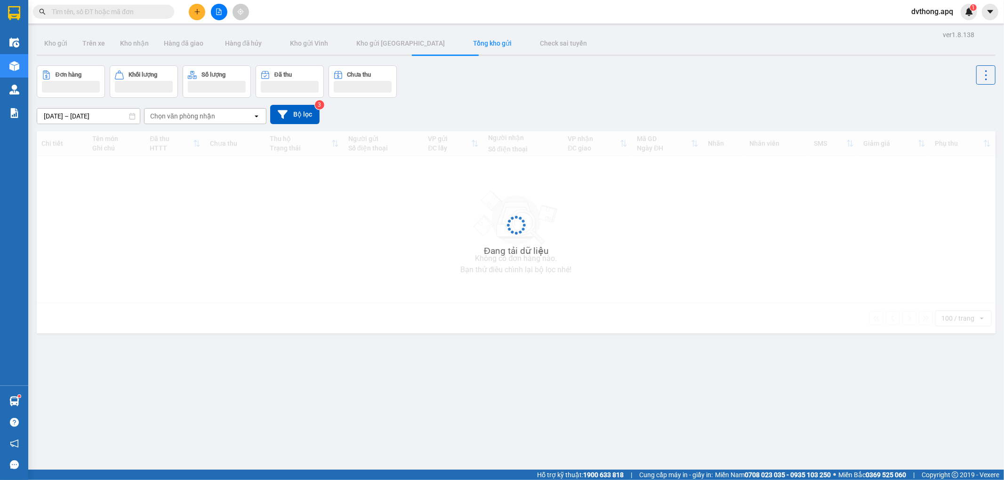
click at [217, 13] on icon "file-add" at bounding box center [219, 11] width 7 height 7
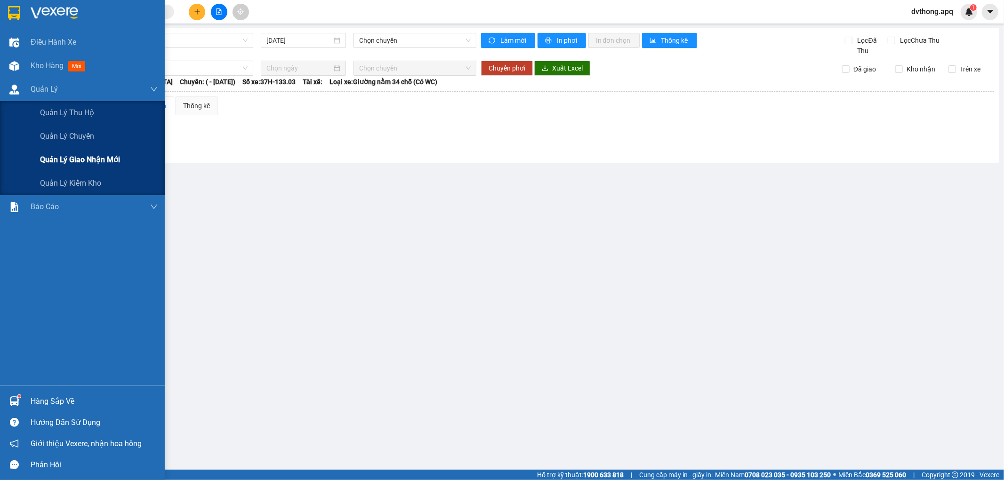
click at [70, 171] on div "Quản lý giao nhận mới" at bounding box center [99, 160] width 118 height 24
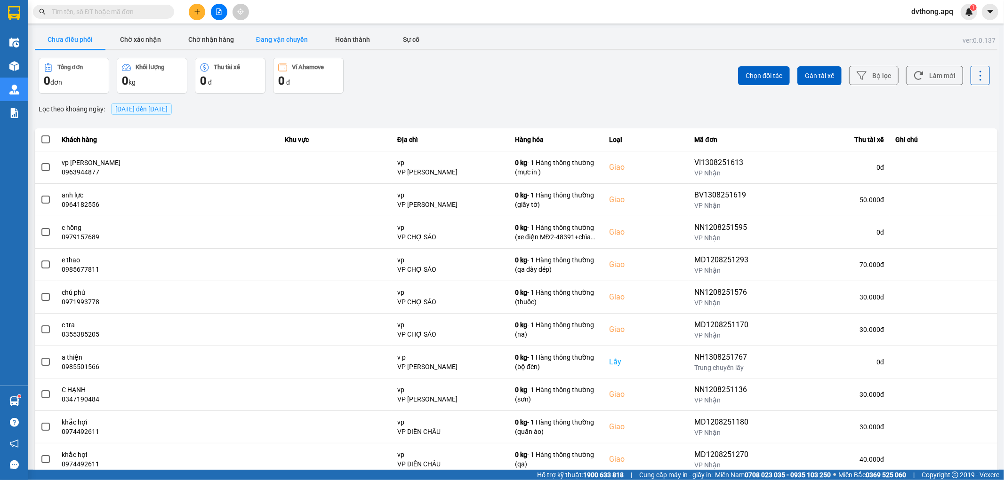
click at [291, 43] on button "Đang vận chuyển" at bounding box center [282, 39] width 71 height 19
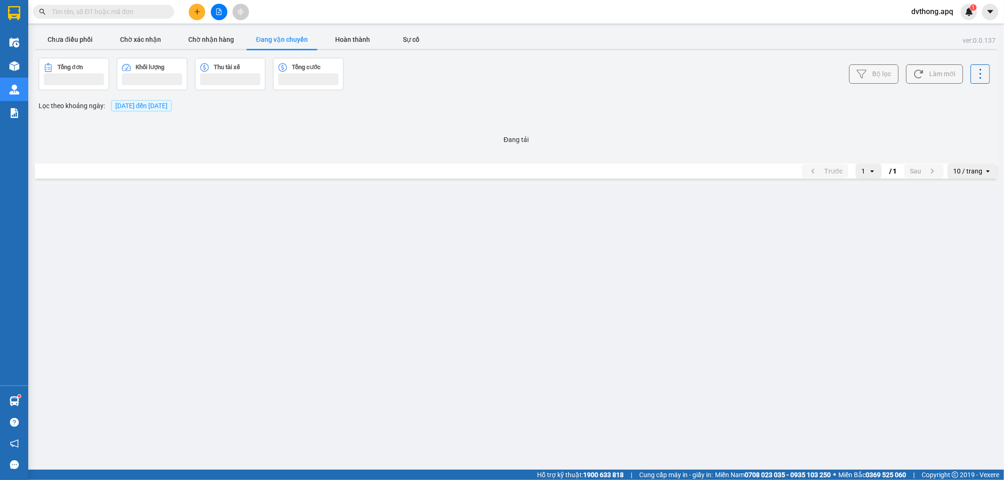
click at [698, 60] on div "Bộ lọc Làm mới" at bounding box center [752, 74] width 476 height 32
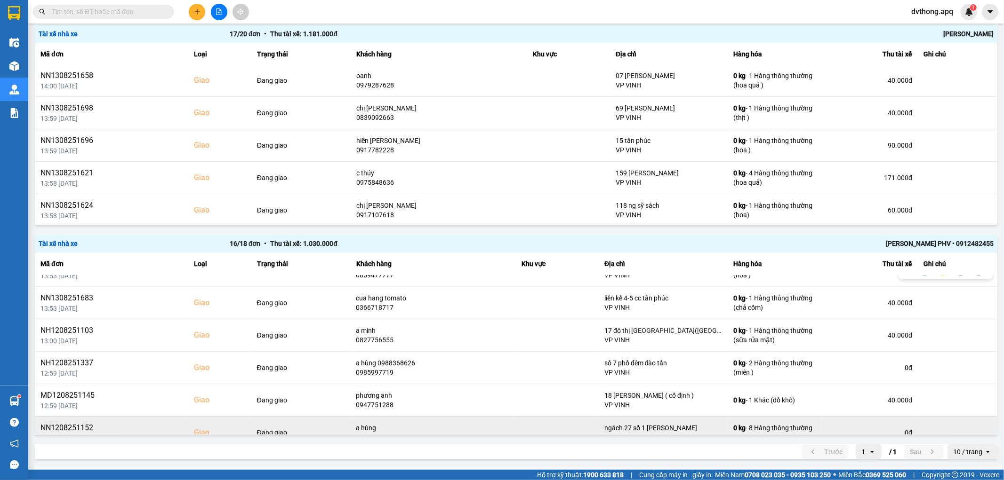
scroll to position [360, 0]
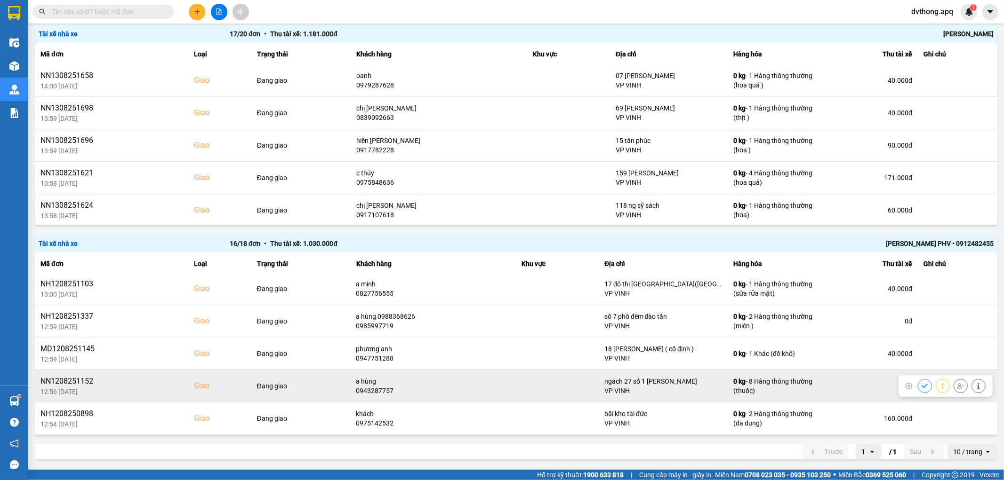
click at [365, 396] on td "a hùng 0943287757" at bounding box center [434, 386] width 166 height 32
copy div "0943287757"
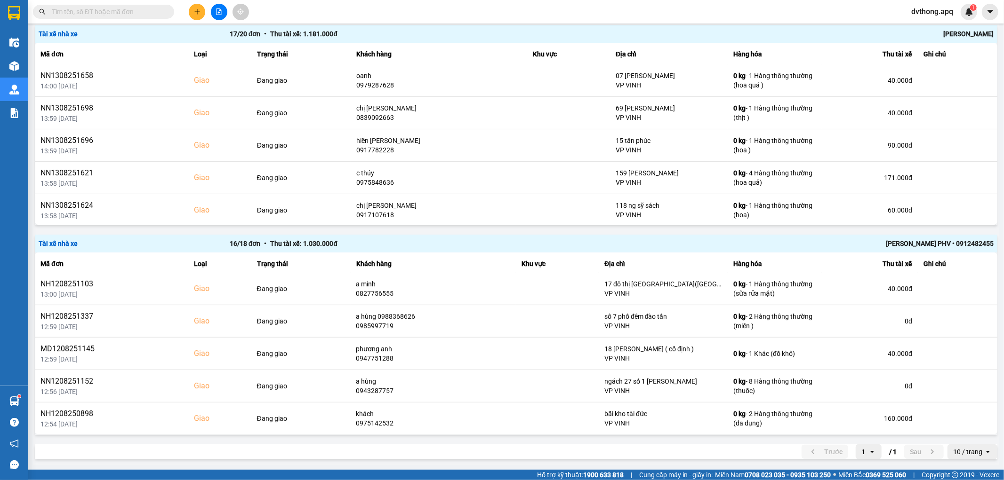
click at [136, 7] on input "text" at bounding box center [107, 12] width 111 height 10
click at [136, 8] on input "text" at bounding box center [107, 12] width 111 height 10
paste input "0943287757"
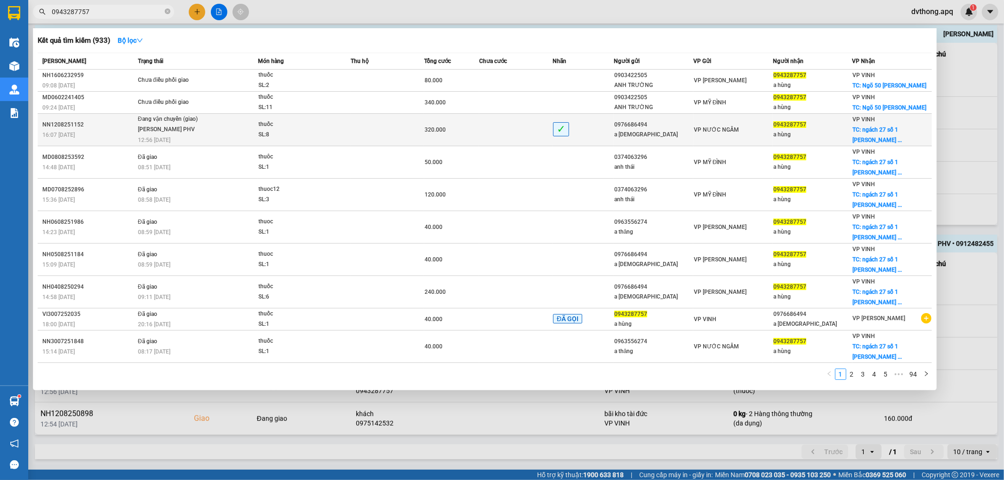
click at [176, 138] on td "Đang vận chuyển (giao) [PERSON_NAME] PHV 12:56 [DATE]" at bounding box center [197, 130] width 122 height 32
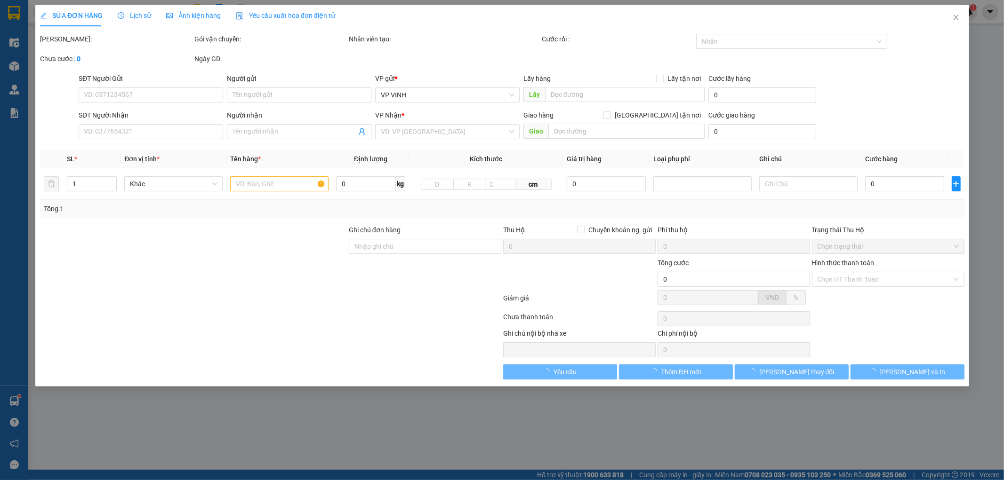
click at [137, 16] on span "Lịch sử" at bounding box center [134, 16] width 33 height 8
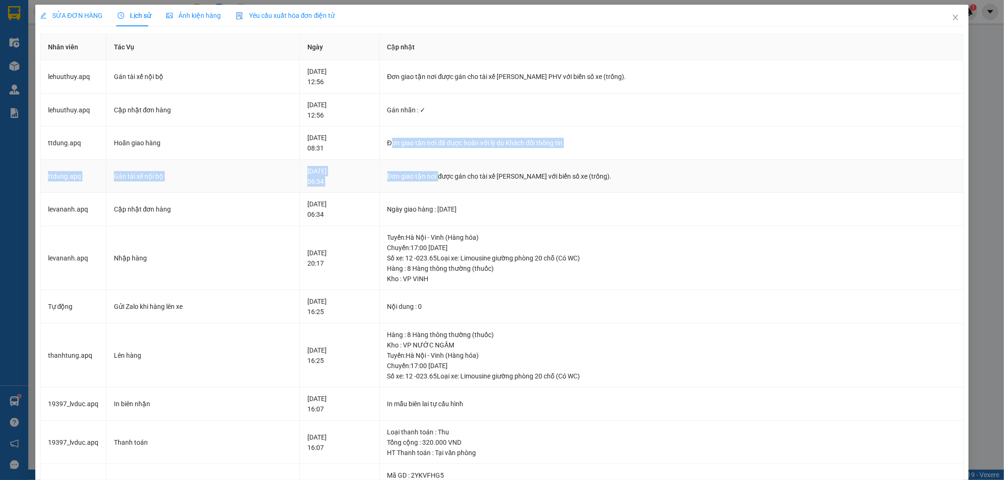
drag, startPoint x: 421, startPoint y: 142, endPoint x: 490, endPoint y: 190, distance: 84.5
click at [482, 186] on tbody "lehuuthuy.apq Gán tài xế nội bộ [DATE] 12:56 Đơn giao tận nơi được gán cho tài …" at bounding box center [502, 372] width 924 height 624
click at [490, 190] on td "Đơn giao tận nơi được gán cho tài xế [PERSON_NAME] với biển số xe (trống)." at bounding box center [672, 176] width 584 height 33
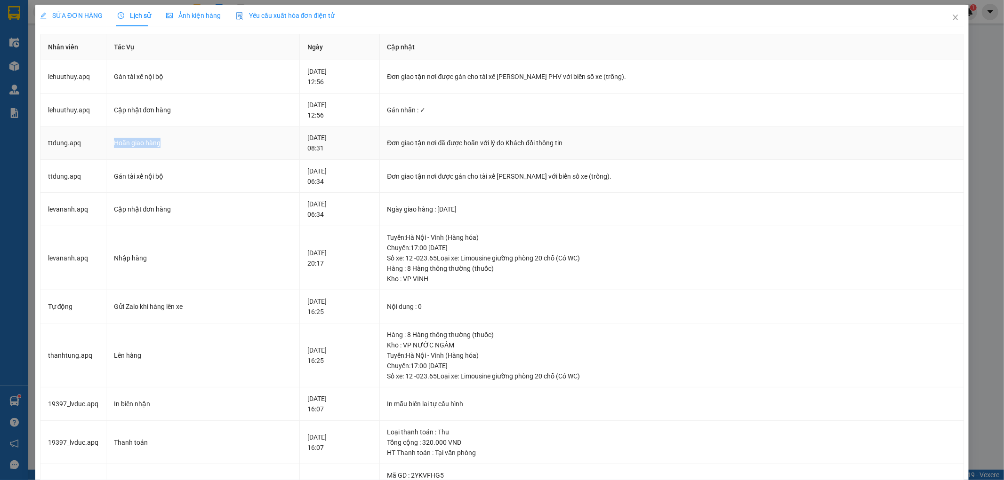
drag, startPoint x: 113, startPoint y: 141, endPoint x: 270, endPoint y: 150, distance: 156.5
click at [256, 150] on td "Hoãn giao hàng" at bounding box center [202, 143] width 193 height 33
click at [449, 154] on td "Đơn giao tận nơi đã được hoãn với lý do Khách đổi thông tin" at bounding box center [672, 143] width 584 height 33
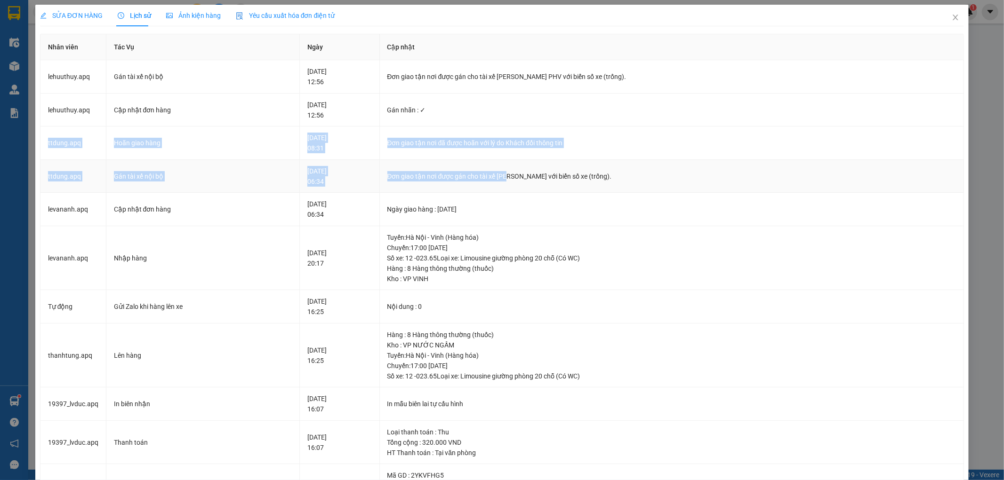
drag, startPoint x: 47, startPoint y: 138, endPoint x: 532, endPoint y: 191, distance: 488.0
click at [532, 191] on tbody "lehuuthuy.apq Gán tài xế nội bộ [DATE] 12:56 Đơn giao tận nơi được gán cho tài …" at bounding box center [502, 372] width 924 height 624
click at [532, 191] on td "Đơn giao tận nơi được gán cho tài xế [PERSON_NAME] với biển số xe (trống)." at bounding box center [672, 176] width 584 height 33
drag, startPoint x: 50, startPoint y: 137, endPoint x: 490, endPoint y: 207, distance: 445.5
click at [490, 207] on tbody "lehuuthuy.apq Gán tài xế nội bộ [DATE] 12:56 Đơn giao tận nơi được gán cho tài …" at bounding box center [502, 372] width 924 height 624
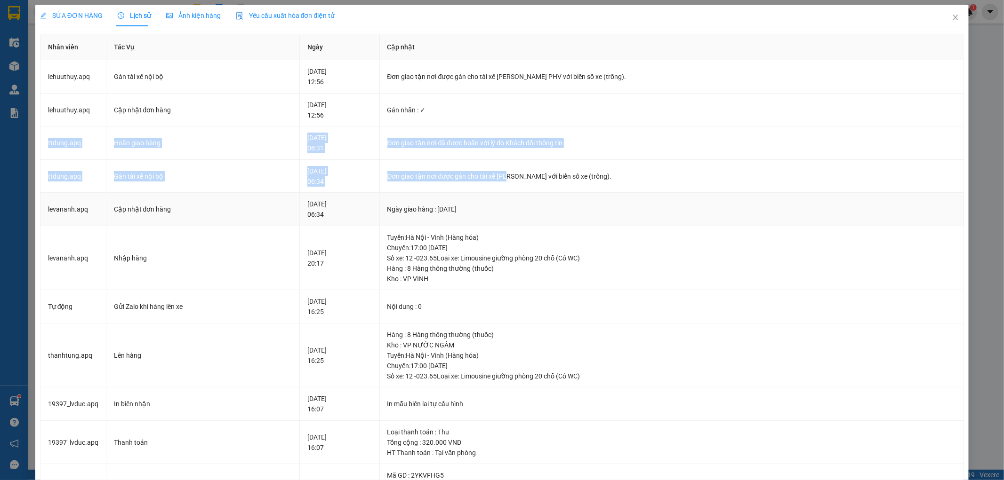
click at [490, 207] on div "Ngày giao hàng : [DATE]" at bounding box center [671, 209] width 569 height 10
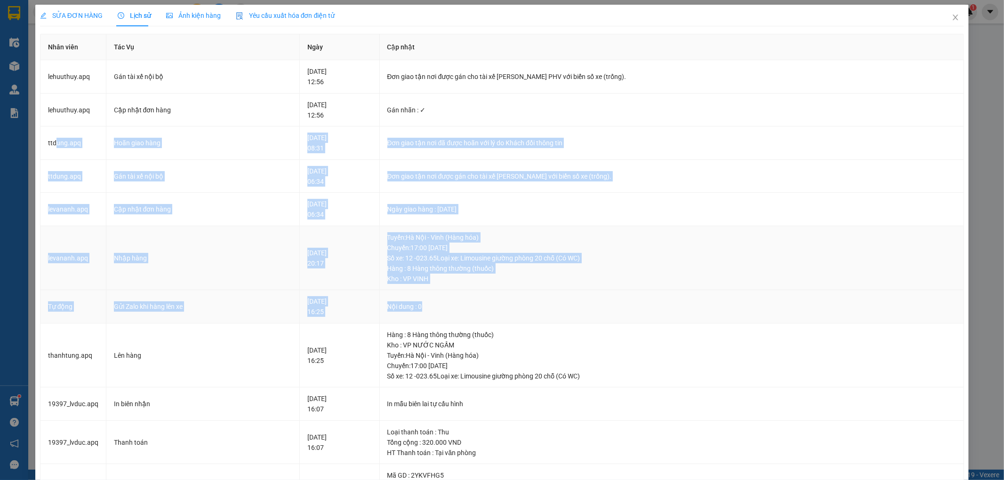
drag, startPoint x: 56, startPoint y: 139, endPoint x: 647, endPoint y: 299, distance: 611.9
click at [647, 299] on tbody "lehuuthuy.apq Gán tài xế nội bộ [DATE] 12:56 Đơn giao tận nơi được gán cho tài …" at bounding box center [502, 372] width 924 height 624
click at [499, 282] on div "Kho : VP VINH" at bounding box center [671, 279] width 569 height 10
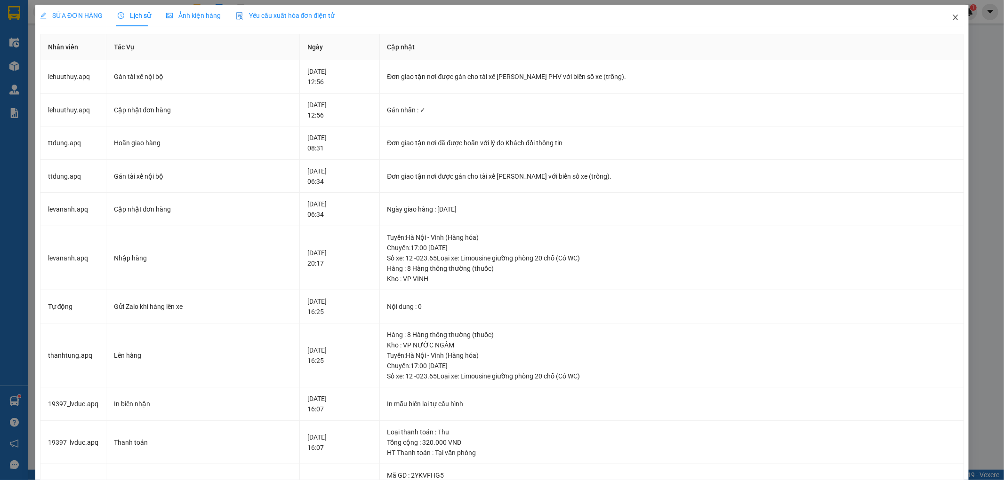
click at [953, 13] on span "Close" at bounding box center [955, 18] width 26 height 26
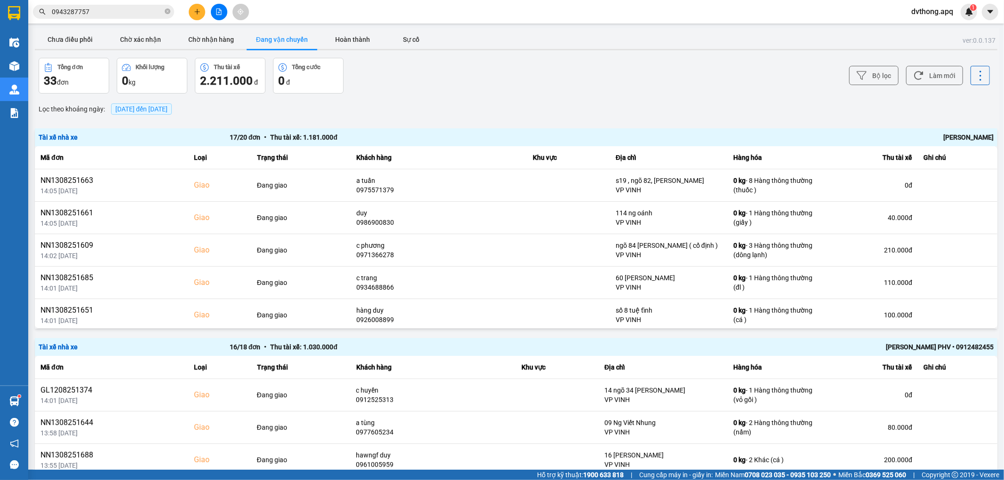
click at [598, 107] on div "Lọc theo khoảng ngày : [DATE] đến [DATE]" at bounding box center [516, 109] width 962 height 16
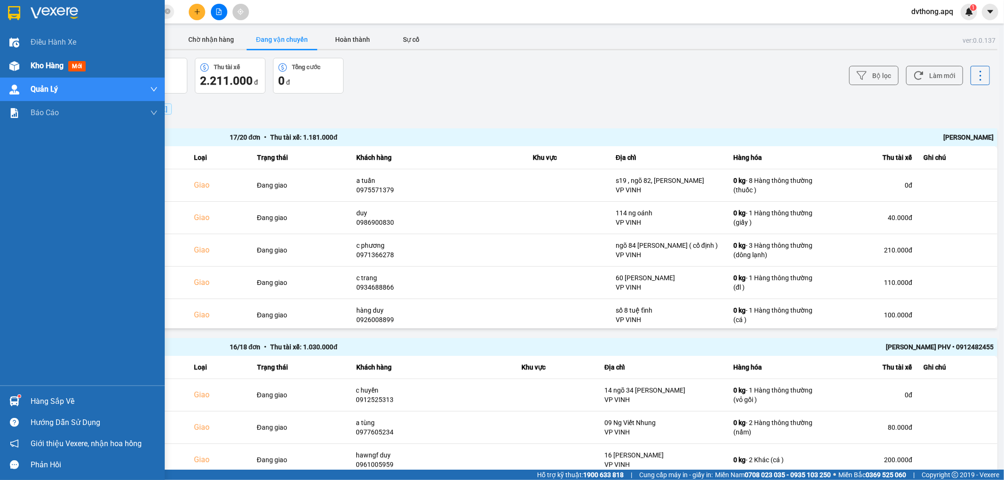
click at [40, 63] on span "Kho hàng" at bounding box center [47, 65] width 33 height 9
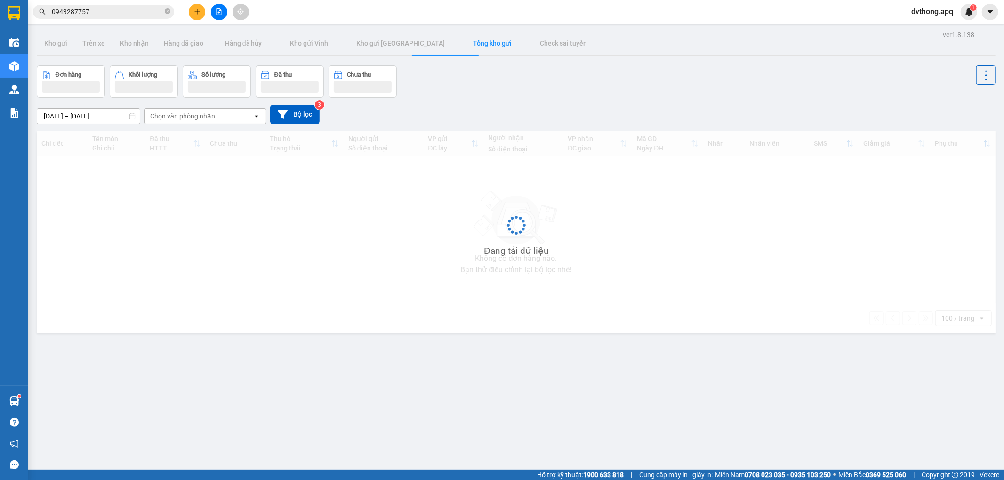
click at [542, 93] on div "Đơn hàng Khối lượng Số lượng Đã thu Chưa thu" at bounding box center [516, 81] width 959 height 32
click at [121, 7] on input "0943287757" at bounding box center [107, 12] width 111 height 10
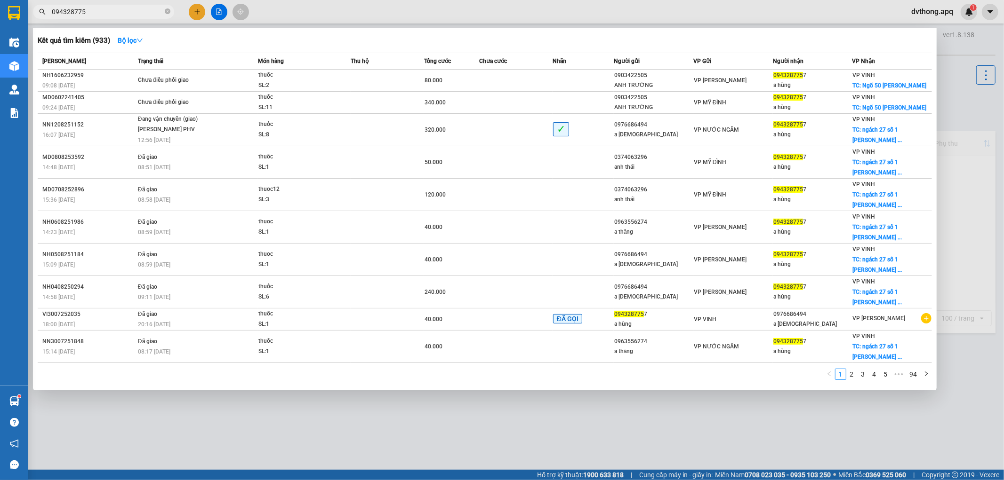
type input "0943287757"
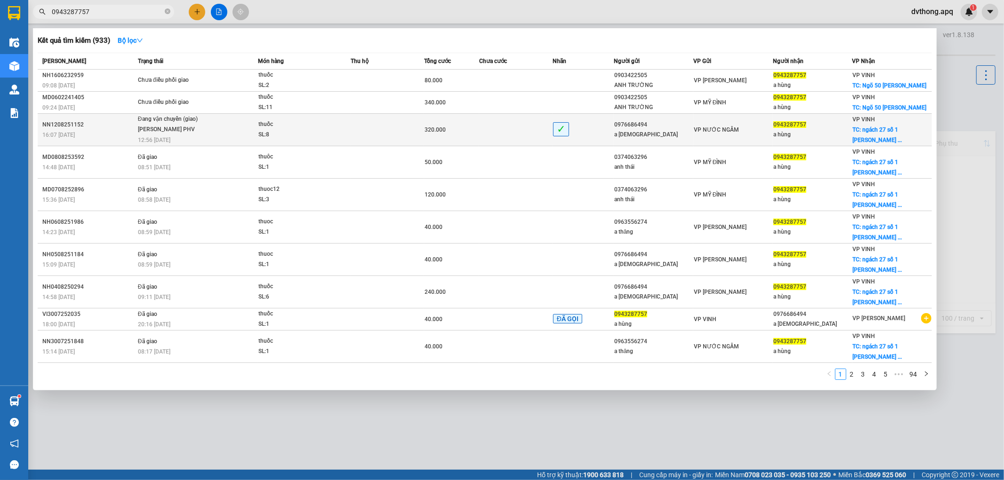
click at [228, 129] on span "Đang vận chuyển (giao) [PERSON_NAME] PHV 12:56 [DATE]" at bounding box center [198, 128] width 120 height 29
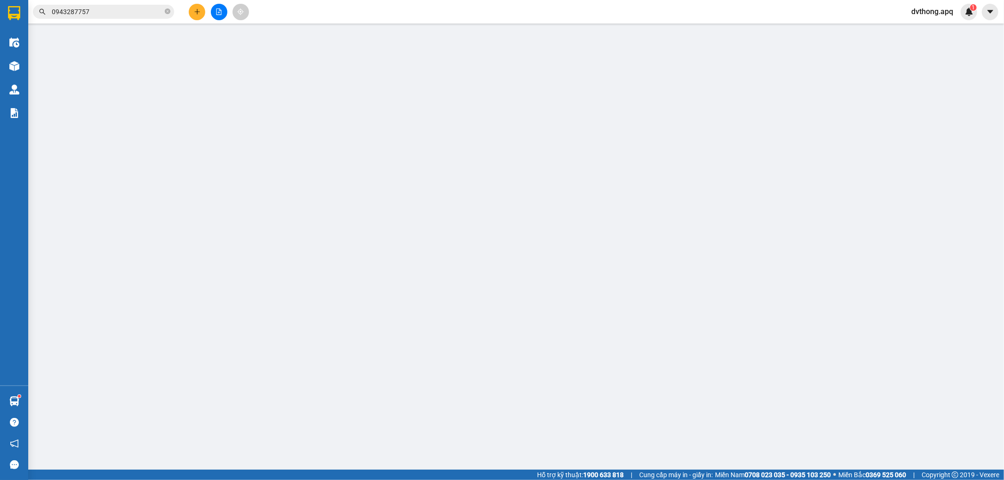
type input "0976686494"
type input "a [DEMOGRAPHIC_DATA]"
type input "0943287757"
type input "a hùng"
checkbox input "true"
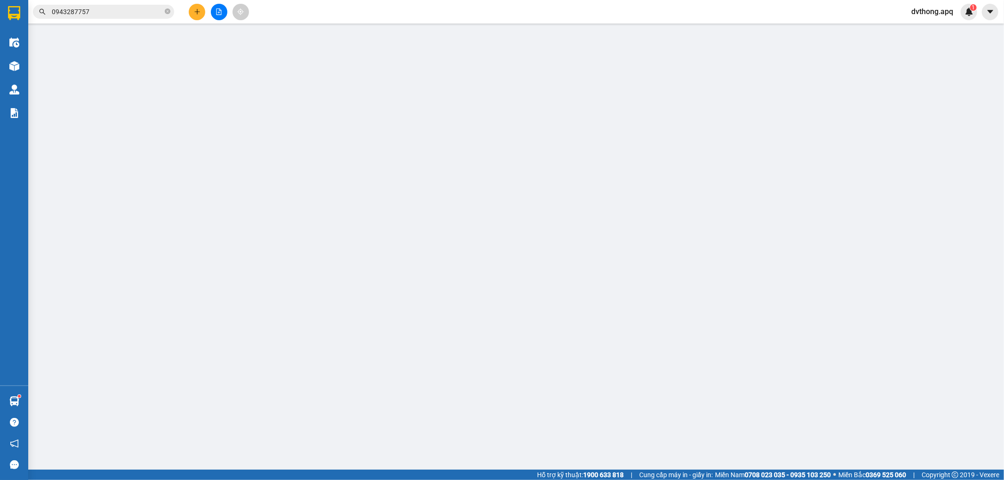
type input "ngách 27 số 1 [PERSON_NAME]"
type input "320.000"
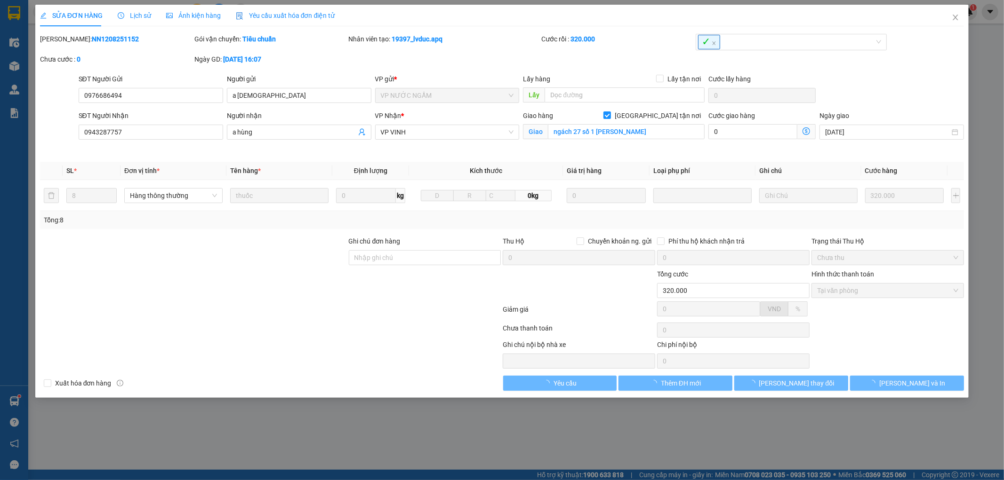
click at [135, 15] on span "Lịch sử" at bounding box center [134, 16] width 33 height 8
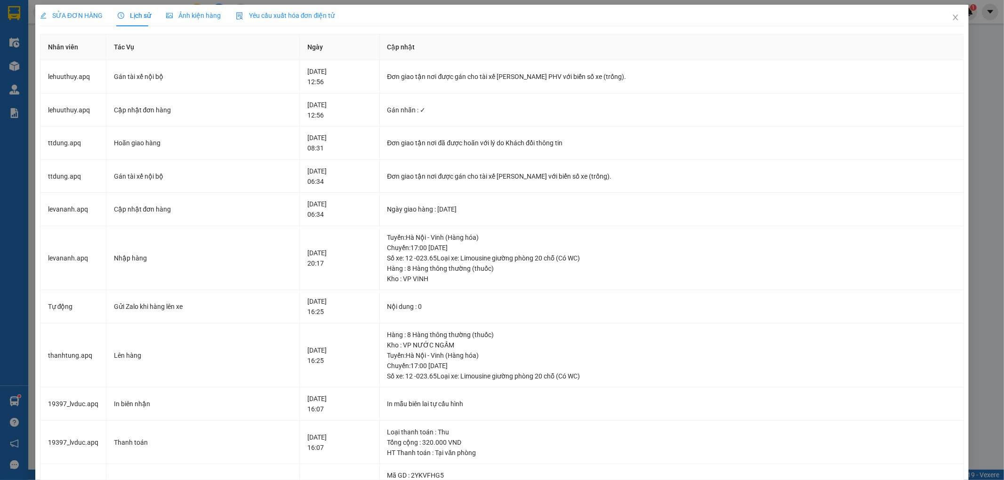
click at [81, 19] on span "SỬA ĐƠN HÀNG" at bounding box center [71, 16] width 63 height 8
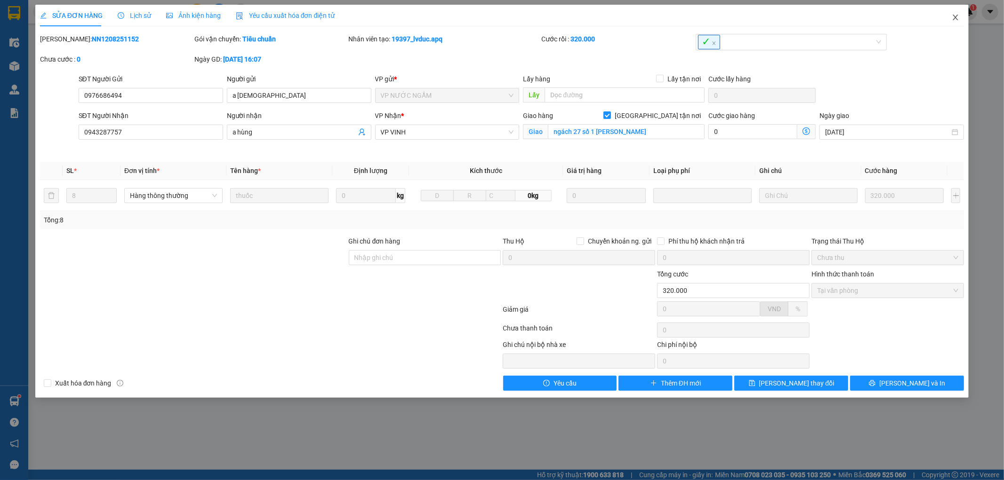
click at [961, 21] on span "Close" at bounding box center [955, 18] width 26 height 26
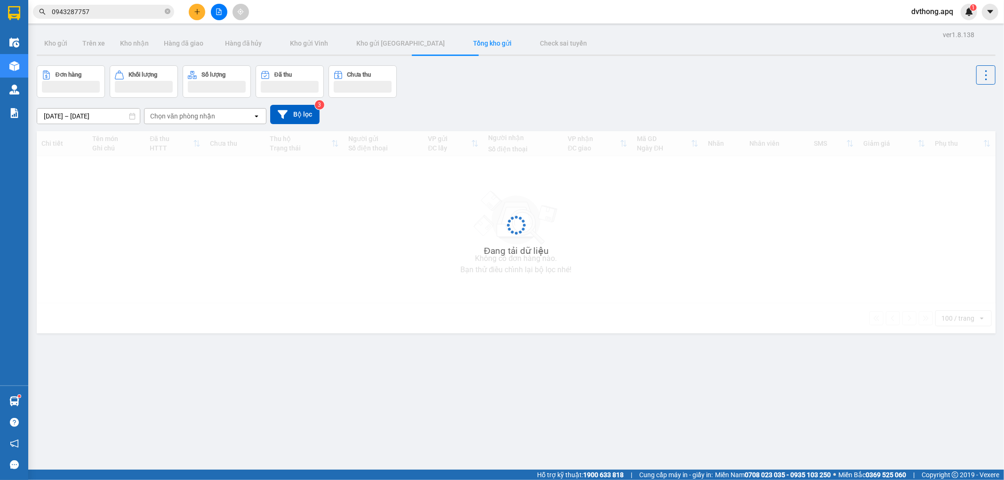
click at [684, 84] on div "Đơn hàng Khối lượng Số lượng Đã thu Chưa thu" at bounding box center [516, 81] width 959 height 32
click at [555, 75] on div "Đơn hàng Khối lượng Số lượng Đã thu Chưa thu" at bounding box center [516, 81] width 959 height 32
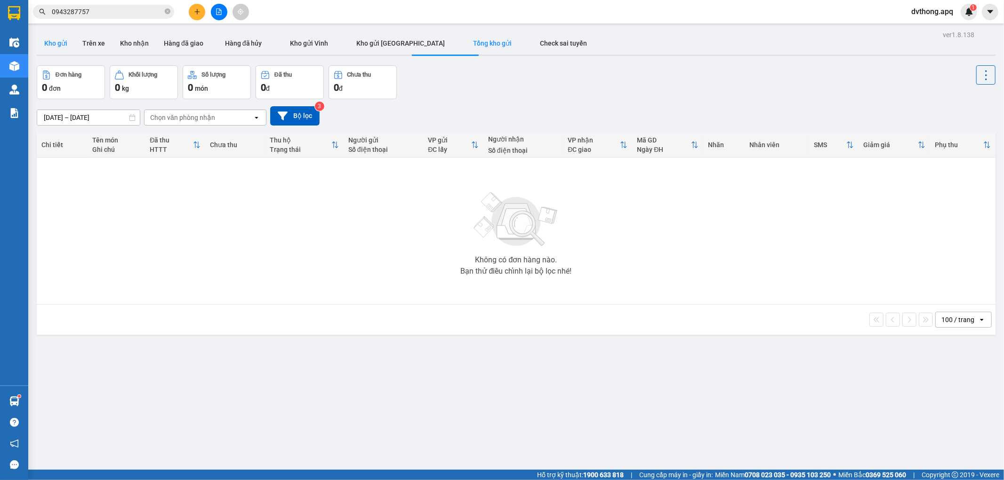
click at [63, 45] on button "Kho gửi" at bounding box center [56, 43] width 38 height 23
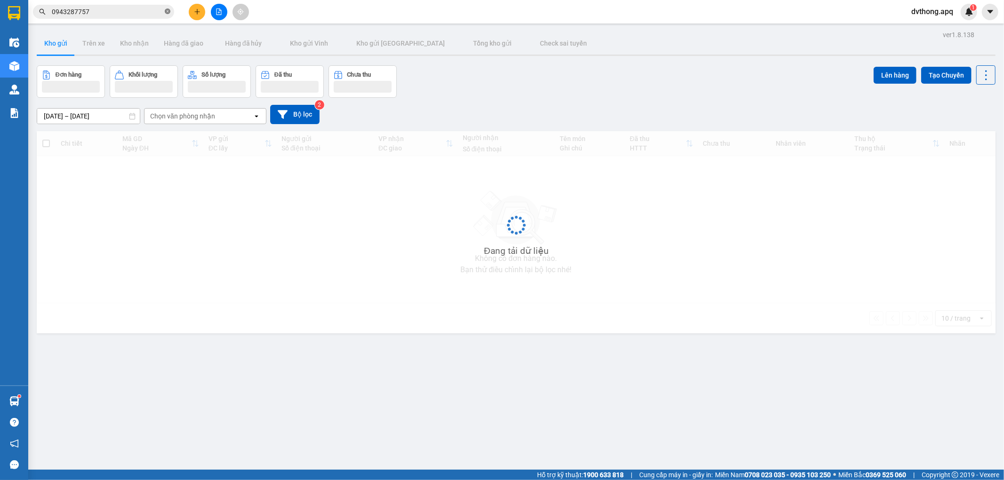
click at [167, 12] on icon "close-circle" at bounding box center [168, 11] width 6 height 6
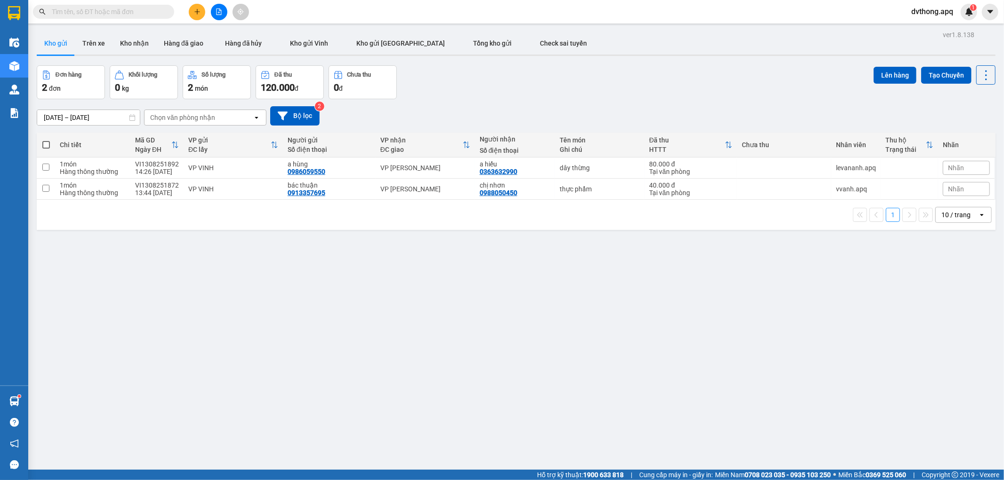
click at [577, 85] on div "Đơn hàng 2 đơn Khối lượng 0 kg Số lượng 2 món Đã thu 120.000 đ Chưa thu 0 đ Lên…" at bounding box center [516, 82] width 959 height 34
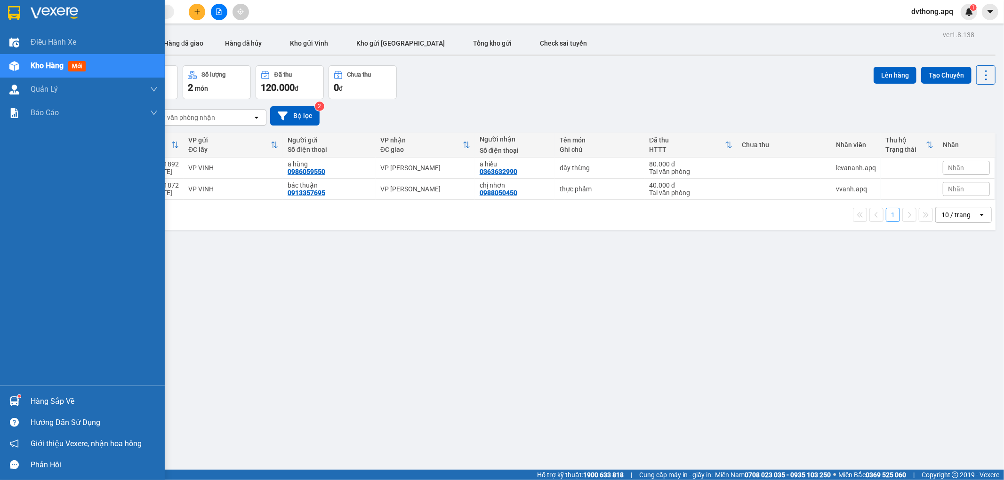
click at [34, 392] on div "Hàng sắp về" at bounding box center [82, 401] width 165 height 21
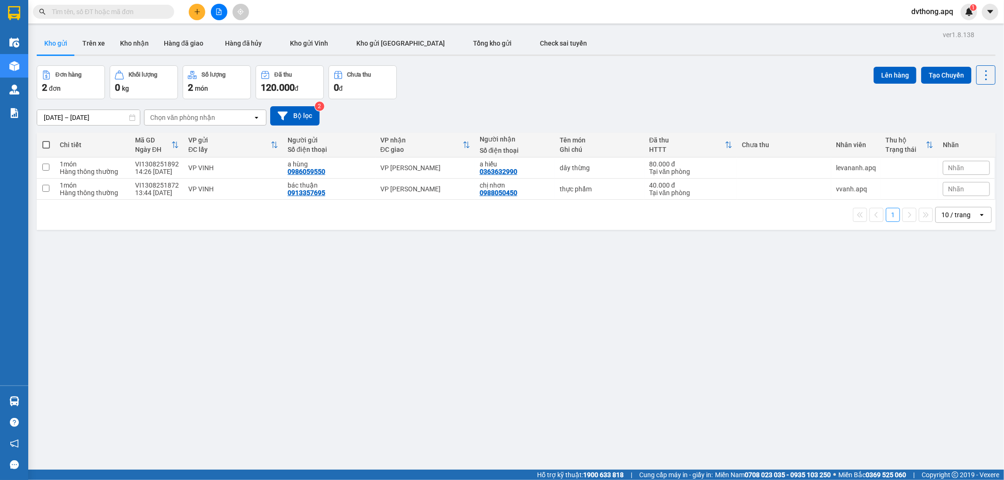
click at [559, 357] on section "Kết quả tìm kiếm ( 933 ) Bộ lọc Mã ĐH Trạng thái Món hàng Thu hộ Tổng cước Chưa…" at bounding box center [502, 240] width 1004 height 480
click at [925, 8] on span "dvthong.apq" at bounding box center [932, 12] width 57 height 12
click at [925, 32] on span "Đăng xuất" at bounding box center [937, 29] width 40 height 10
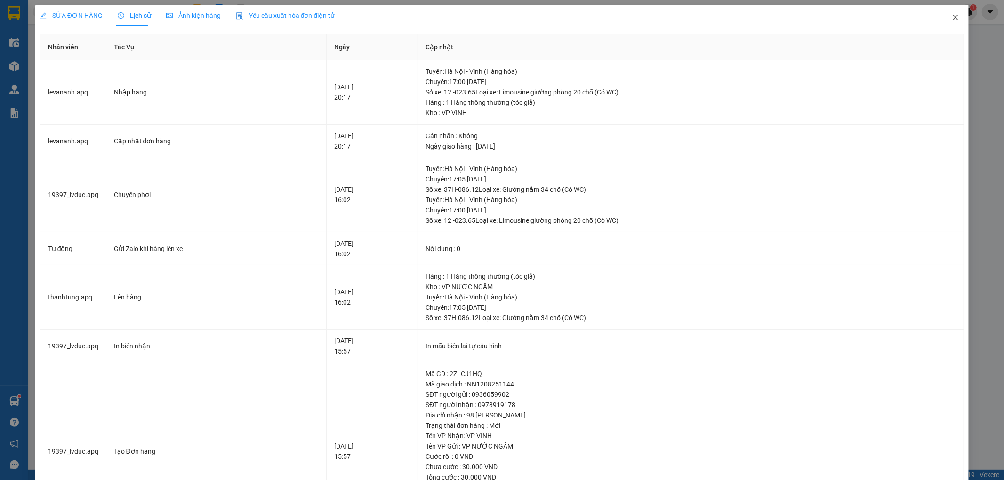
click at [952, 17] on icon "close" at bounding box center [956, 18] width 8 height 8
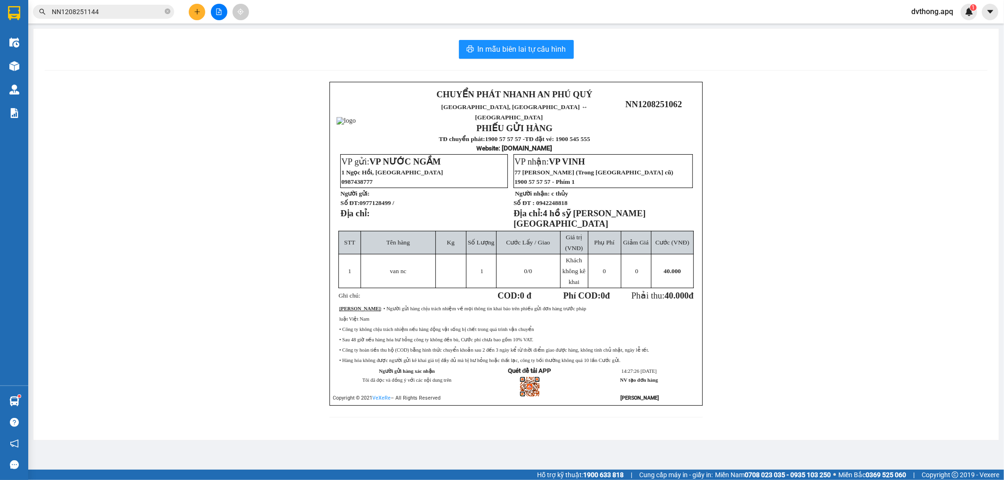
click at [74, 78] on div "In mẫu biên lai tự cấu hình CHUYỂN PHÁT NHANH AN [GEOGRAPHIC_DATA], [GEOGRAPHIC…" at bounding box center [515, 235] width 965 height 412
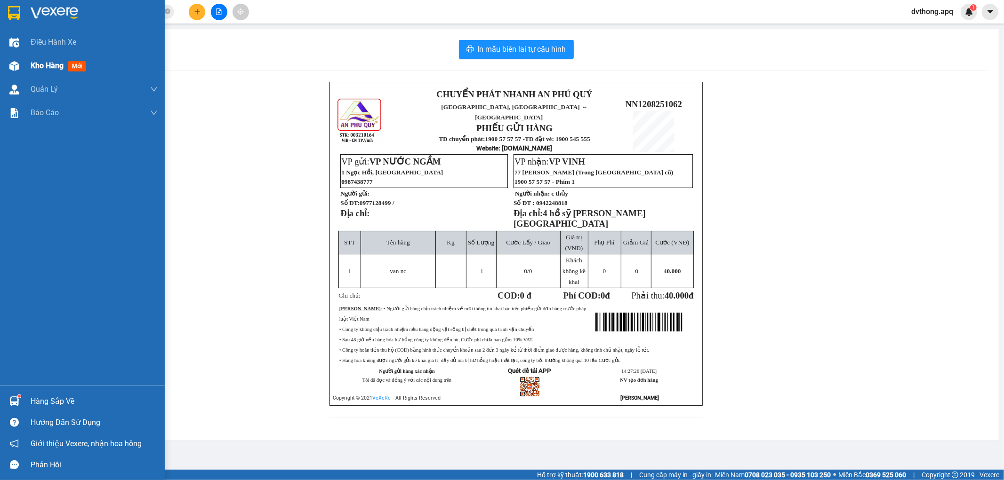
click at [6, 56] on div "Kho hàng mới" at bounding box center [82, 66] width 165 height 24
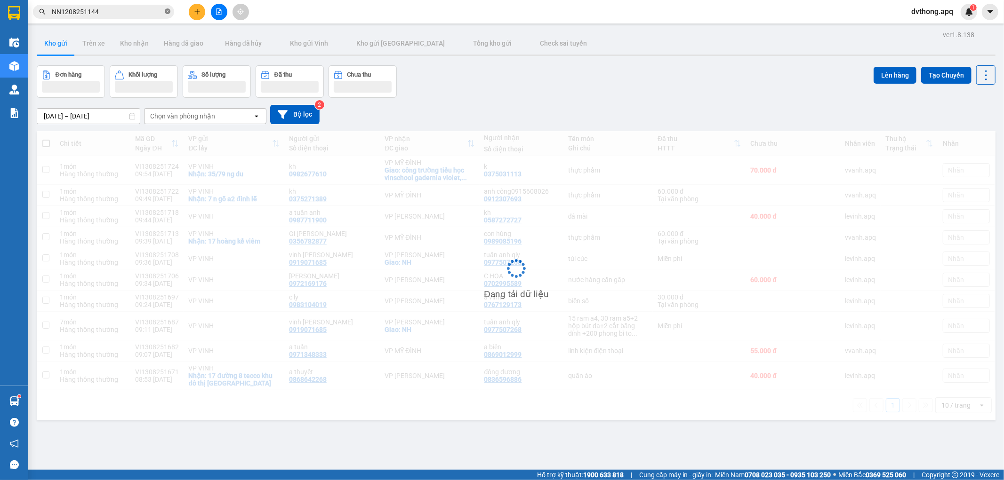
click at [165, 8] on span at bounding box center [168, 12] width 6 height 9
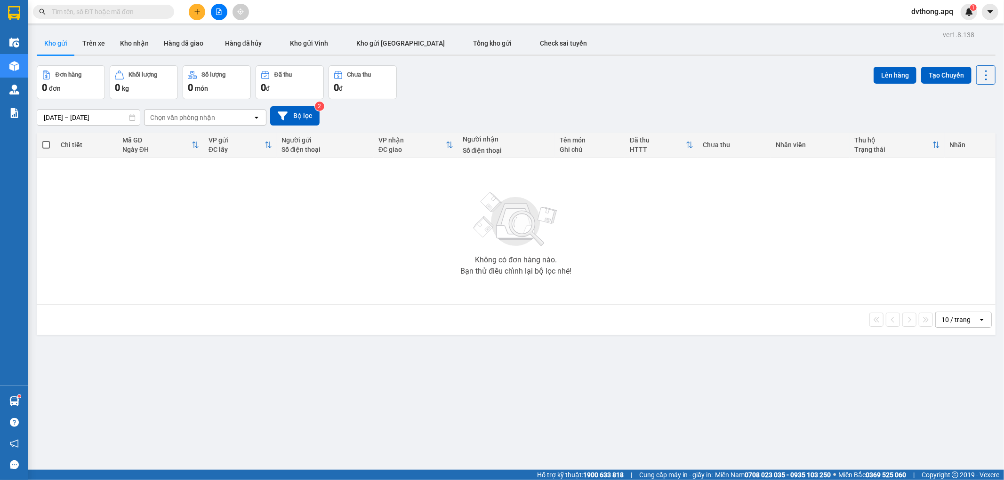
click at [472, 112] on div "[DATE] – [DATE] Press the down arrow key to interact with the calendar and sele…" at bounding box center [516, 115] width 959 height 19
click at [135, 48] on button "Kho nhận" at bounding box center [134, 43] width 44 height 23
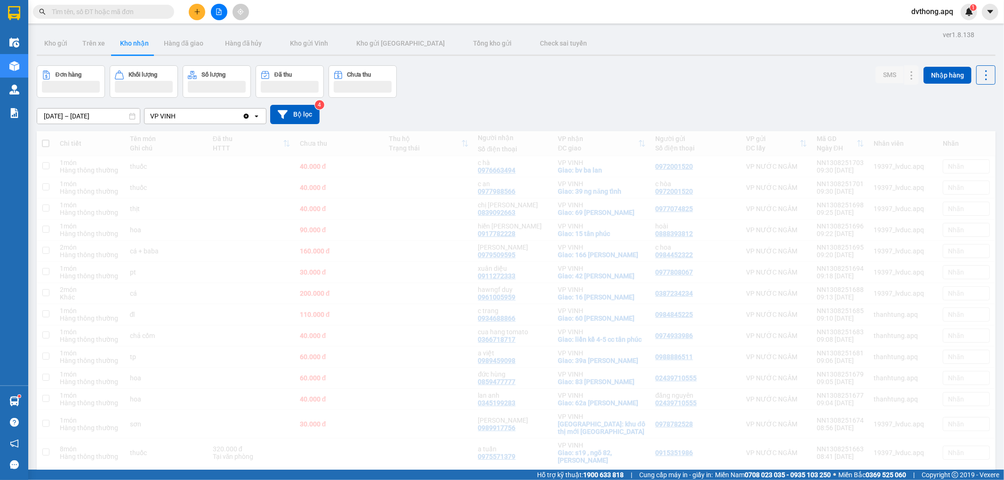
click at [555, 118] on div "[DATE] – [DATE] Press the down arrow key to interact with the calendar and sele…" at bounding box center [516, 114] width 959 height 19
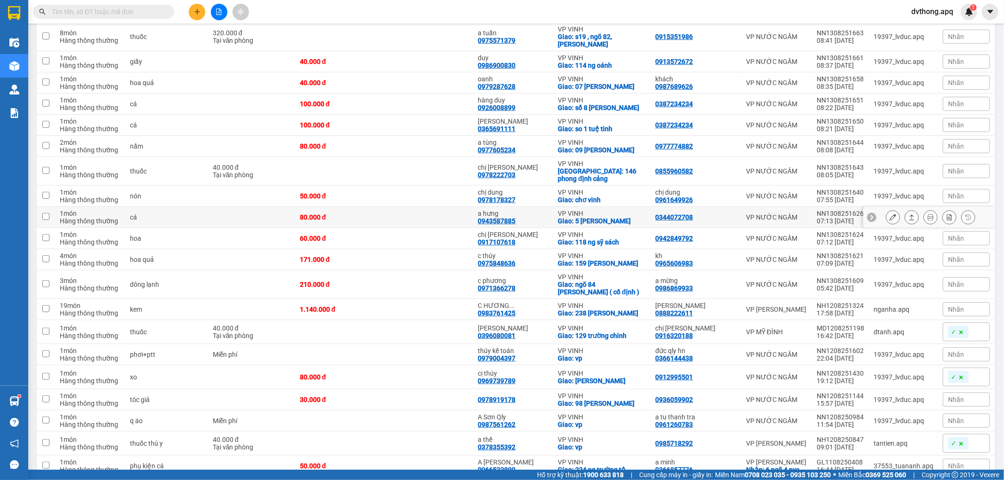
scroll to position [502, 0]
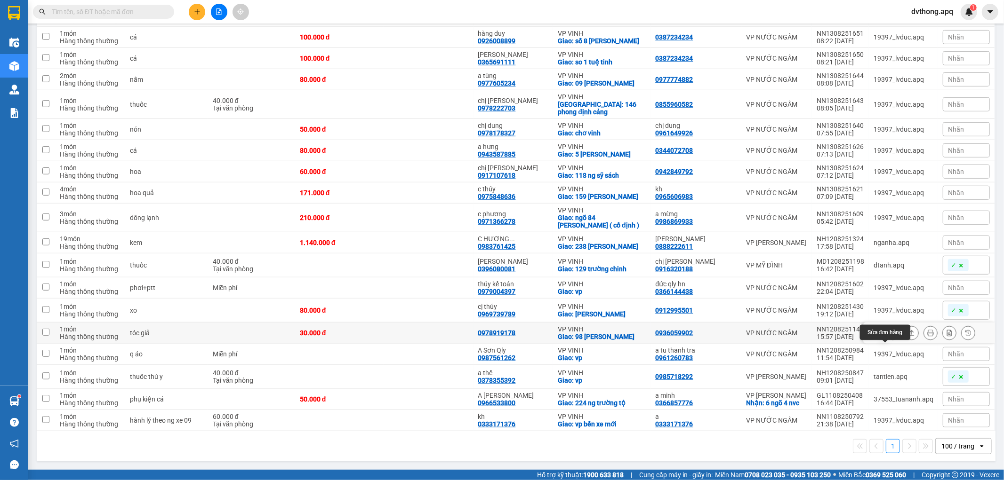
click at [889, 334] on icon at bounding box center [892, 333] width 7 height 7
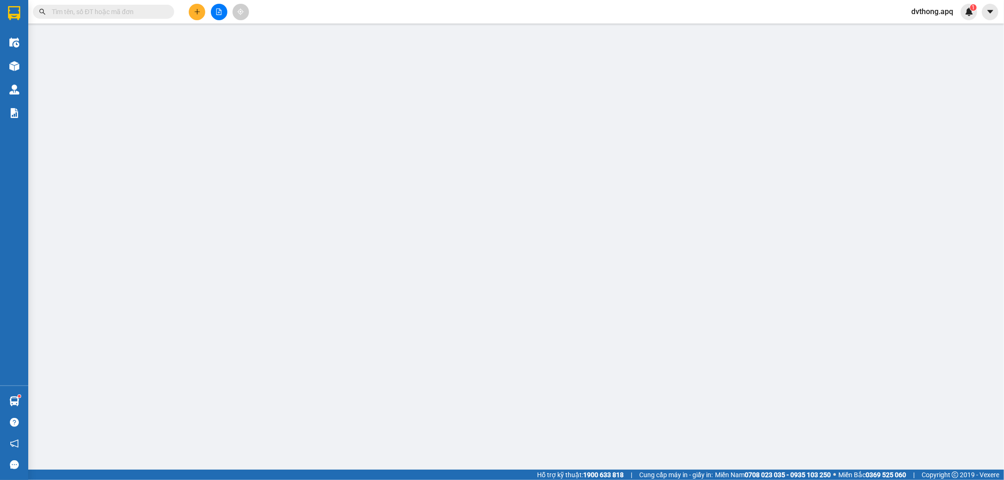
type input "0936059902"
type input "0978919178"
checkbox input "true"
type input "98 [PERSON_NAME]"
type input "30.000"
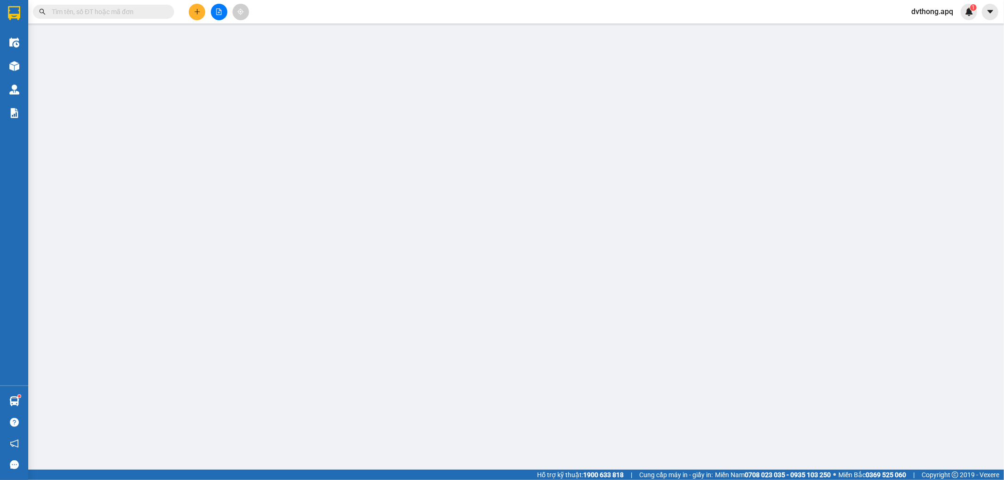
type input "30.000"
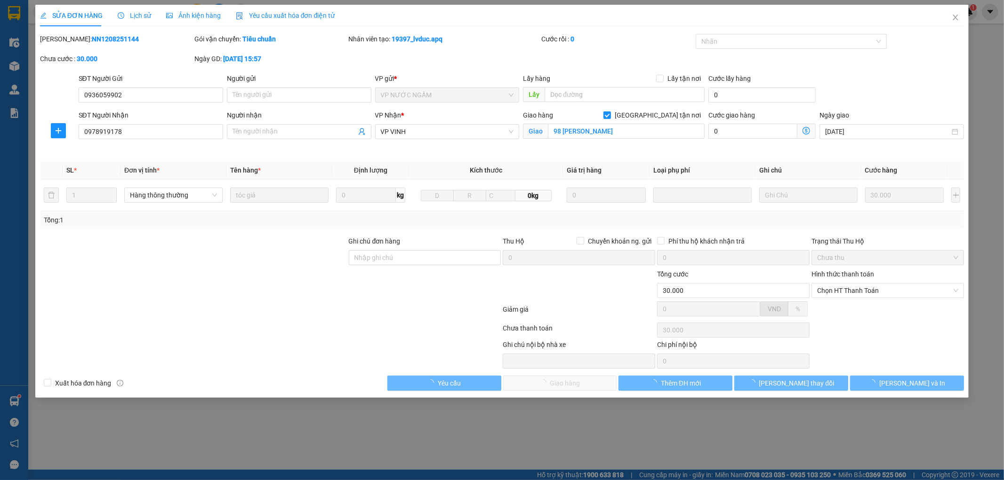
click at [139, 17] on span "Lịch sử" at bounding box center [134, 16] width 33 height 8
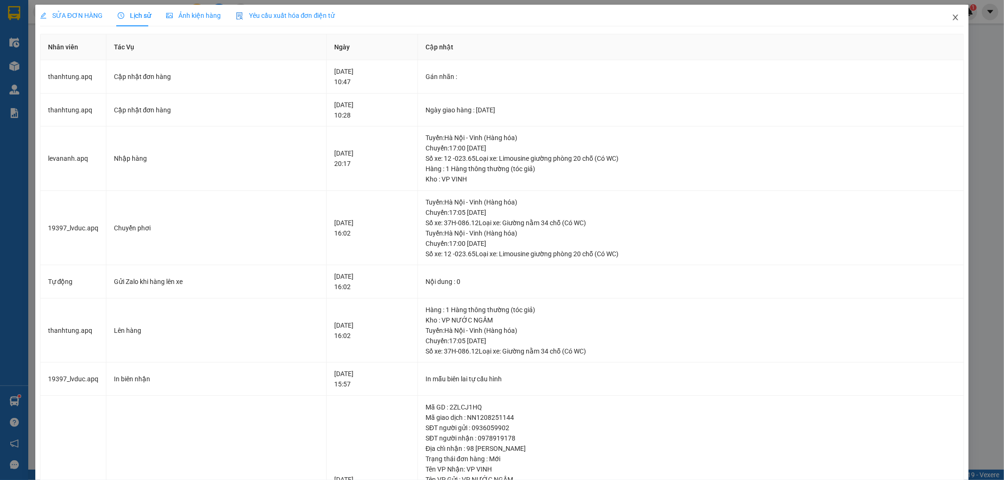
click at [954, 17] on span "Close" at bounding box center [955, 18] width 26 height 26
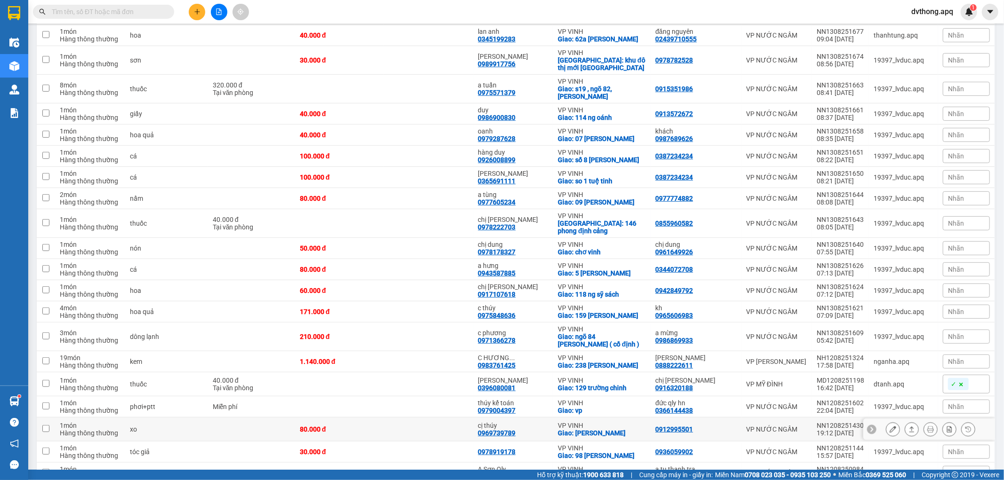
scroll to position [502, 0]
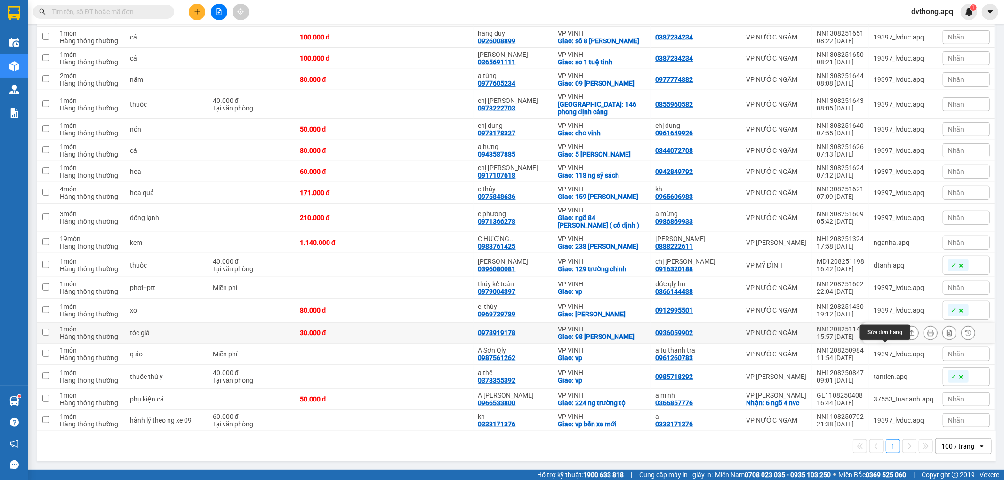
click at [889, 333] on icon at bounding box center [892, 333] width 7 height 7
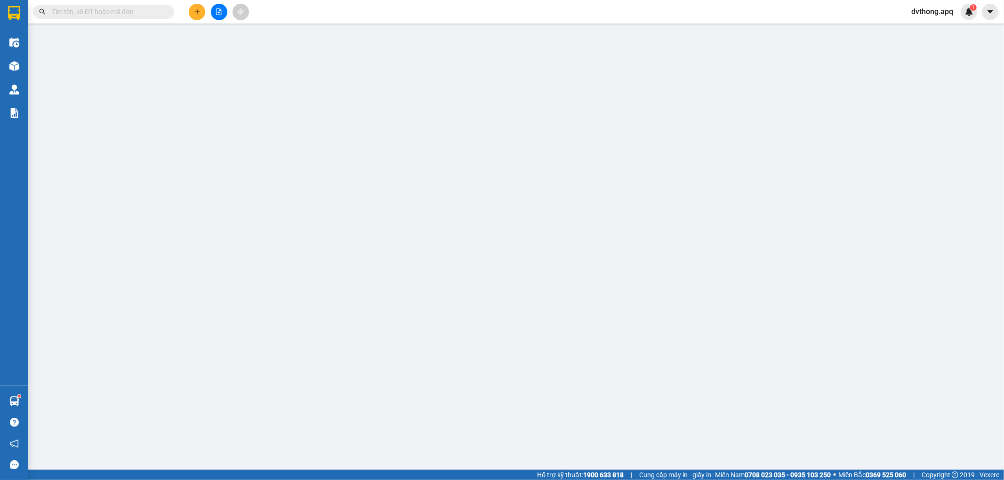
type input "0936059902"
type input "0978919178"
checkbox input "true"
type input "98 [PERSON_NAME]"
type input "30.000"
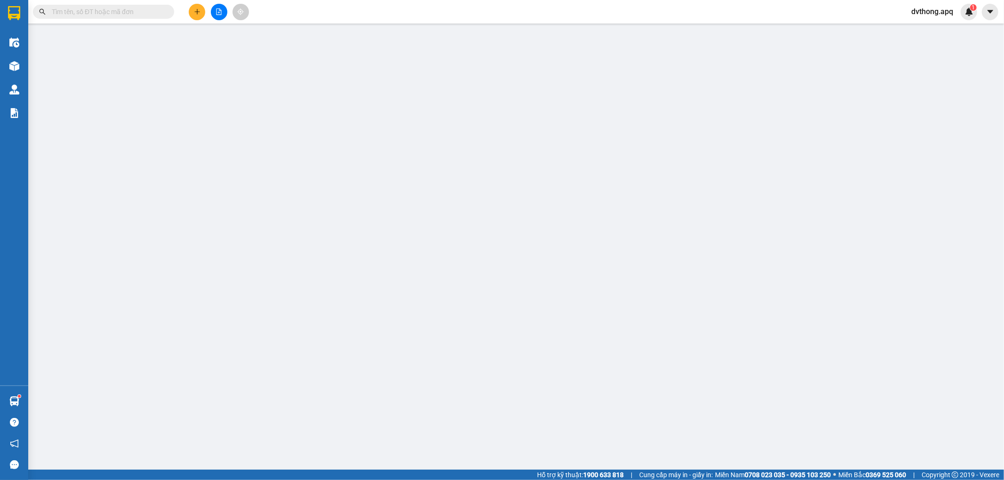
type input "30.000"
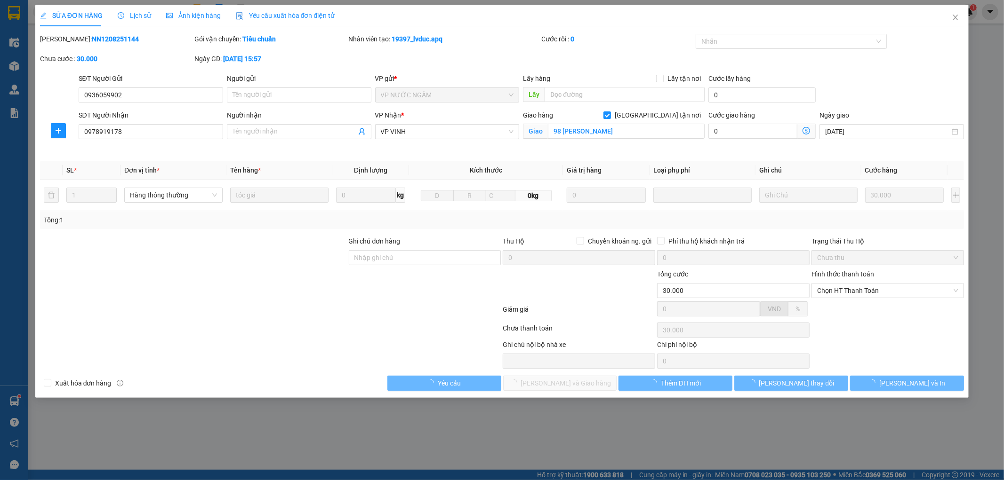
click at [138, 16] on span "Lịch sử" at bounding box center [134, 16] width 33 height 8
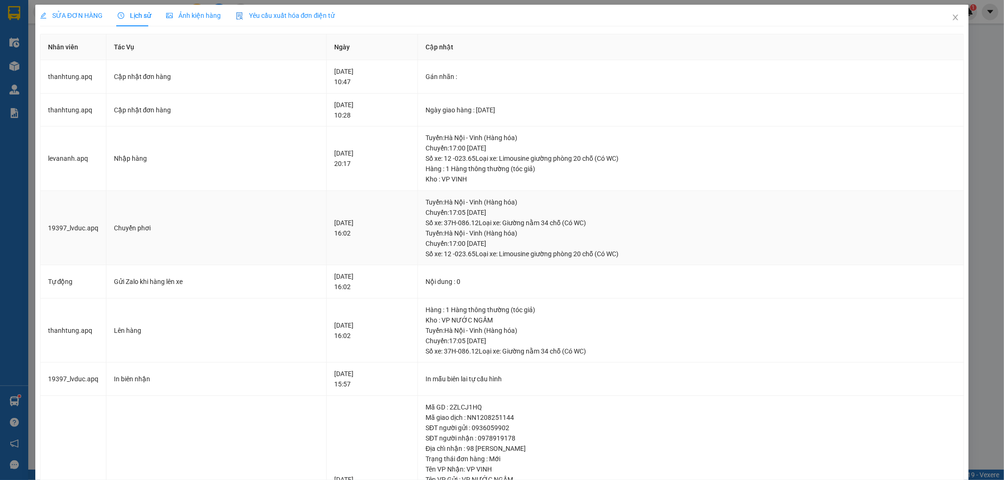
scroll to position [112, 0]
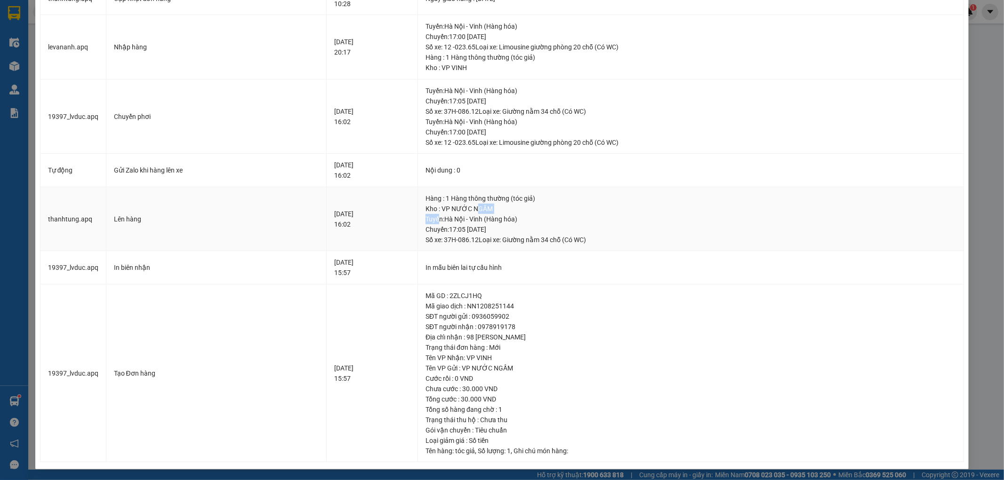
drag, startPoint x: 458, startPoint y: 217, endPoint x: 496, endPoint y: 213, distance: 37.9
click at [496, 213] on div "Hàng : 1 Hàng thông thường (tóc giả) Kho : VP NƯỚC NGẦM Tuyến : Hà Nội - Vinh (…" at bounding box center [690, 219] width 530 height 52
click at [485, 164] on td "Nội dung : 0" at bounding box center [691, 170] width 546 height 33
drag, startPoint x: 481, startPoint y: 140, endPoint x: 493, endPoint y: 141, distance: 12.3
click at [493, 141] on div "Tuyến : Hà Nội - Vinh (Hàng hóa) Chuyến: 17:00 ngày 12-08-2025 Số xe: 12 -023.6…" at bounding box center [690, 132] width 530 height 31
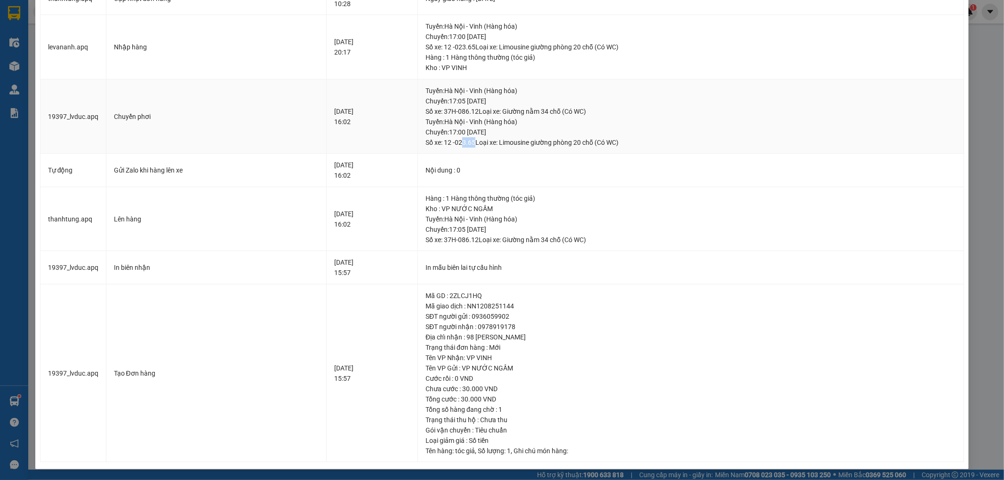
click at [493, 141] on div "Tuyến : Hà Nội - Vinh (Hàng hóa) Chuyến: 17:00 ngày 12-08-2025 Số xe: 12 -023.6…" at bounding box center [690, 132] width 530 height 31
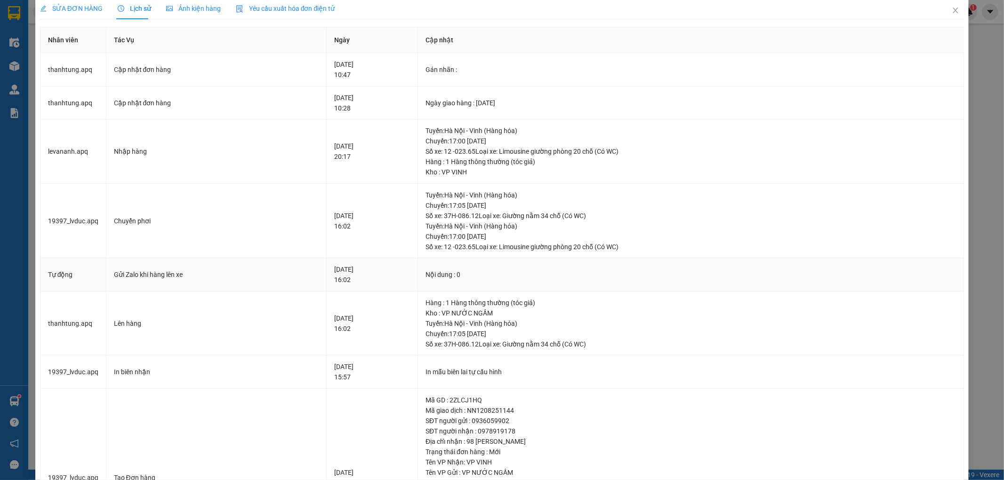
scroll to position [0, 0]
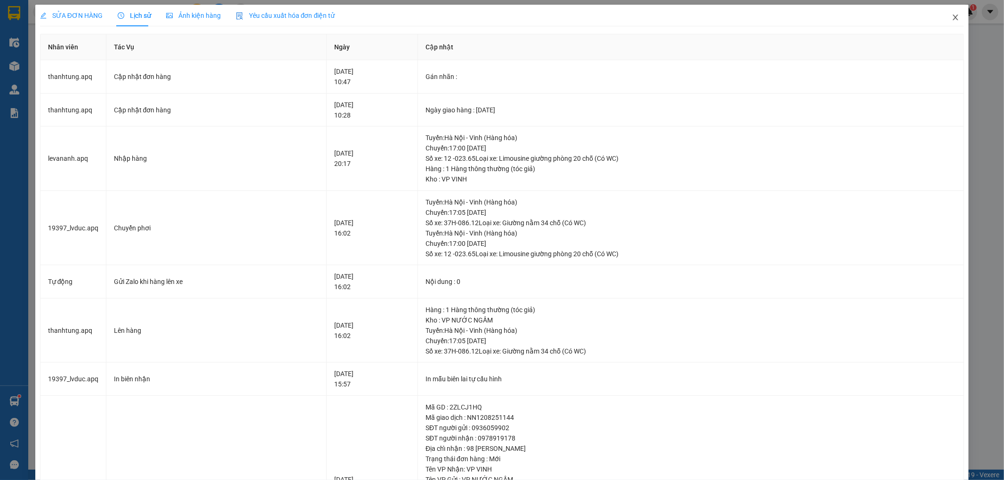
click at [947, 13] on span "Close" at bounding box center [955, 18] width 26 height 26
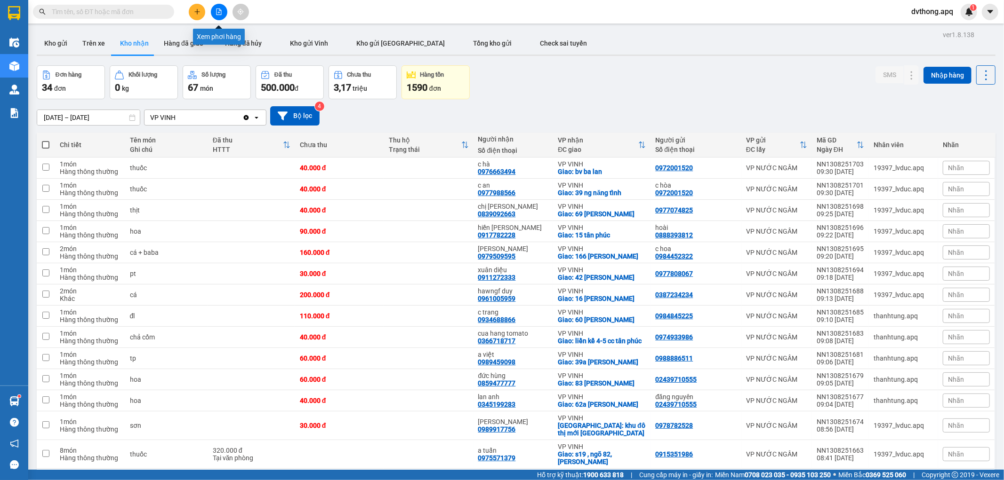
click at [222, 8] on button at bounding box center [219, 12] width 16 height 16
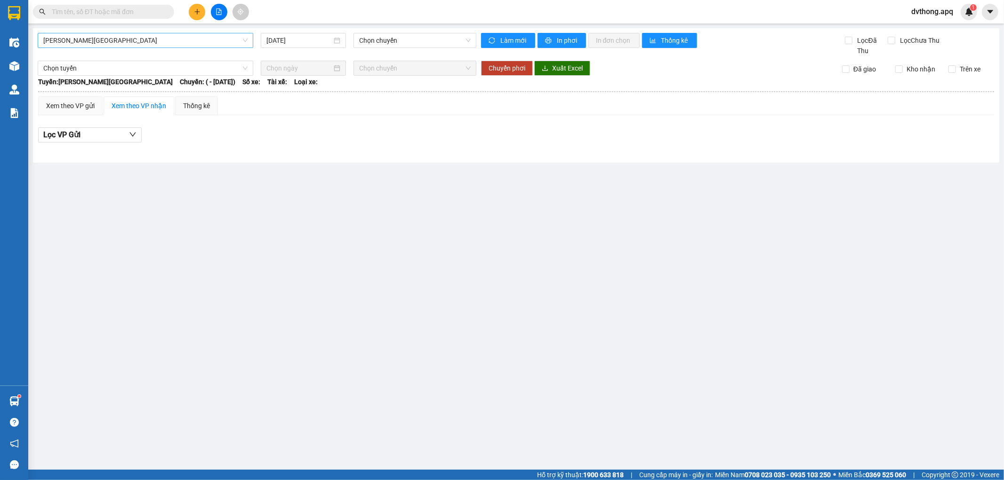
click at [135, 36] on span "[PERSON_NAME][GEOGRAPHIC_DATA]" at bounding box center [145, 40] width 204 height 14
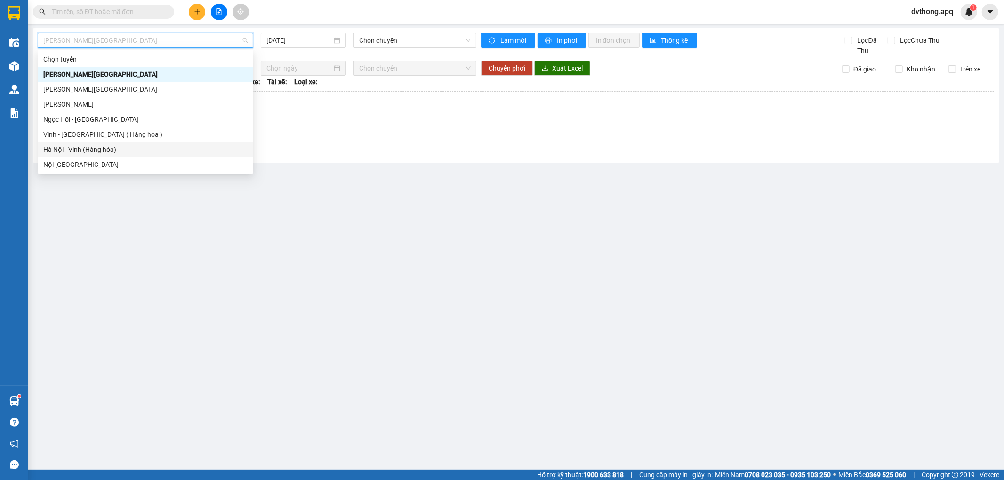
click at [92, 152] on div "Hà Nội - Vinh (Hàng hóa)" at bounding box center [145, 149] width 204 height 10
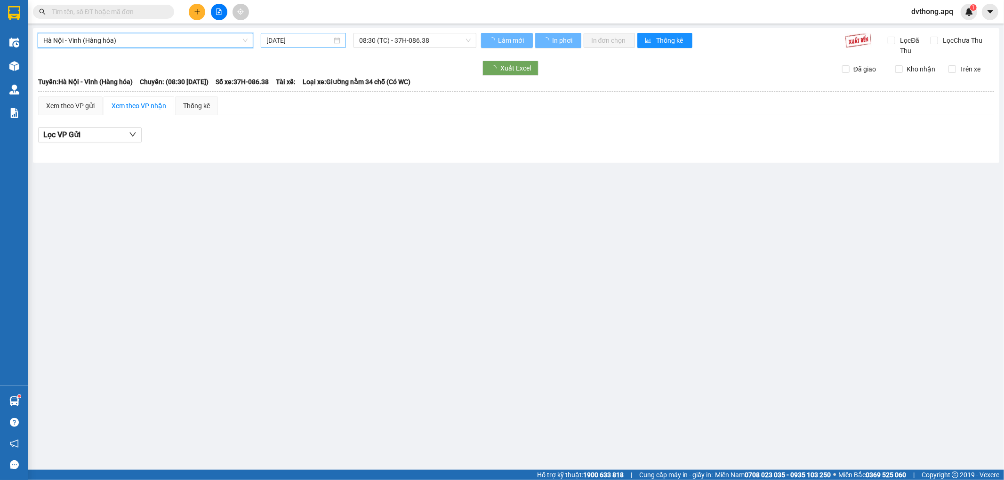
click at [284, 35] on input "[DATE]" at bounding box center [298, 40] width 65 height 10
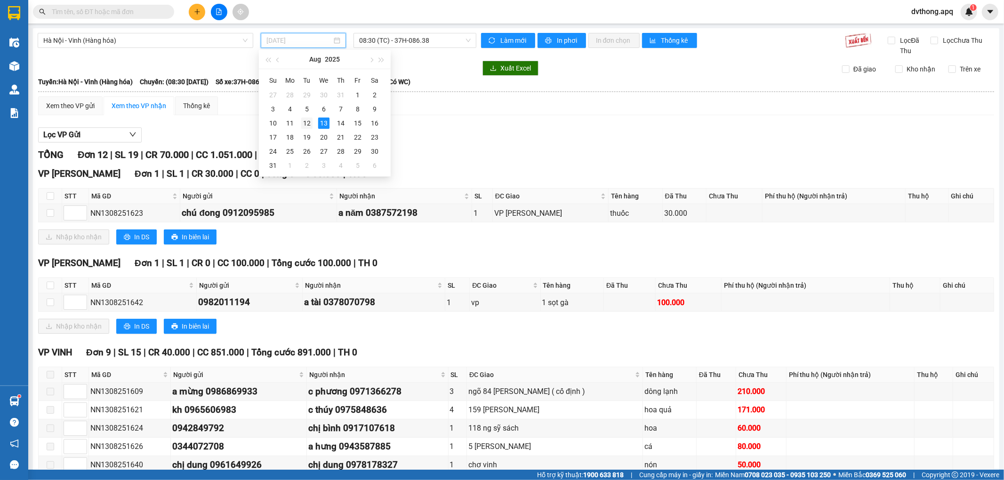
click at [311, 120] on div "12" at bounding box center [306, 123] width 11 height 11
type input "[DATE]"
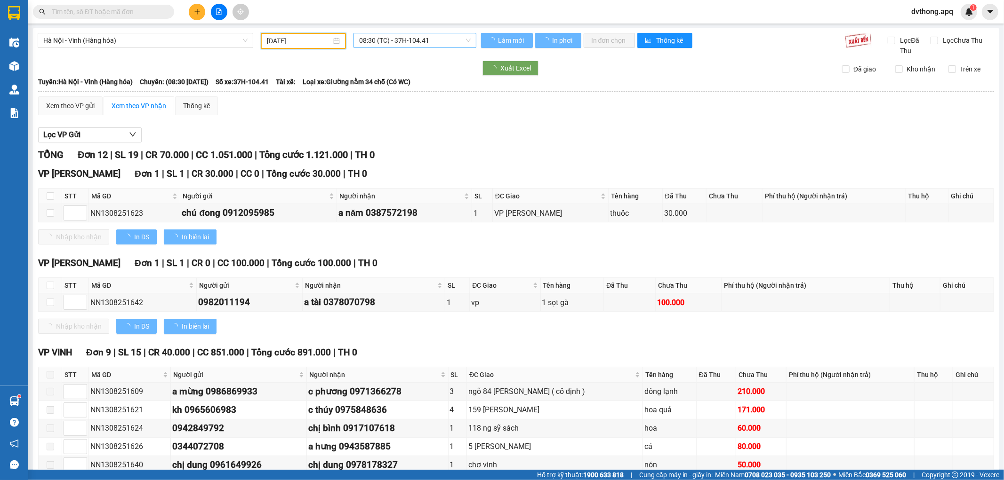
click at [425, 37] on span "08:30 (TC) - 37H-104.41" at bounding box center [414, 40] width 111 height 14
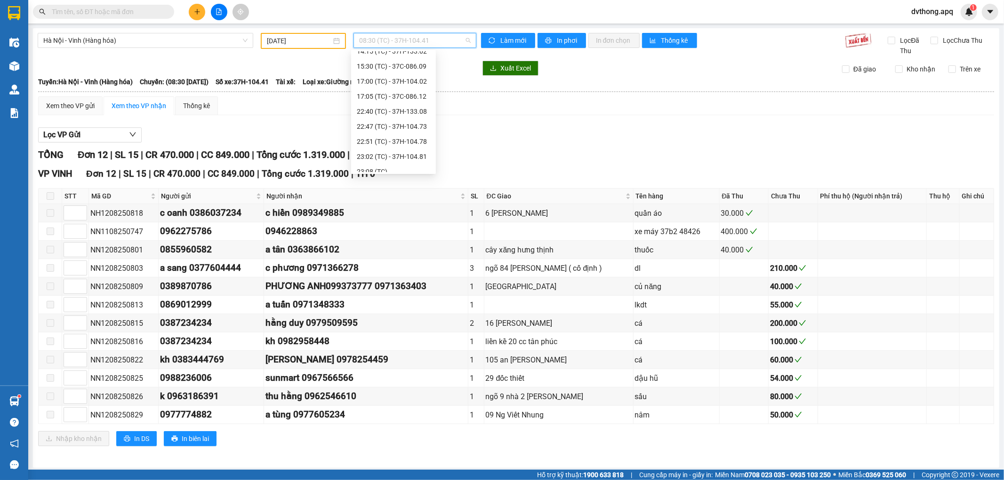
scroll to position [61, 0]
click at [421, 149] on div "17:05 (TC) - 37C-086.12" at bounding box center [393, 149] width 73 height 10
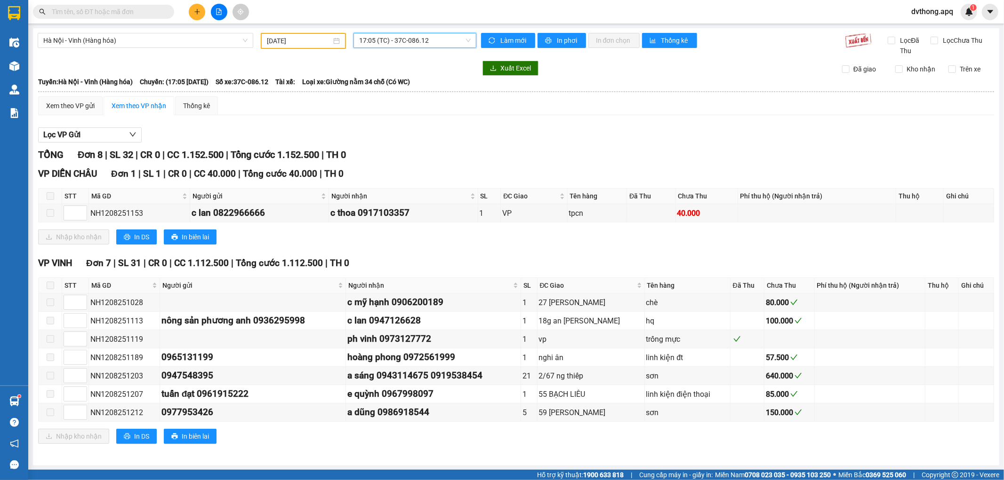
click at [407, 38] on span "17:05 (TC) - 37C-086.12" at bounding box center [414, 40] width 111 height 14
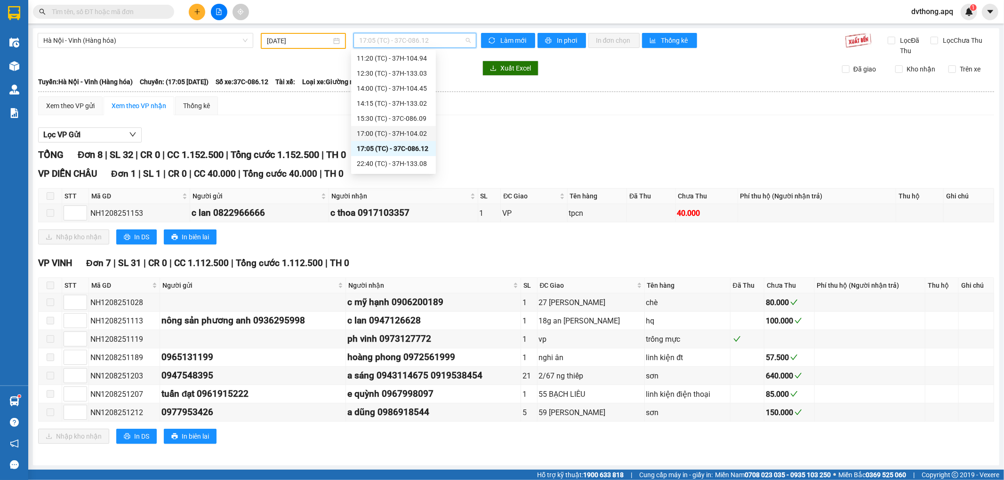
click at [415, 132] on div "17:00 (TC) - 37H-104.02" at bounding box center [393, 133] width 73 height 10
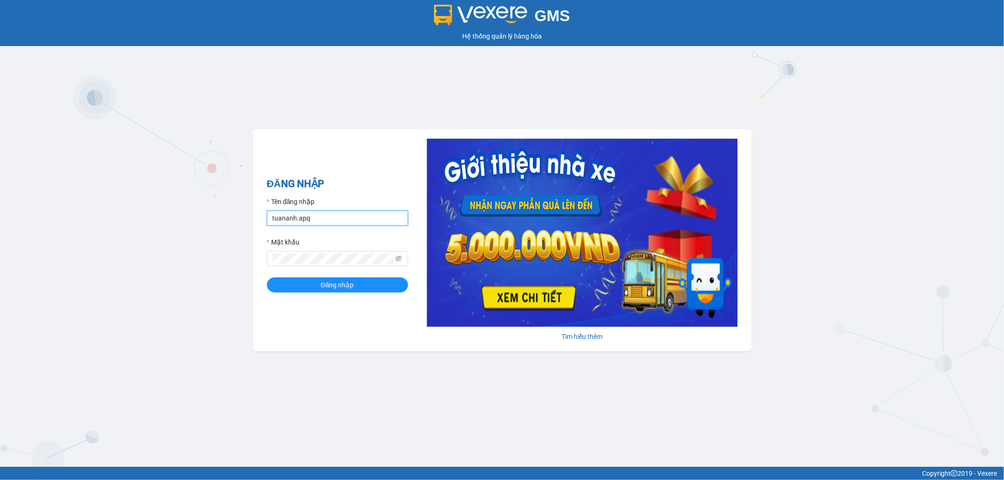
drag, startPoint x: 347, startPoint y: 217, endPoint x: 231, endPoint y: 238, distance: 117.6
click at [231, 238] on div "GMS Hệ thống quản lý hàng hóa ĐĂNG NHẬP Tên đăng nhập tuananh.apq Mật khẩu Đăng…" at bounding box center [502, 233] width 1004 height 467
type input "son.apq"
click at [224, 263] on div "GMS Hệ thống quản lý hàng hóa ĐĂNG NHẬP Tên đăng nhập son.apq Mật khẩu Đăng nhậ…" at bounding box center [502, 233] width 1004 height 467
click at [267, 278] on button "Đăng nhập" at bounding box center [337, 285] width 141 height 15
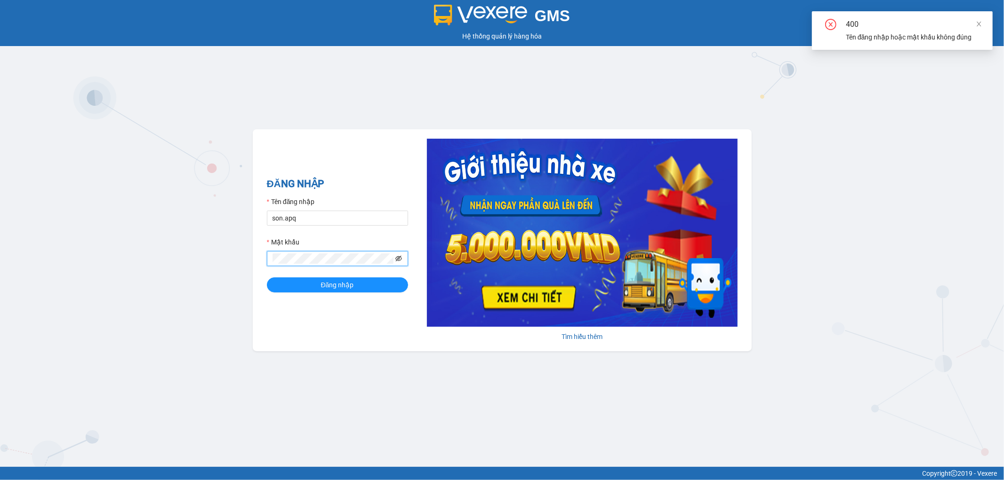
click at [398, 259] on icon "eye-invisible" at bounding box center [398, 259] width 7 height 7
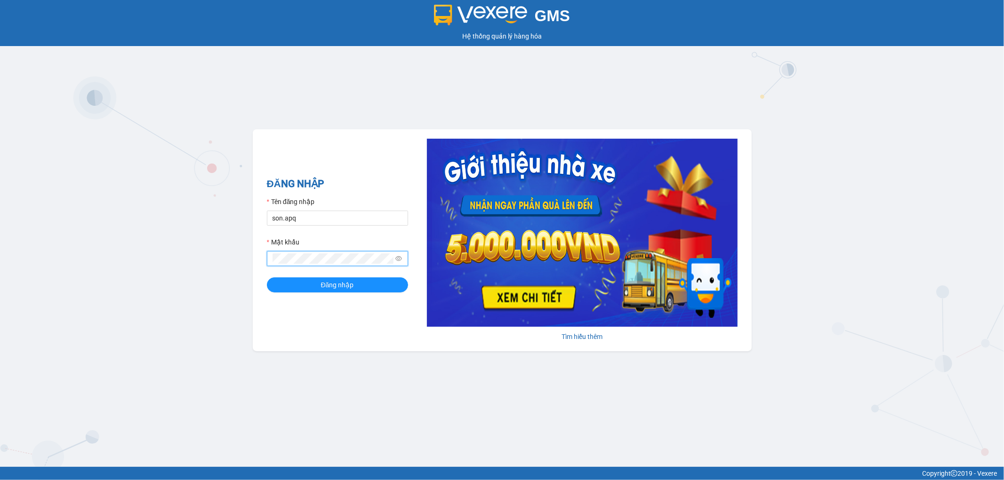
click at [232, 261] on div "GMS Hệ thống quản lý hàng hóa ĐĂNG NHẬP Tên đăng nhập son.apq Mật khẩu Đăng nhậ…" at bounding box center [502, 233] width 1004 height 467
click at [267, 278] on button "Đăng nhập" at bounding box center [337, 285] width 141 height 15
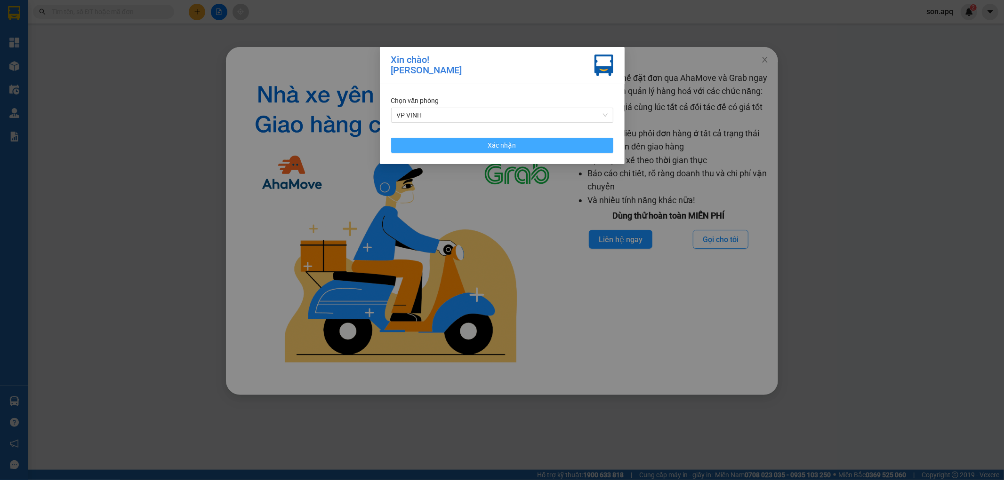
click at [502, 143] on span "Xác nhận" at bounding box center [502, 145] width 28 height 10
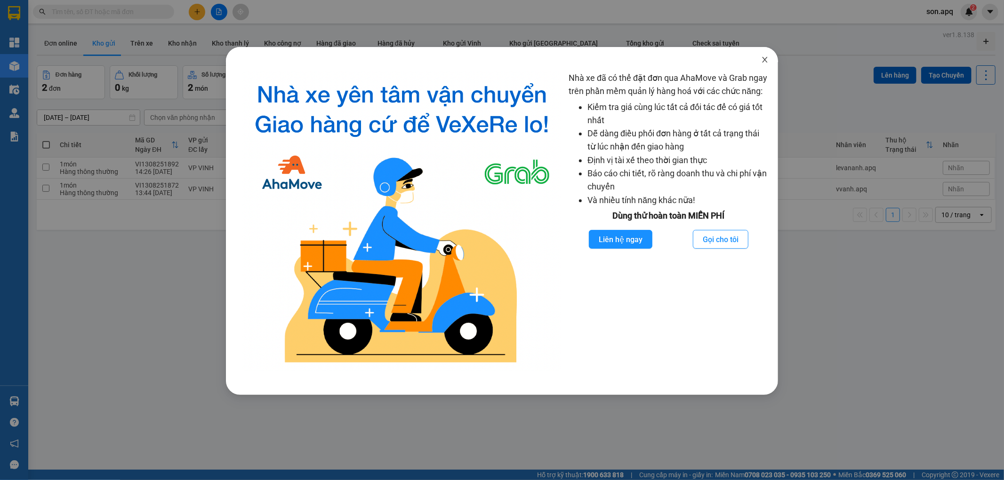
click at [766, 60] on icon "close" at bounding box center [765, 60] width 8 height 8
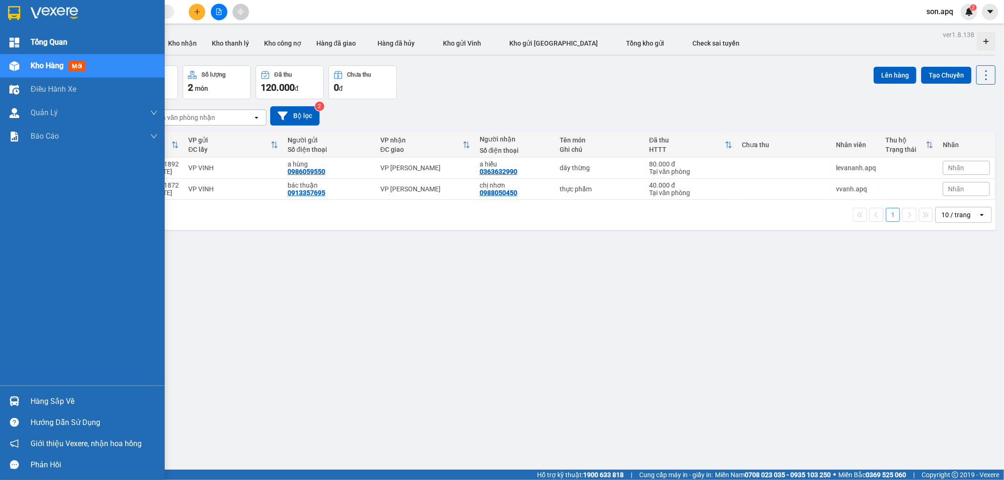
click at [19, 39] on div at bounding box center [14, 42] width 16 height 16
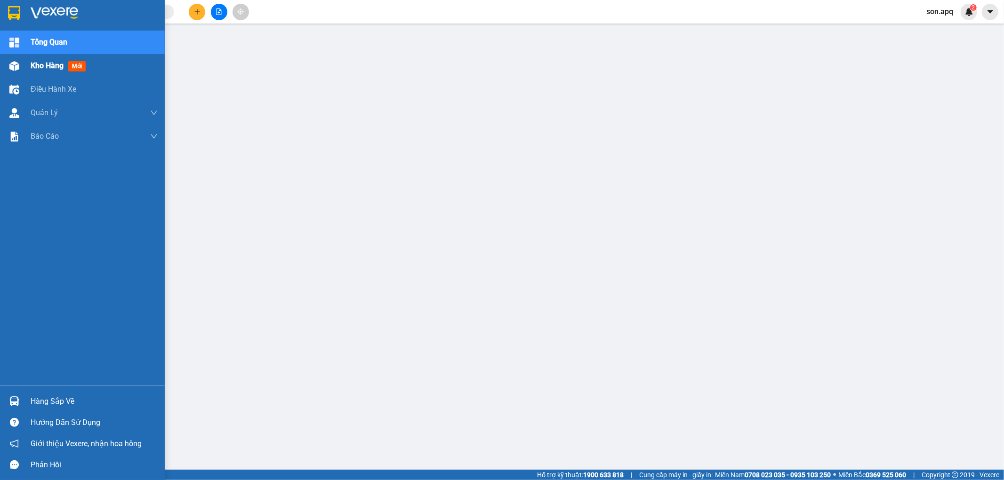
click at [17, 67] on img at bounding box center [14, 66] width 10 height 10
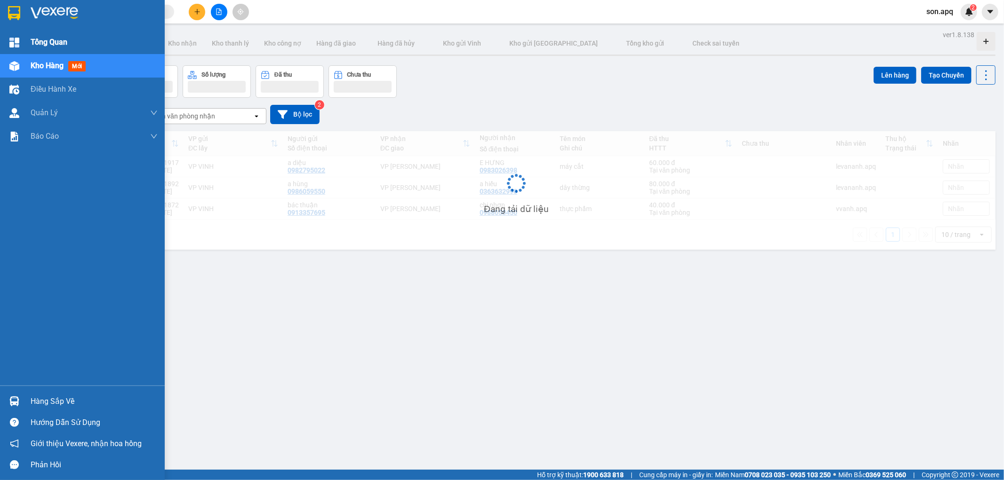
click at [26, 41] on div "Tổng Quan" at bounding box center [82, 43] width 165 height 24
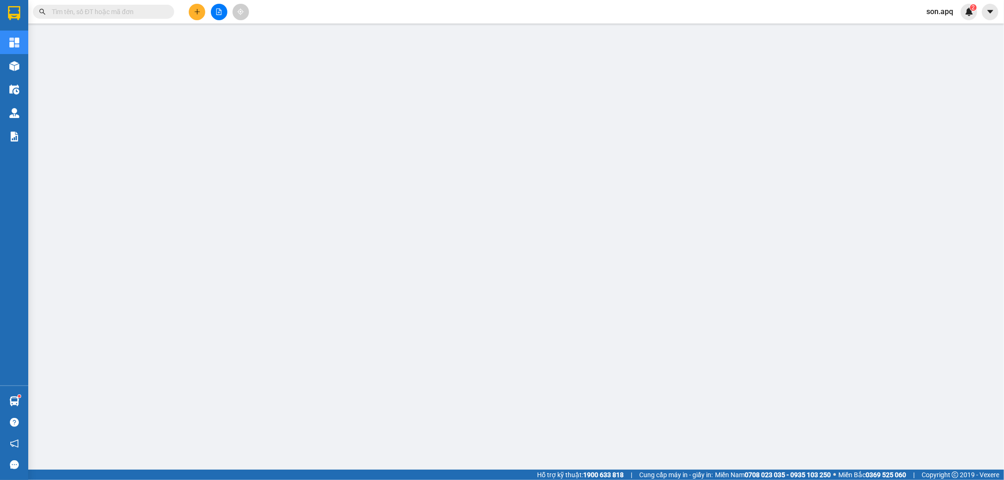
click at [113, 12] on input "text" at bounding box center [107, 12] width 111 height 10
click at [96, 11] on input "text" at bounding box center [107, 12] width 111 height 10
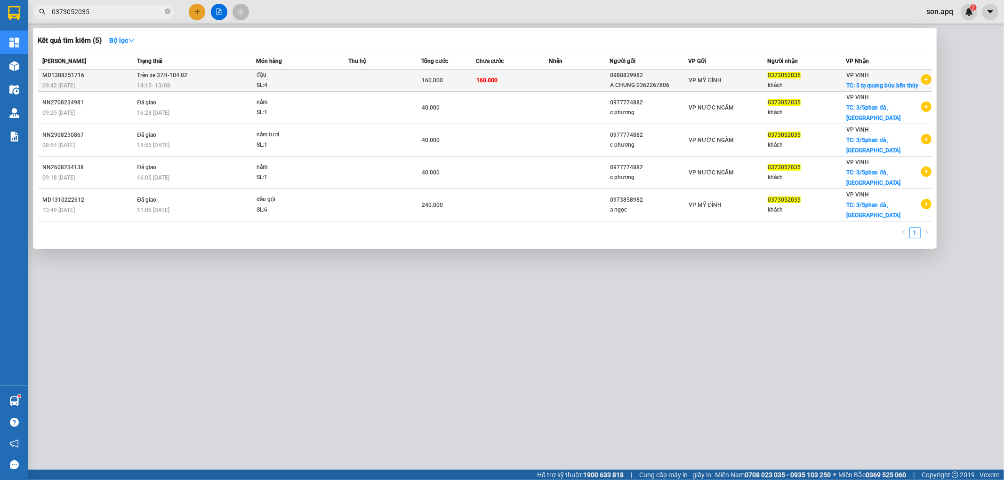
type input "0373052035"
click at [866, 91] on div "VP VINH TC: 5 tạ quang bửu bến thủy" at bounding box center [883, 80] width 72 height 21
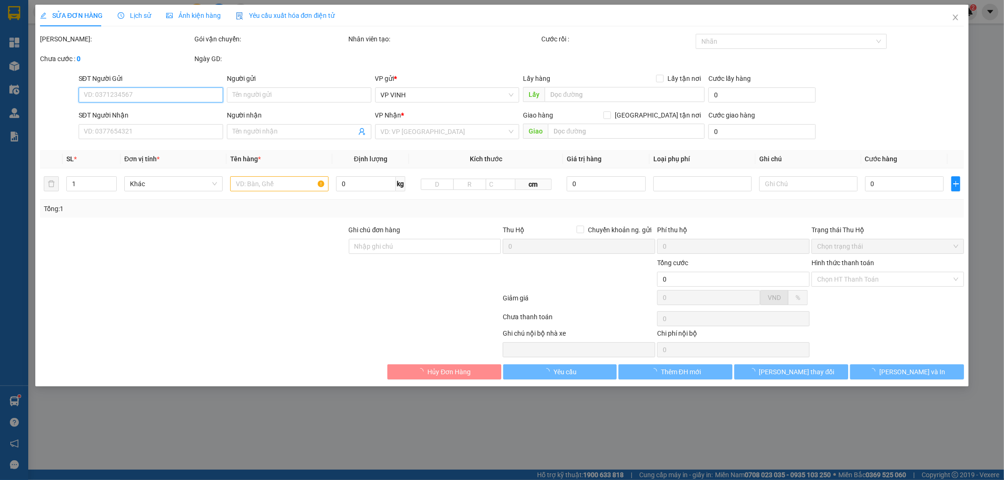
type input "0988839982"
type input "A CHUNG 0362267806"
type input "0373052035"
type input "khách"
checkbox input "true"
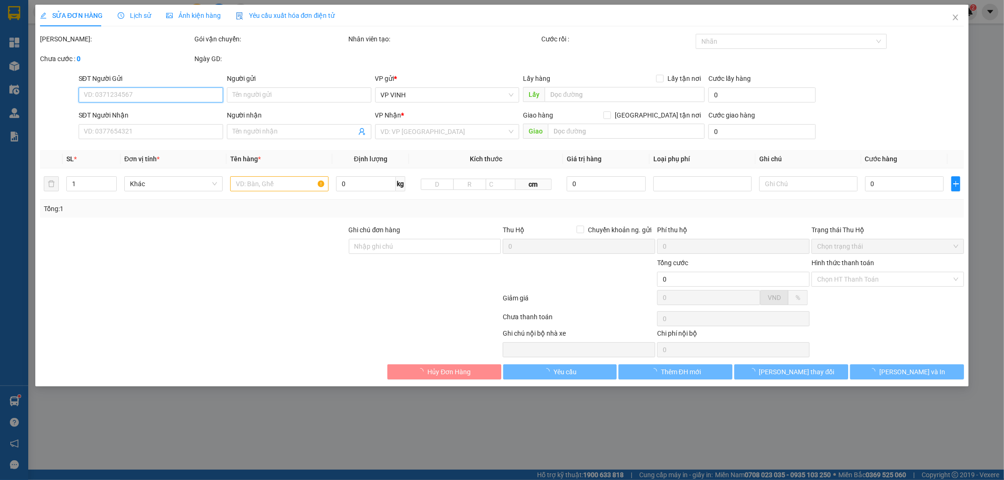
type input "5 tạ quang bửu bến thủy"
type input "160.000"
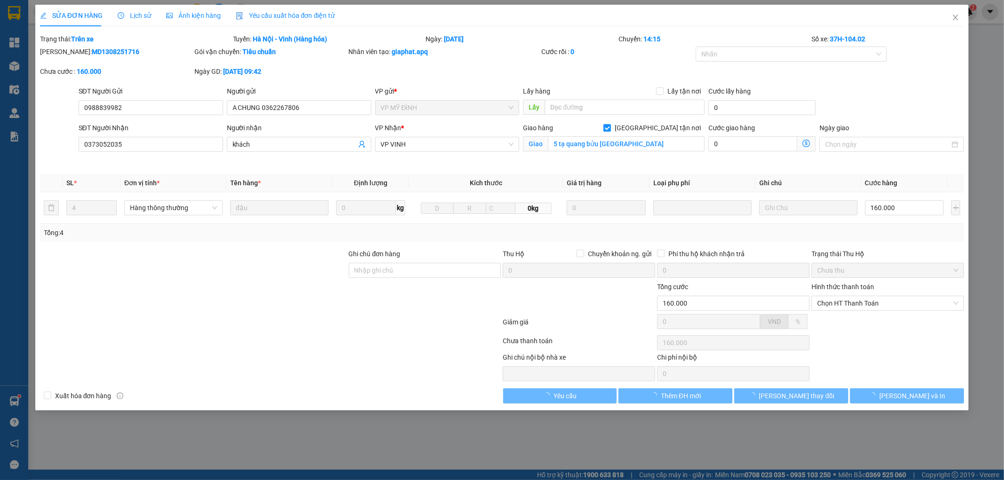
click at [137, 16] on span "Lịch sử" at bounding box center [134, 16] width 33 height 8
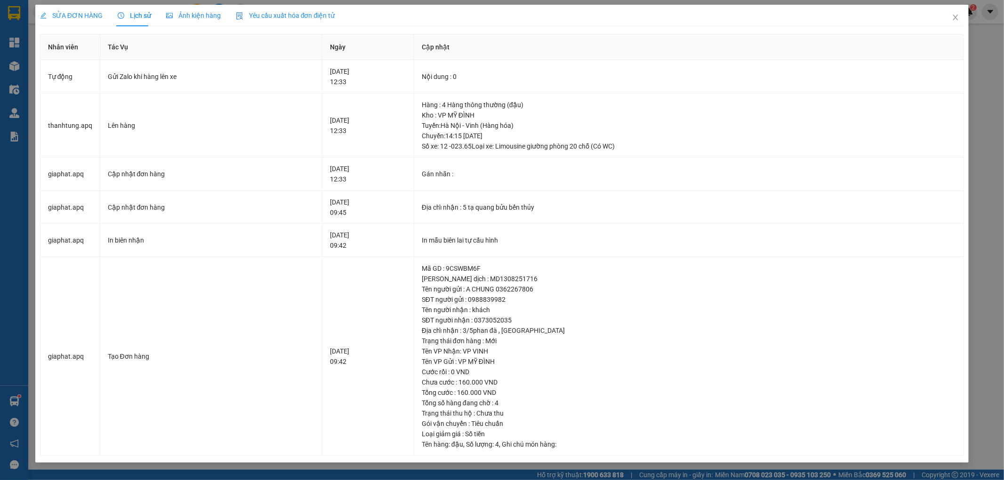
click at [983, 68] on div "SỬA ĐƠN HÀNG Lịch sử Ảnh kiện hàng Yêu cầu xuất hóa đơn điện tử Total Paid Fee …" at bounding box center [502, 240] width 1004 height 480
click at [954, 20] on icon "close" at bounding box center [955, 18] width 5 height 6
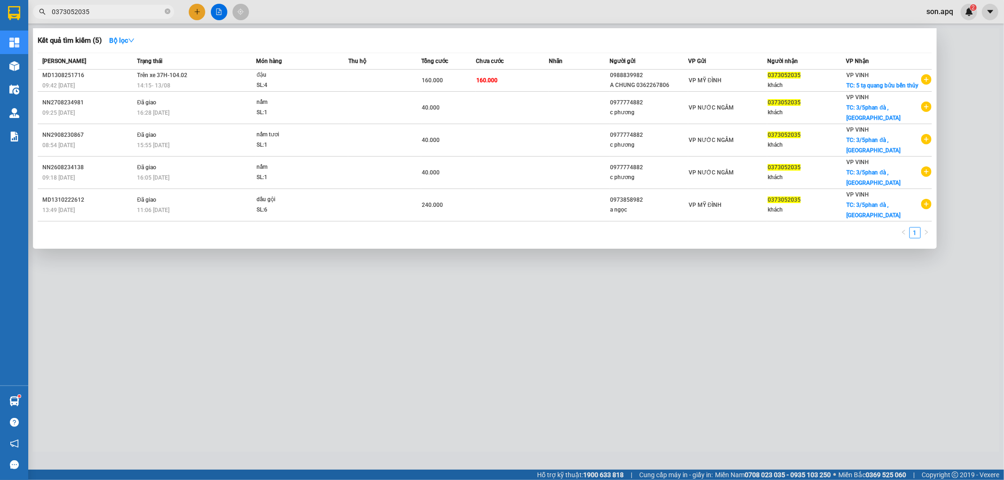
click at [119, 11] on input "0373052035" at bounding box center [107, 12] width 111 height 10
click at [162, 79] on span "Trên xe 37H-104.02" at bounding box center [162, 75] width 50 height 7
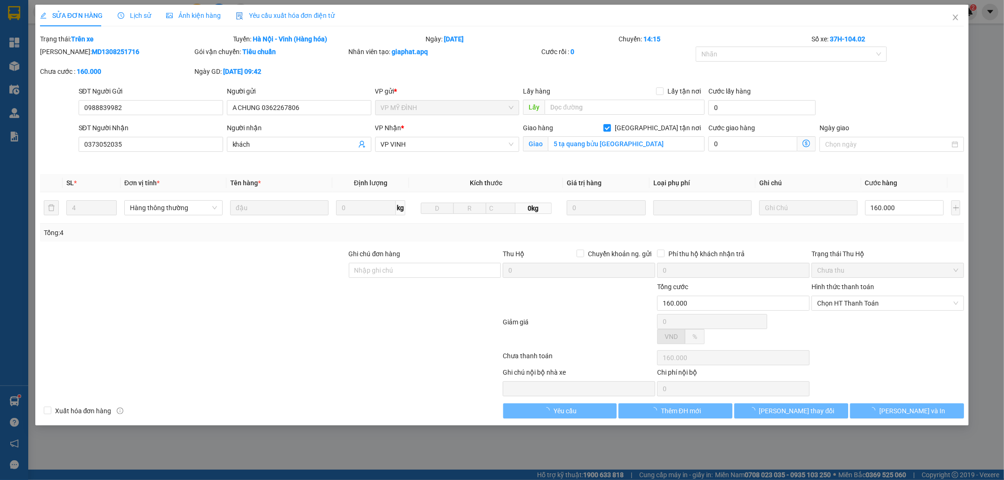
type input "0988839982"
type input "A CHUNG 0362267806"
type input "0373052035"
type input "khách"
checkbox input "true"
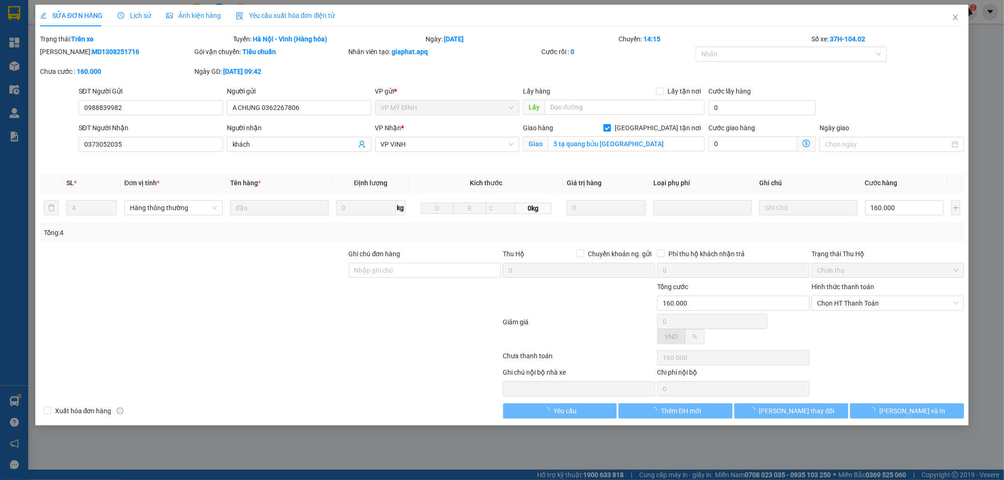
type input "5 tạ quang bửu [GEOGRAPHIC_DATA]"
type input "160.000"
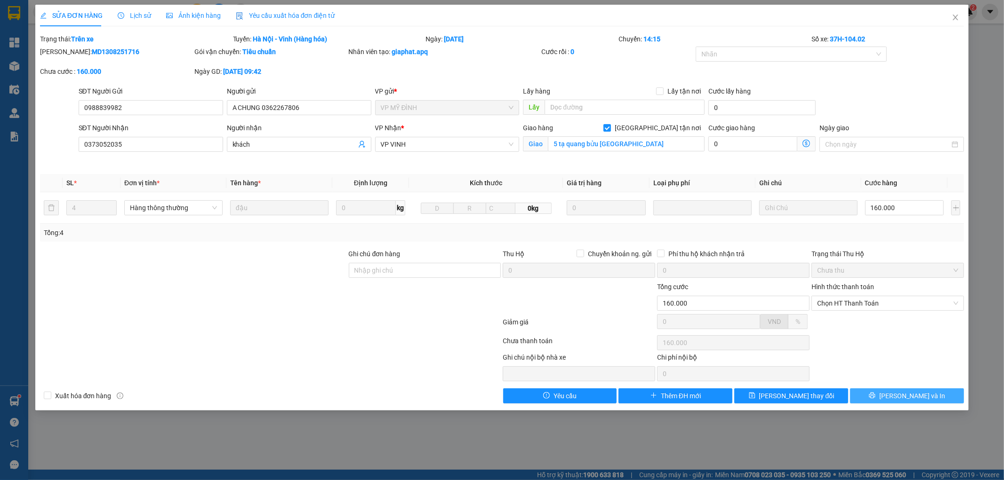
click at [907, 399] on span "[PERSON_NAME] và In" at bounding box center [912, 396] width 66 height 10
